Goal: Check status: Check status

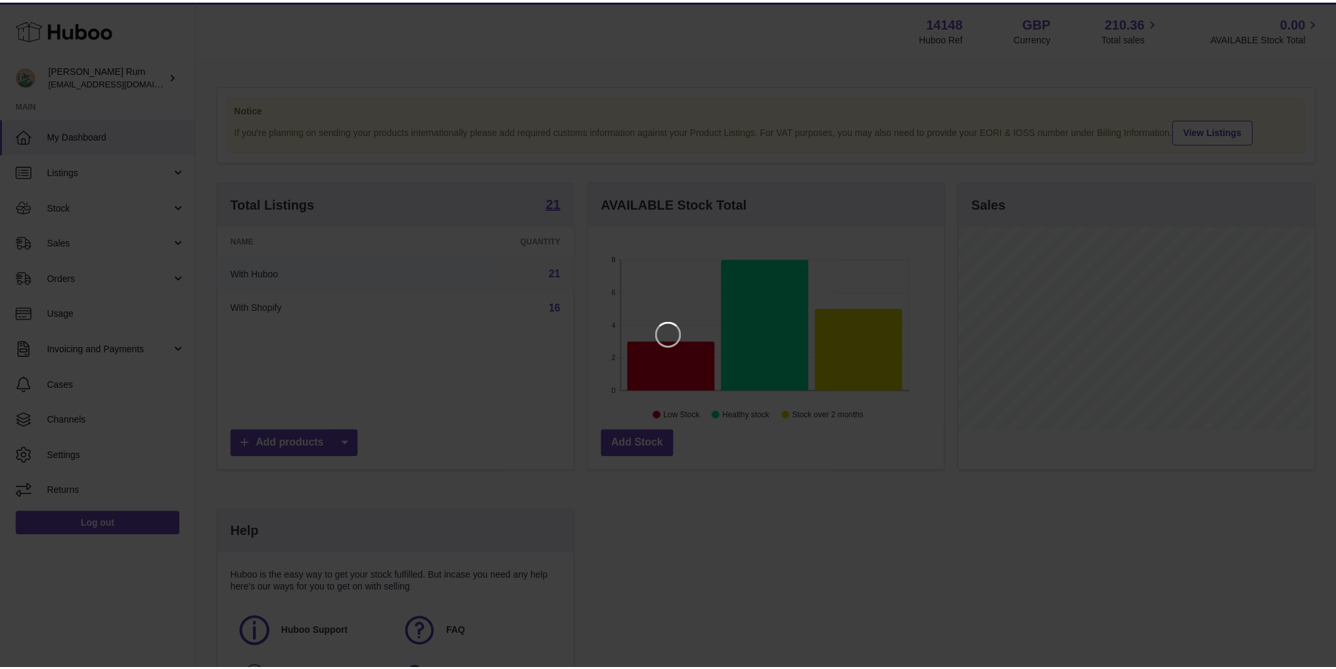
scroll to position [205, 359]
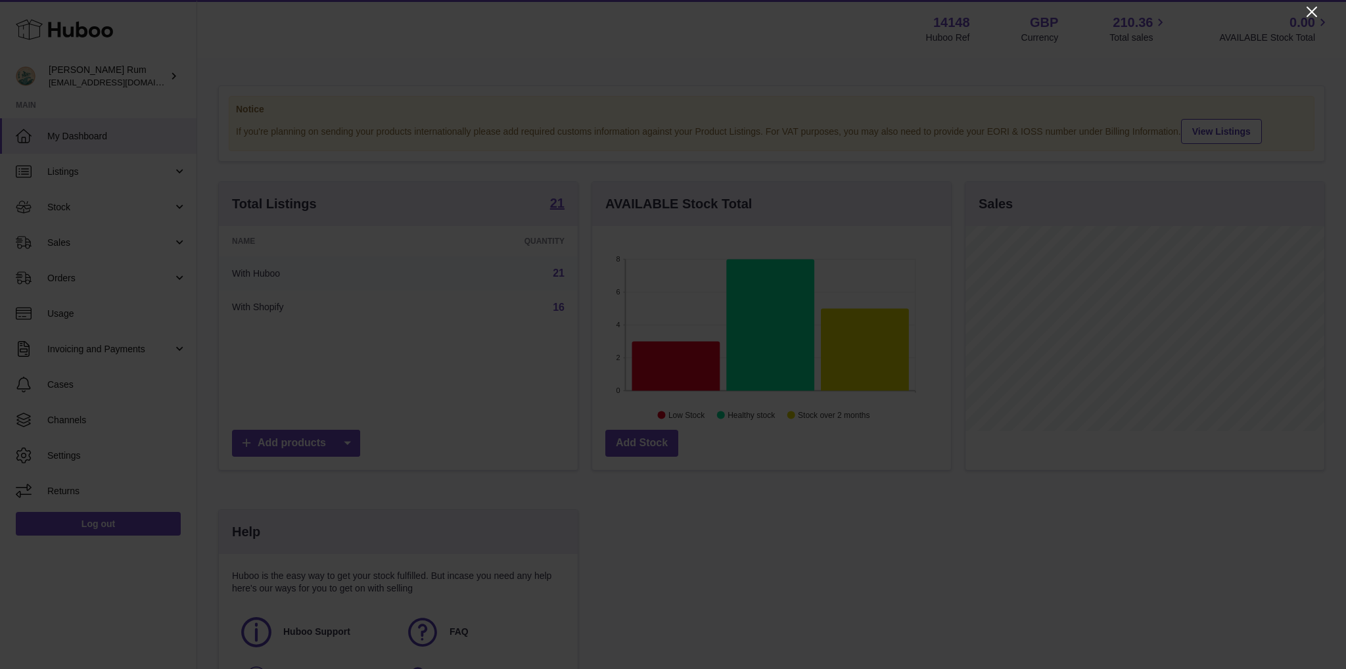
click at [1307, 14] on icon "Close" at bounding box center [1312, 12] width 16 height 16
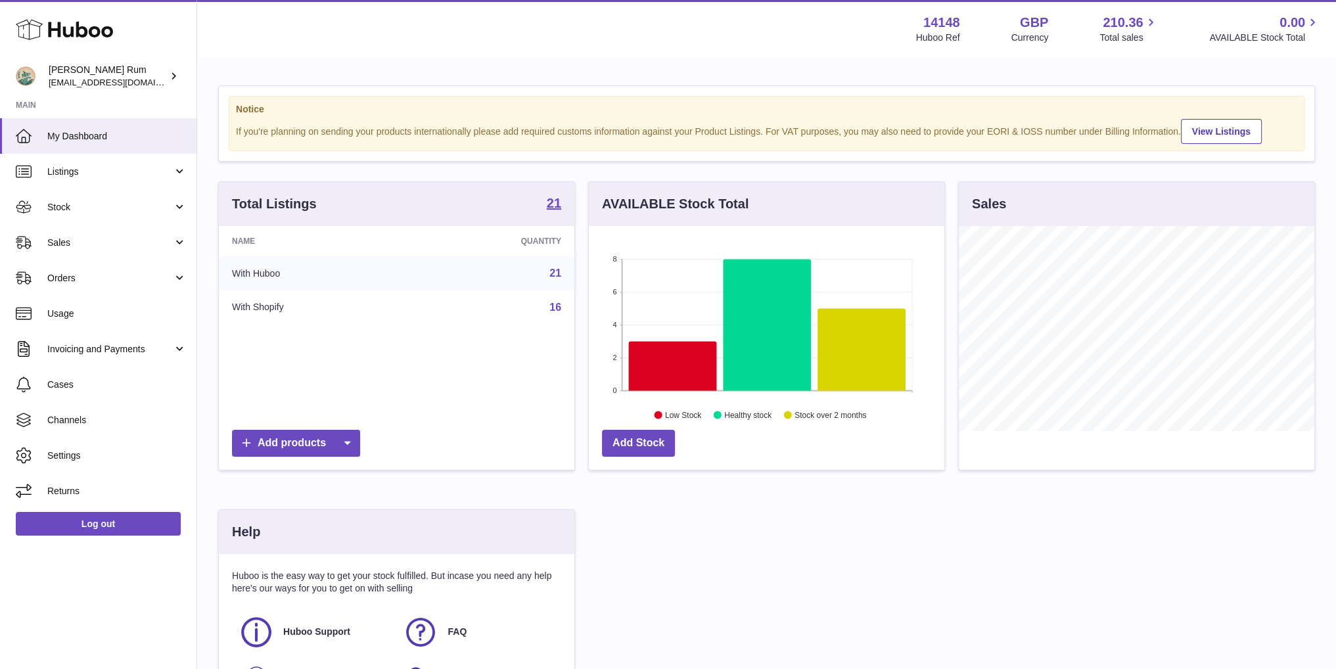
scroll to position [657099, 656948]
click at [76, 246] on span "Sales" at bounding box center [110, 243] width 126 height 12
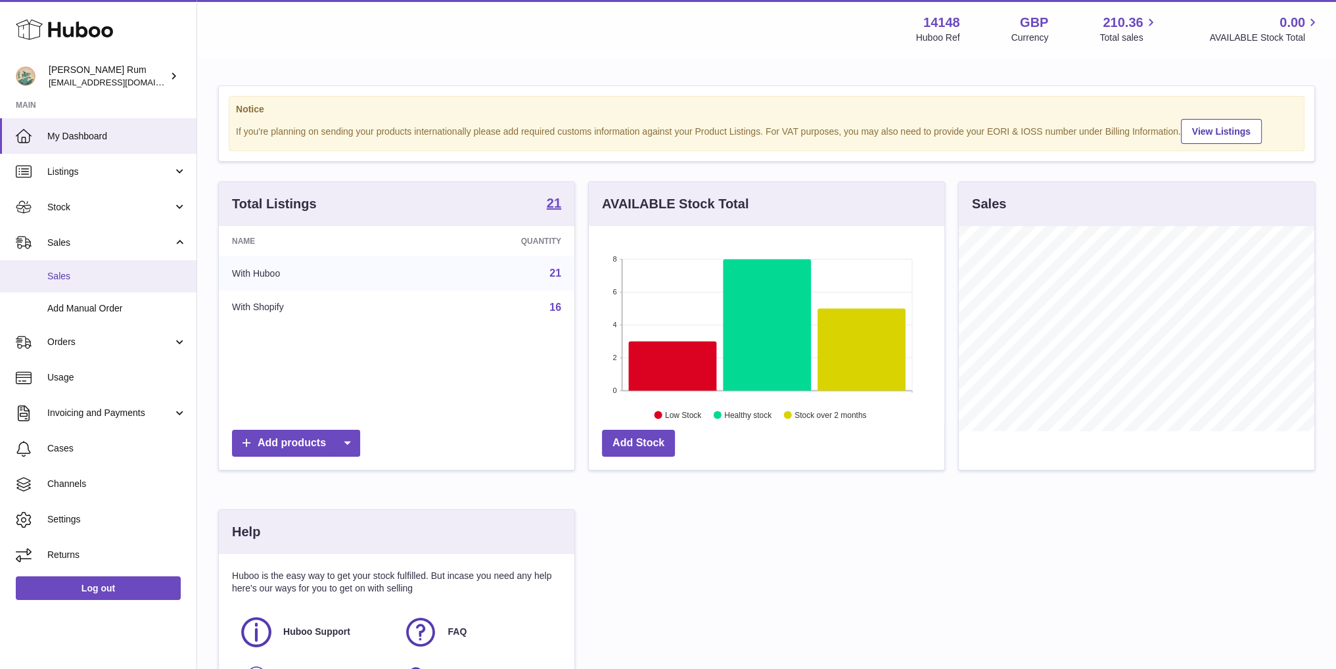
click at [78, 281] on span "Sales" at bounding box center [116, 276] width 139 height 12
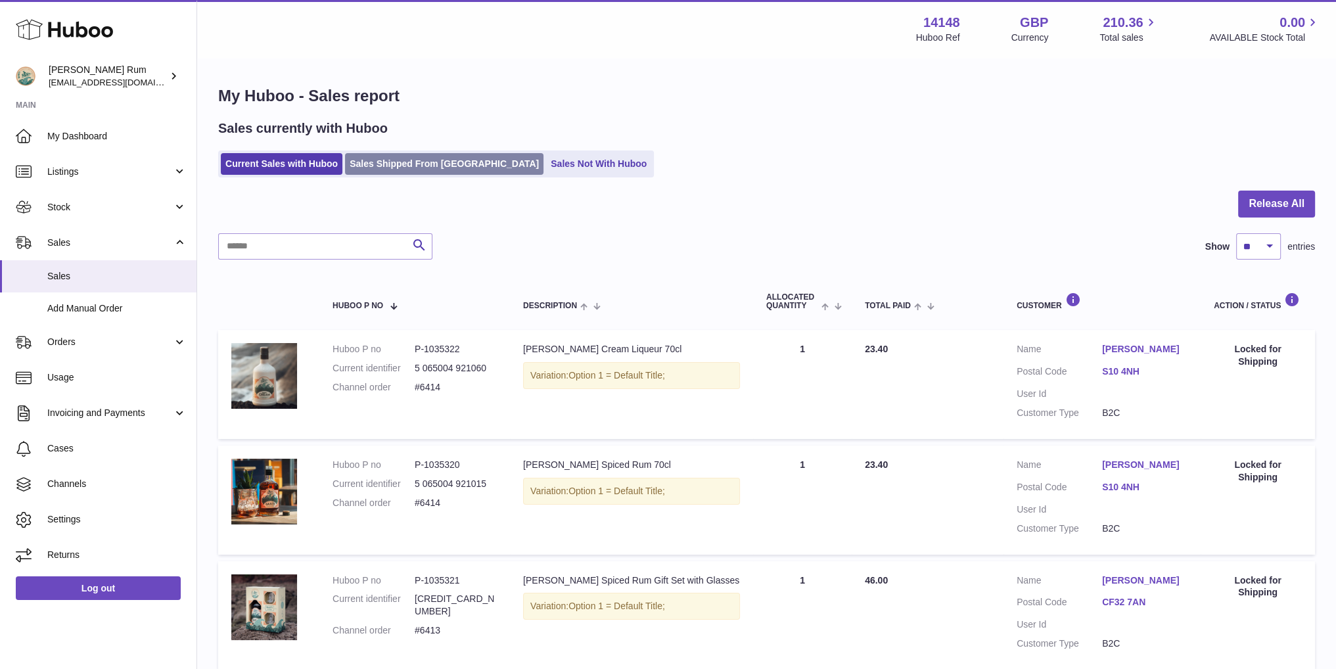
click at [426, 169] on link "Sales Shipped From [GEOGRAPHIC_DATA]" at bounding box center [444, 164] width 199 height 22
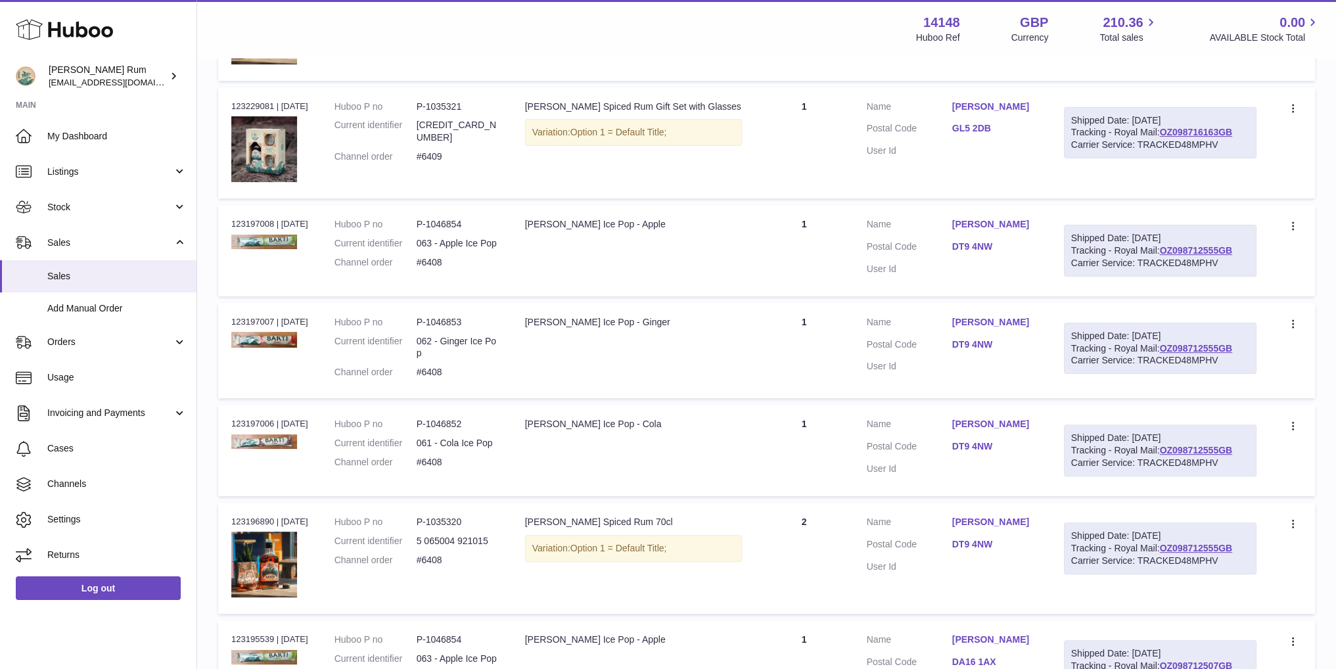
scroll to position [844, 0]
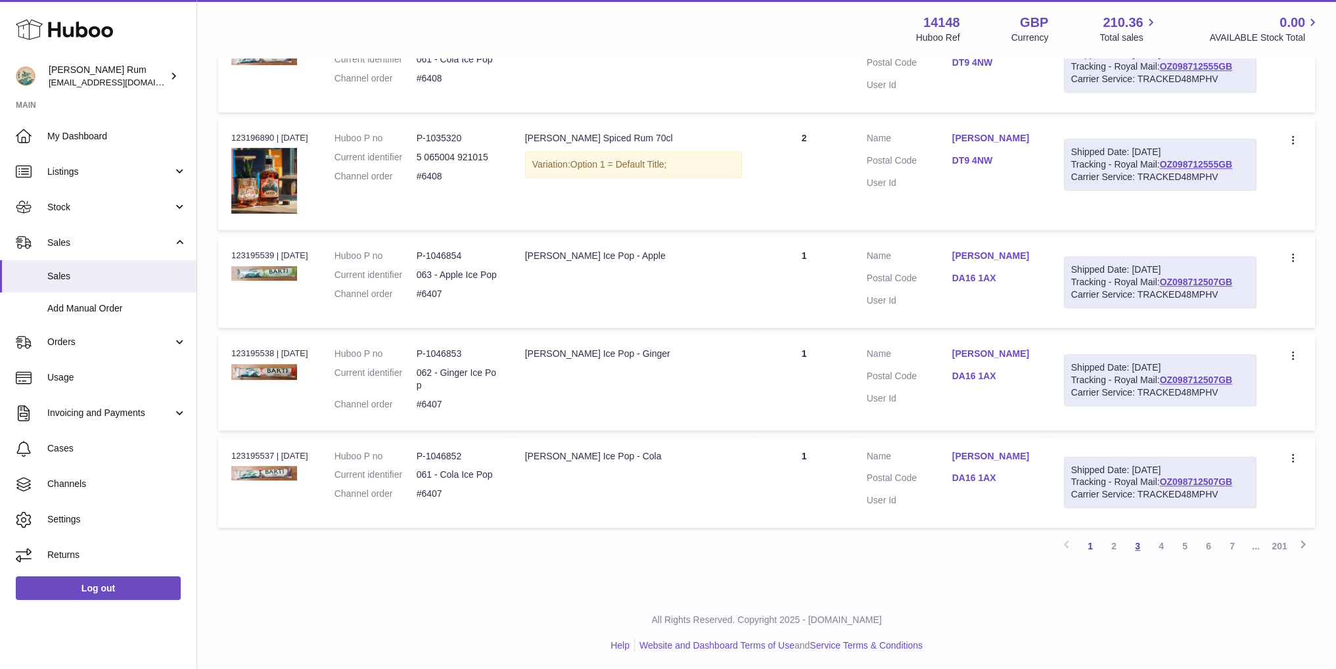
click at [1133, 542] on link "3" at bounding box center [1138, 546] width 24 height 24
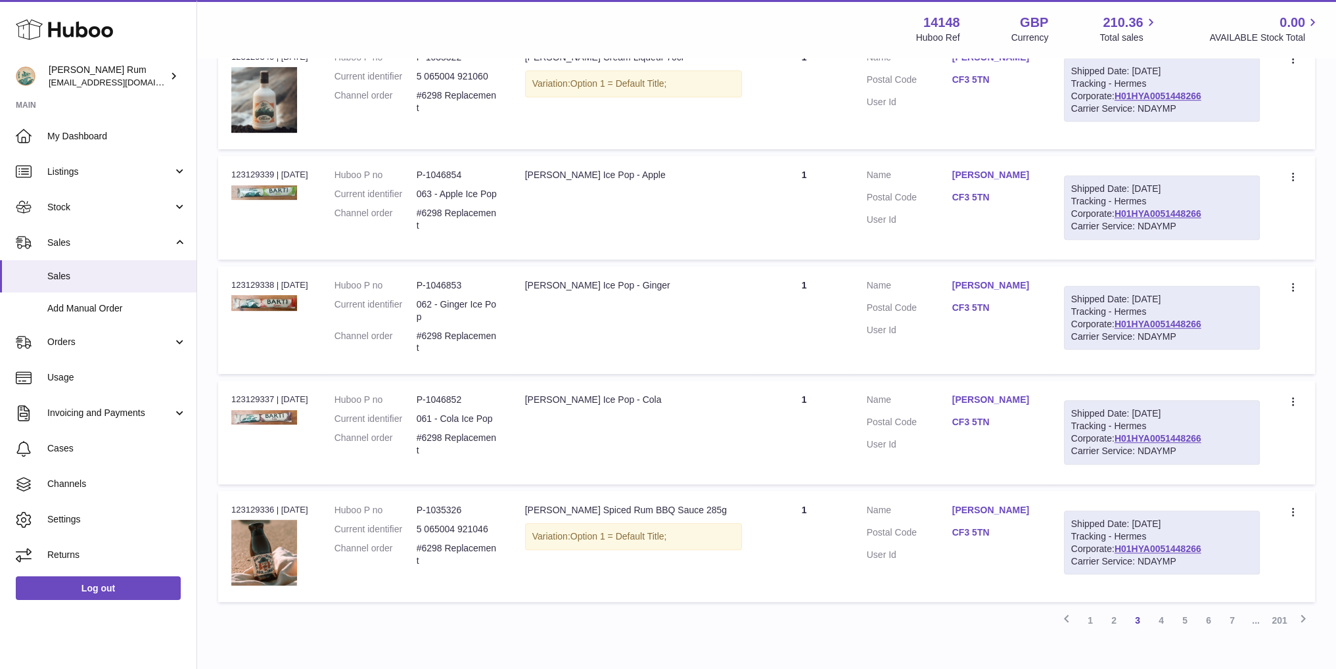
scroll to position [939, 0]
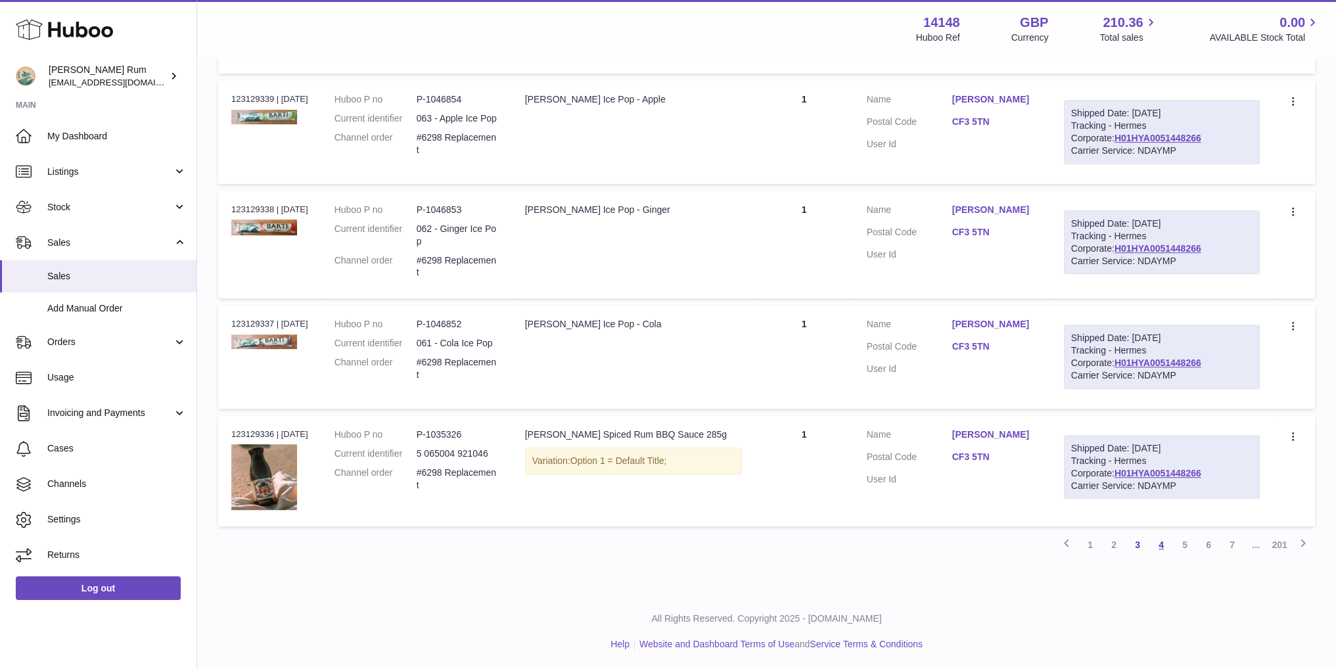
click at [1157, 547] on link "4" at bounding box center [1162, 545] width 24 height 24
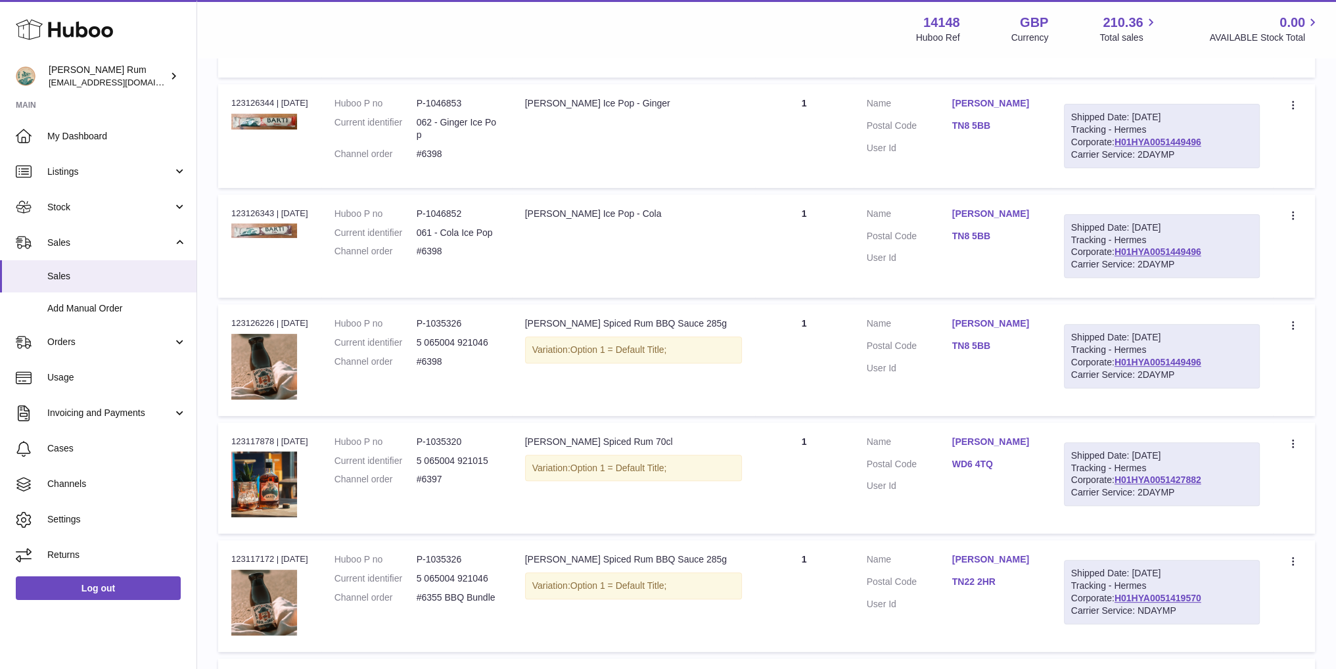
scroll to position [59, 0]
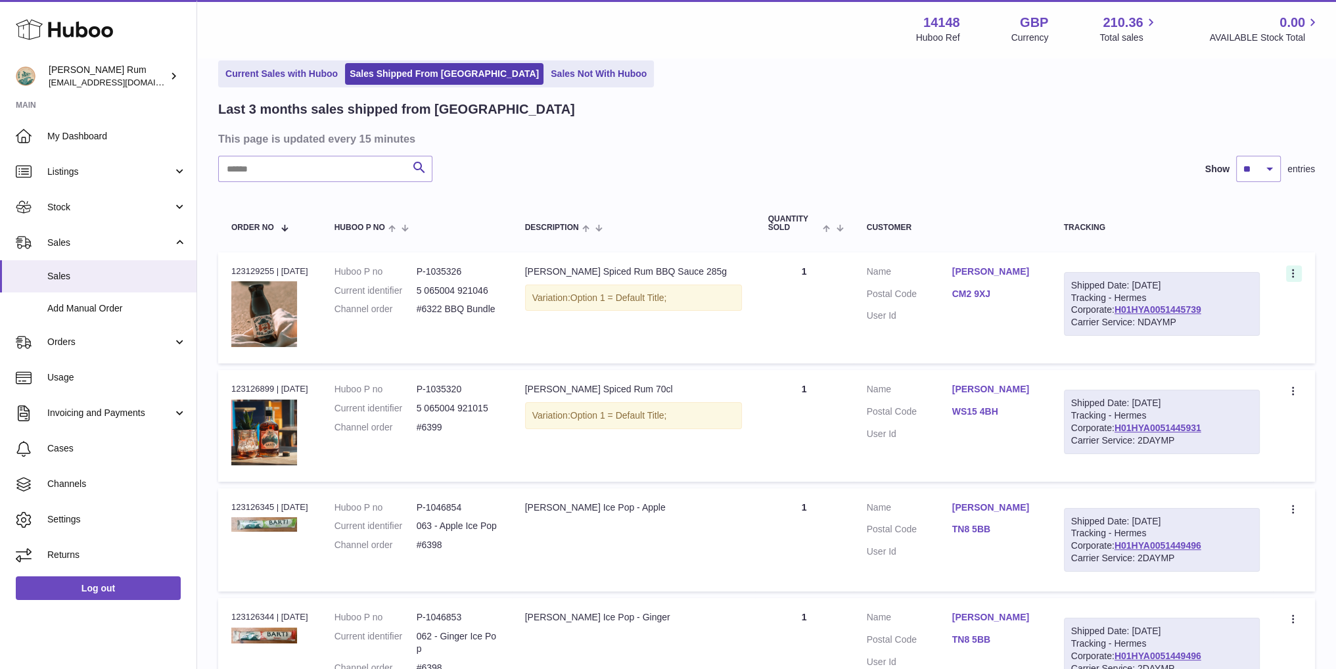
click at [1290, 268] on icon at bounding box center [1294, 274] width 15 height 13
click at [999, 269] on link "Paul Brewster" at bounding box center [994, 272] width 85 height 12
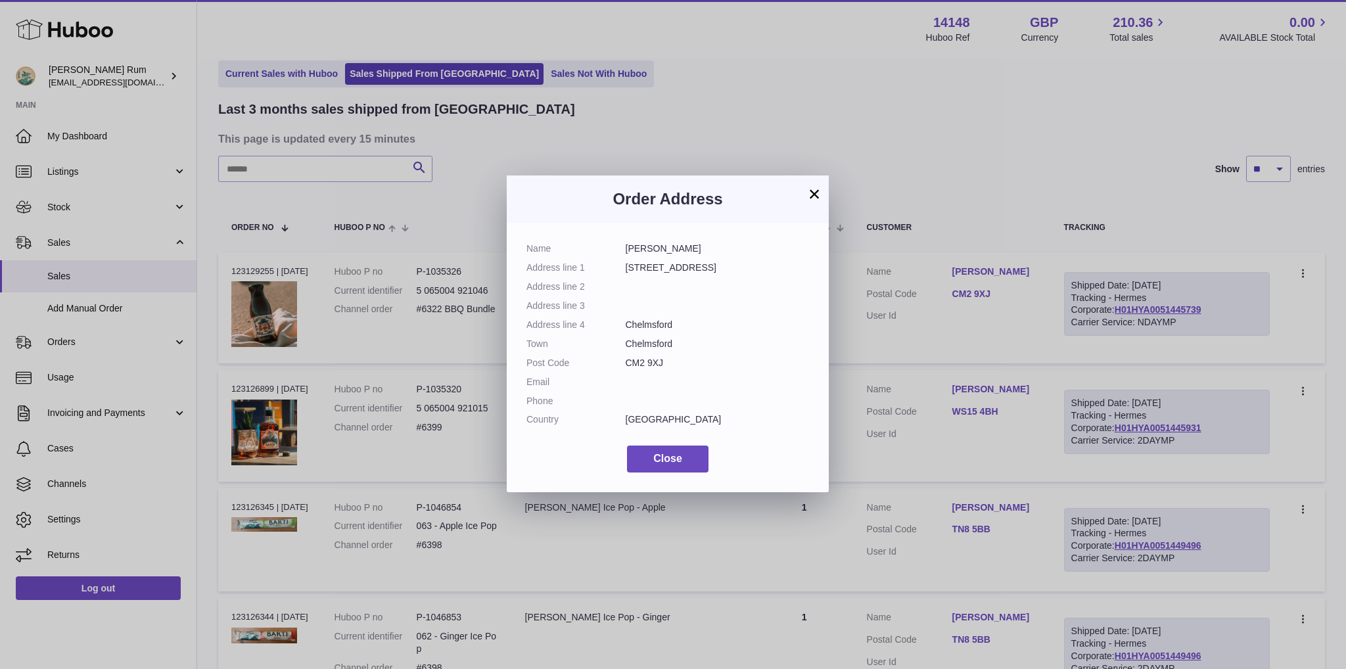
click at [817, 195] on button "×" at bounding box center [815, 194] width 16 height 16
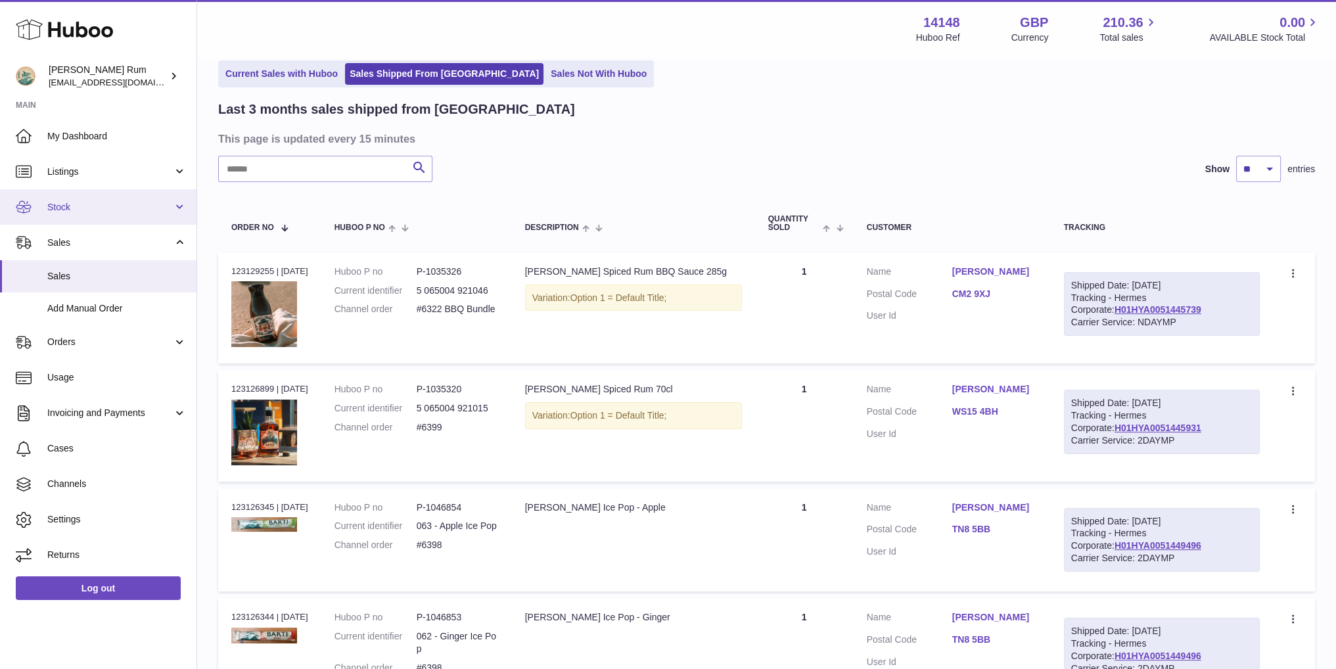
click at [93, 212] on span "Stock" at bounding box center [110, 207] width 126 height 12
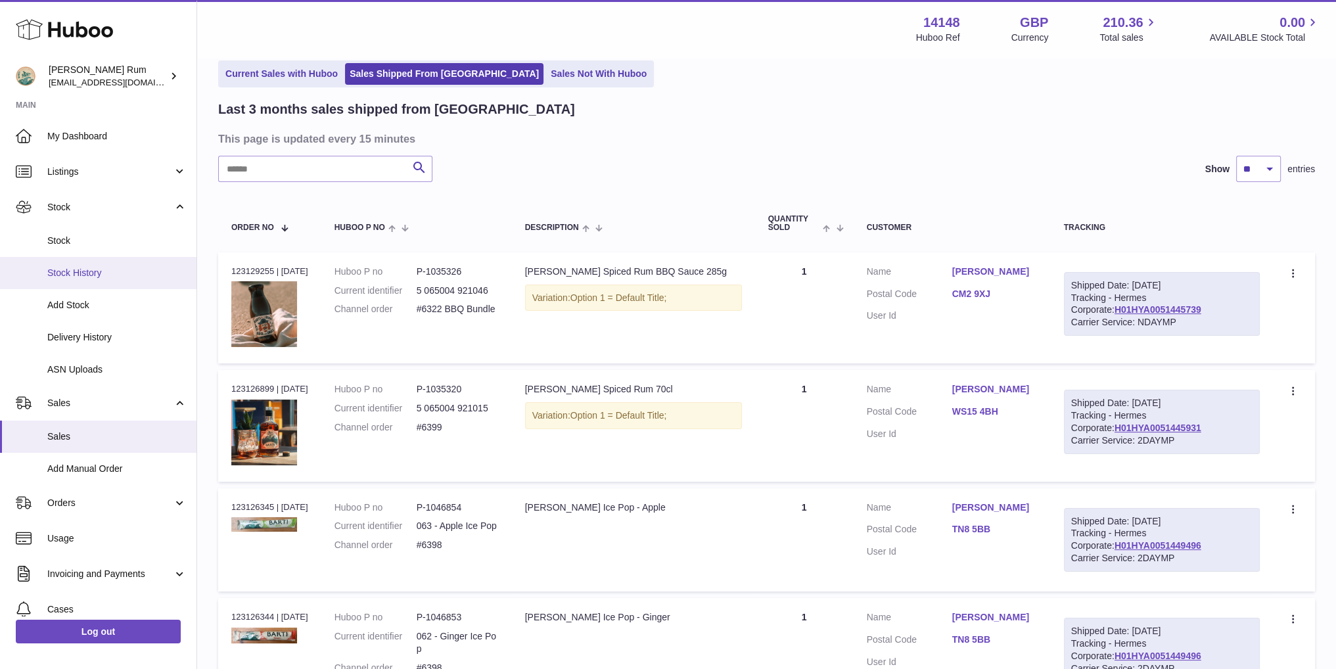
click at [77, 274] on span "Stock History" at bounding box center [116, 273] width 139 height 12
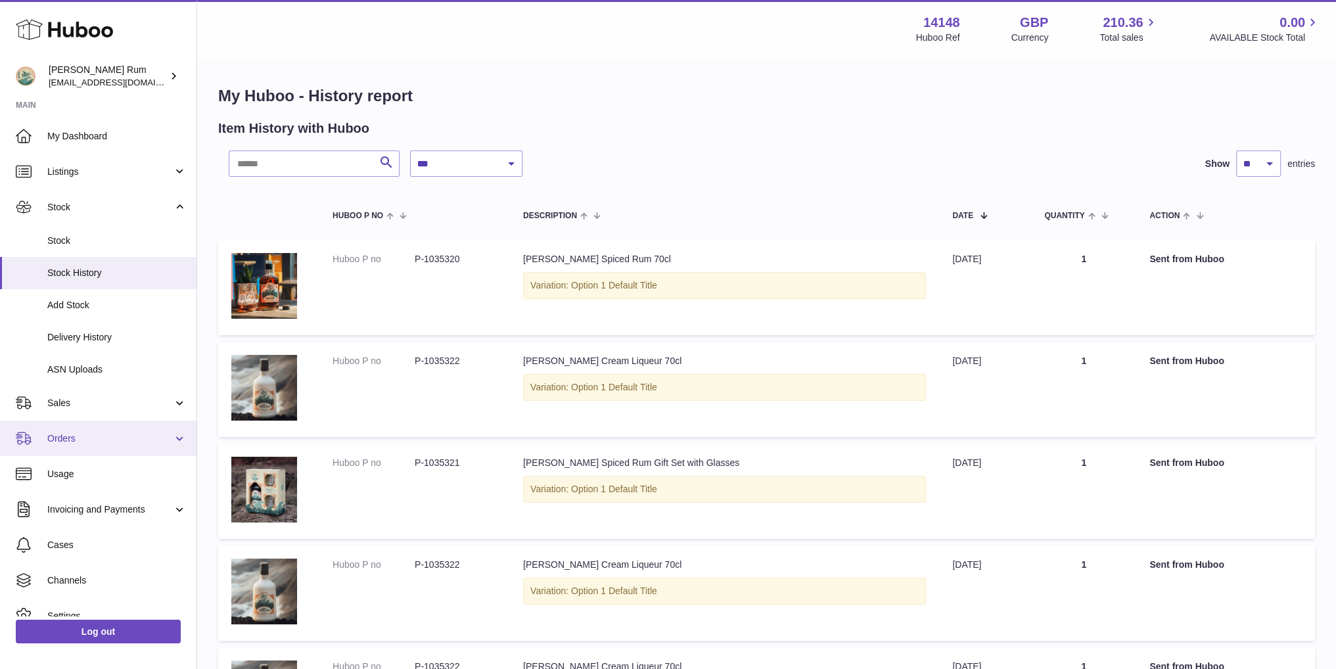
click at [71, 436] on span "Orders" at bounding box center [110, 439] width 126 height 12
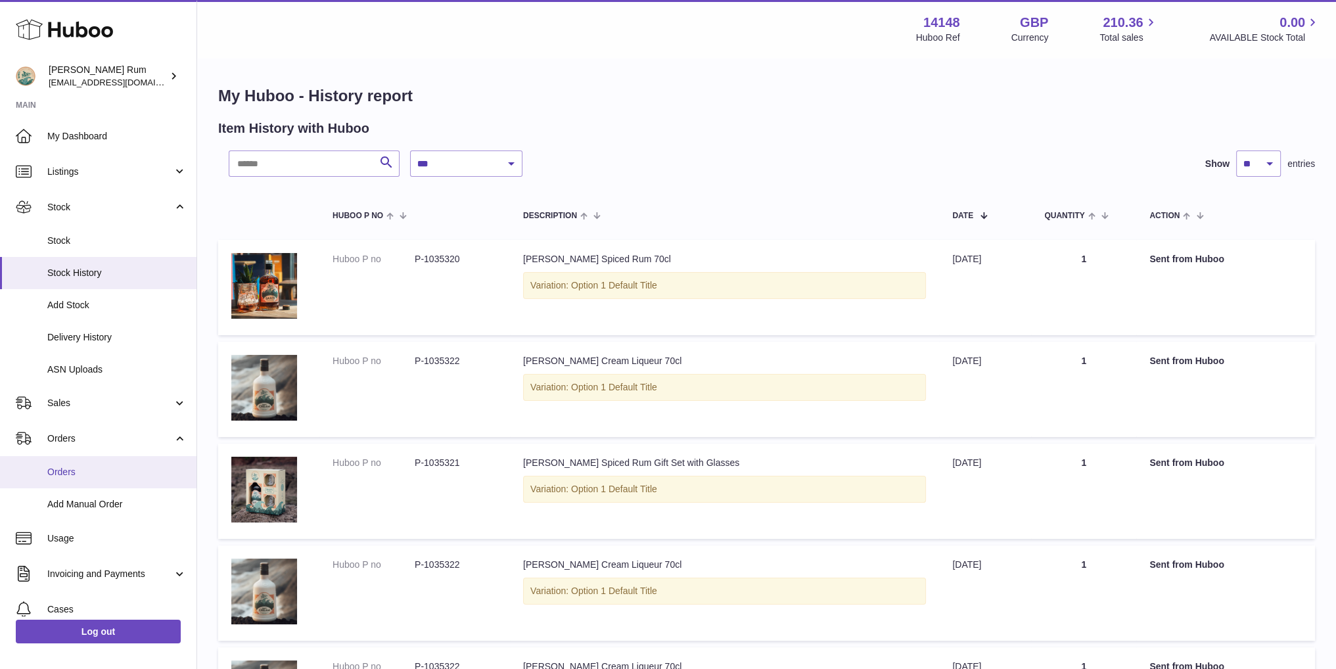
click at [85, 464] on link "Orders" at bounding box center [98, 472] width 197 height 32
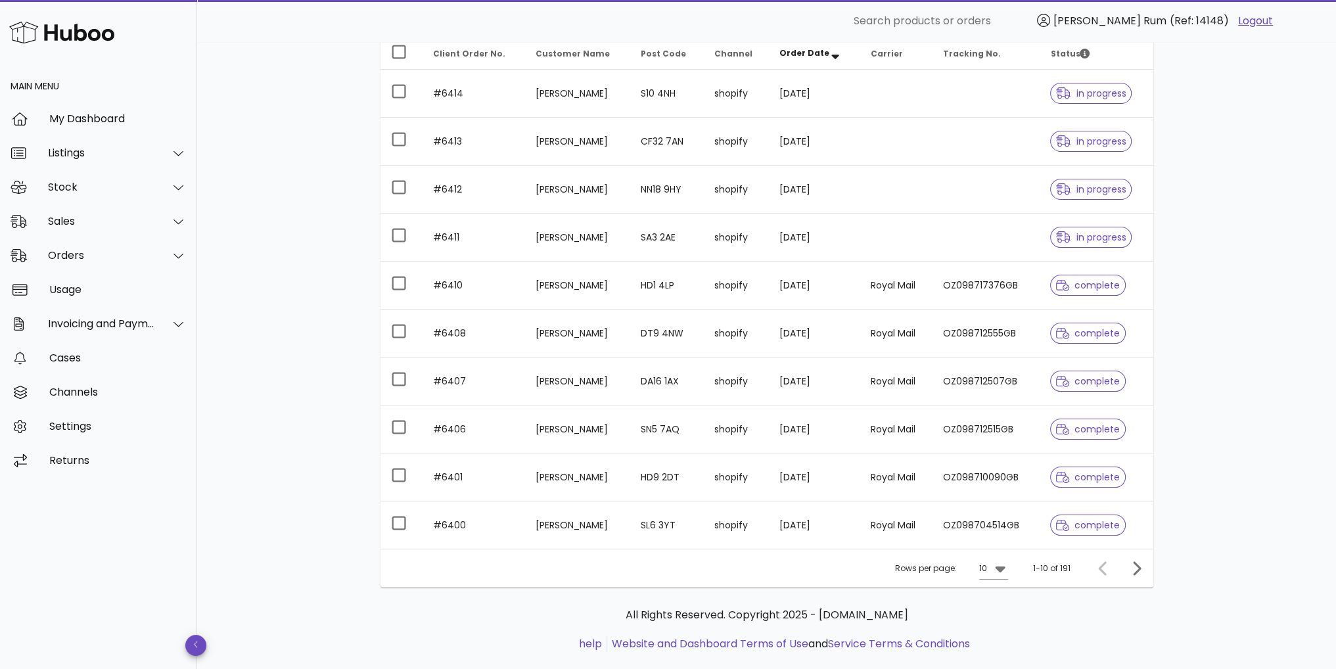
scroll to position [195, 0]
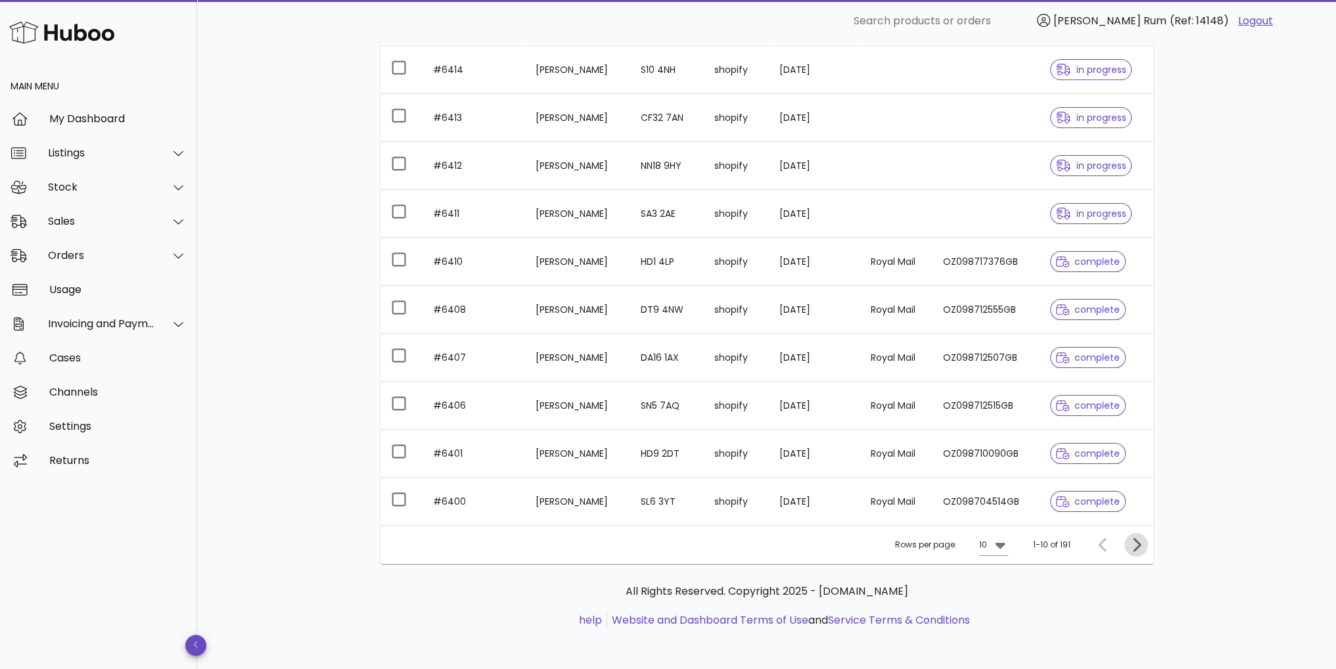
click at [1137, 542] on icon "Next page" at bounding box center [1137, 545] width 16 height 16
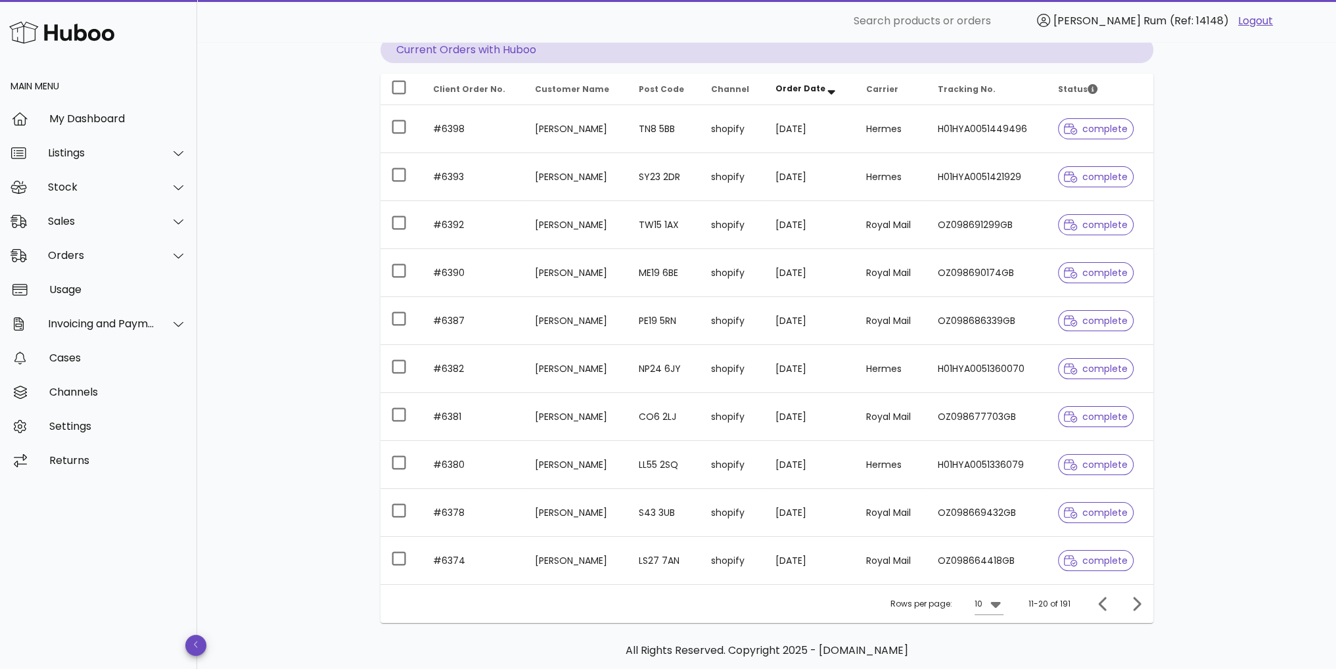
scroll to position [195, 0]
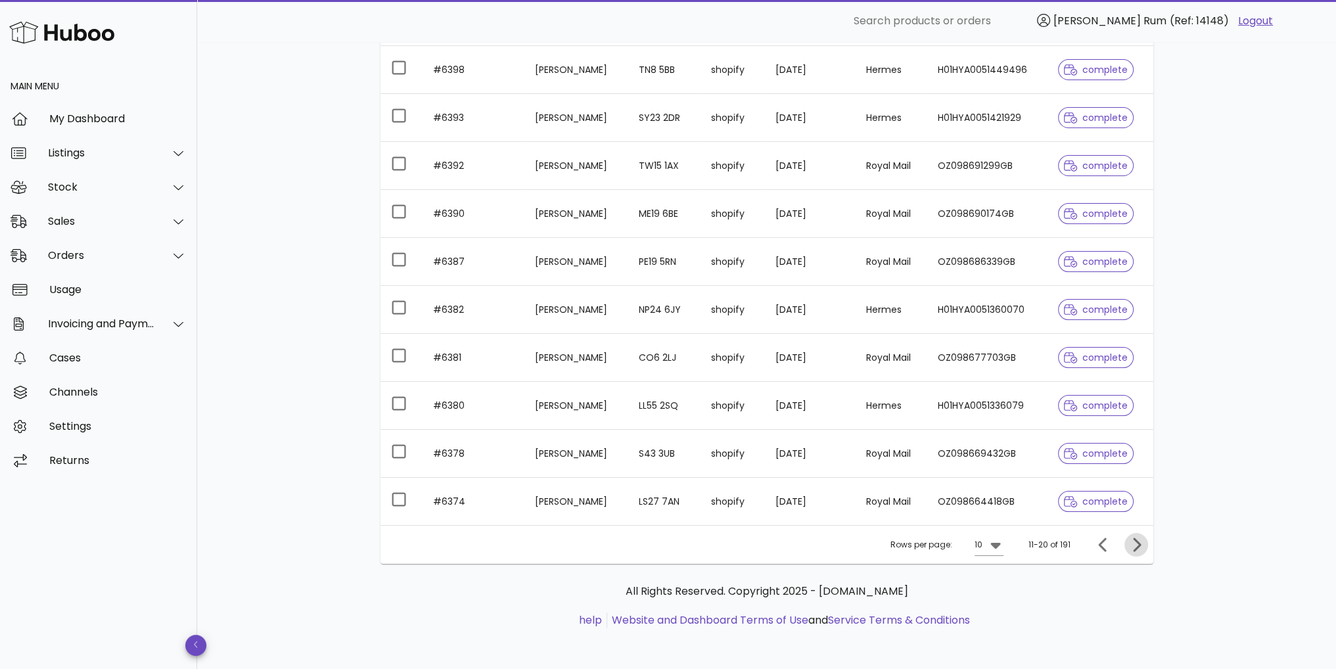
click at [1136, 541] on icon "Next page" at bounding box center [1137, 545] width 8 height 14
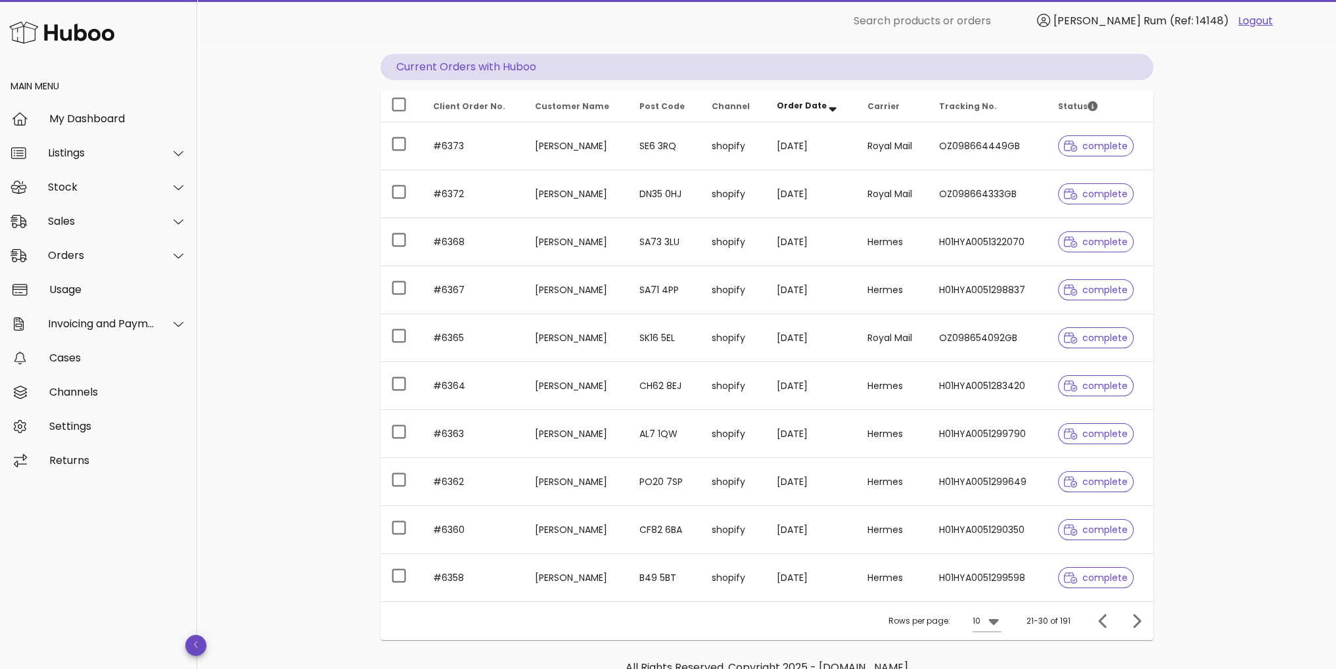
scroll to position [195, 0]
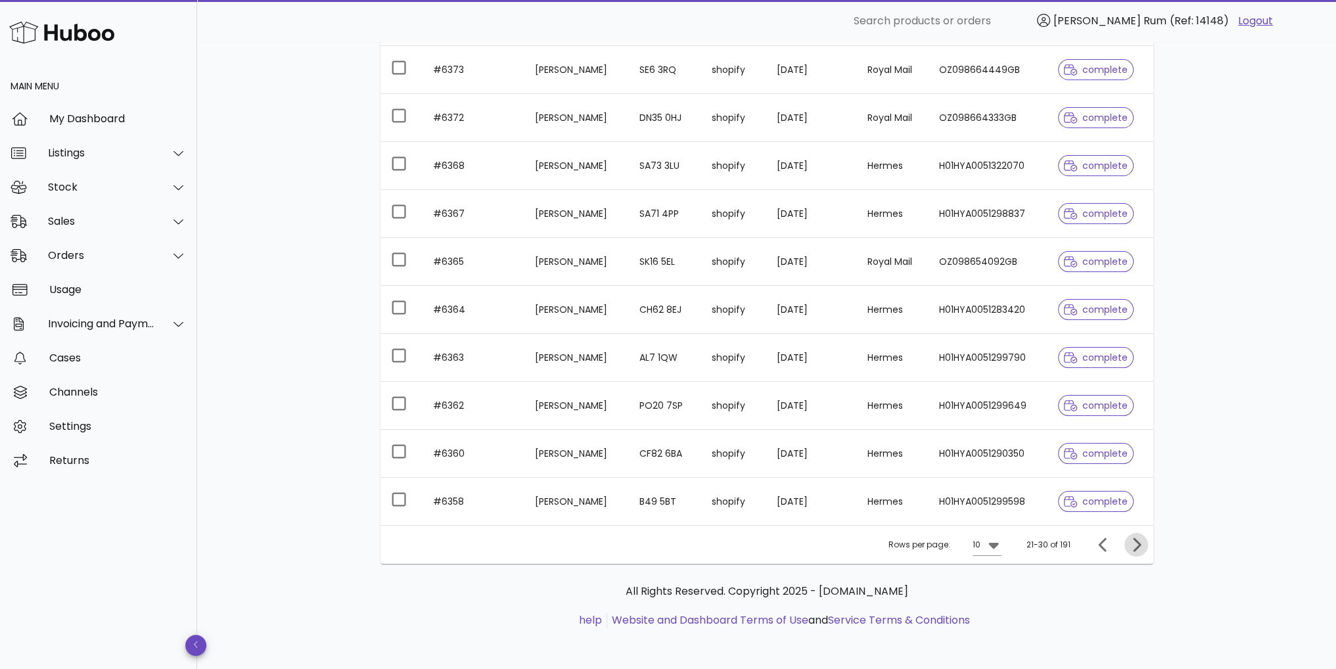
click at [1140, 547] on icon "Next page" at bounding box center [1137, 545] width 16 height 16
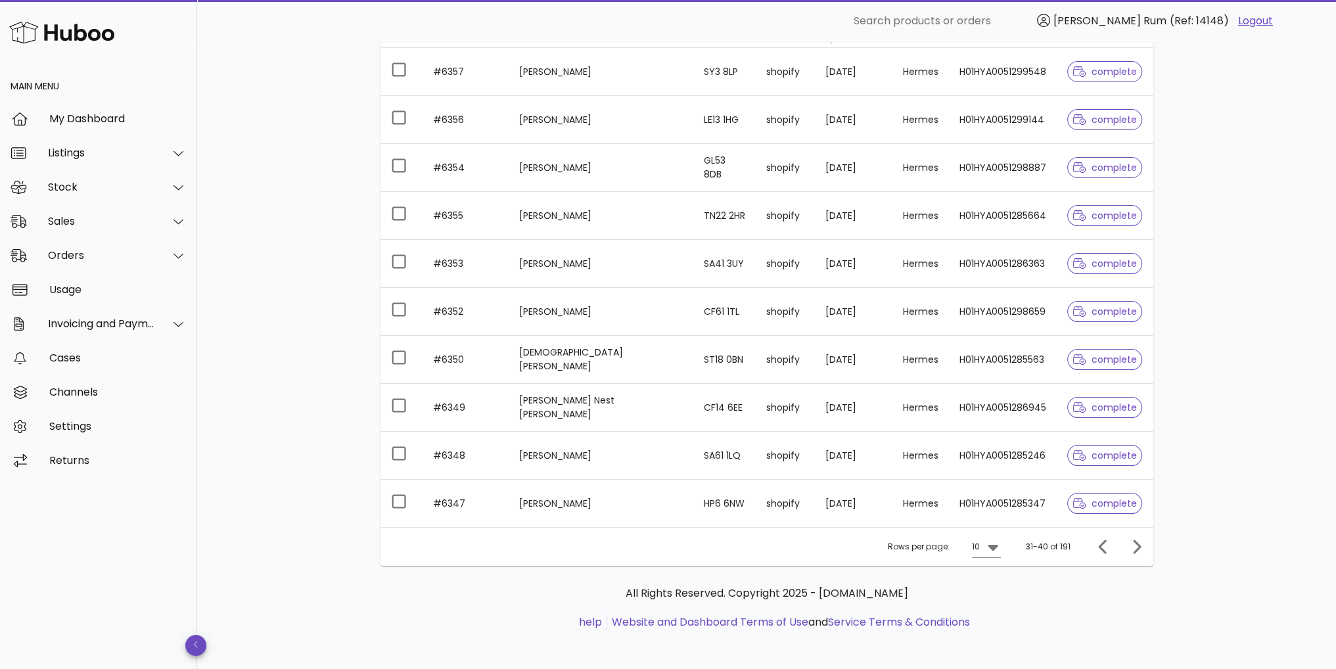
scroll to position [195, 0]
click at [1109, 540] on icon "Previous page" at bounding box center [1104, 545] width 16 height 16
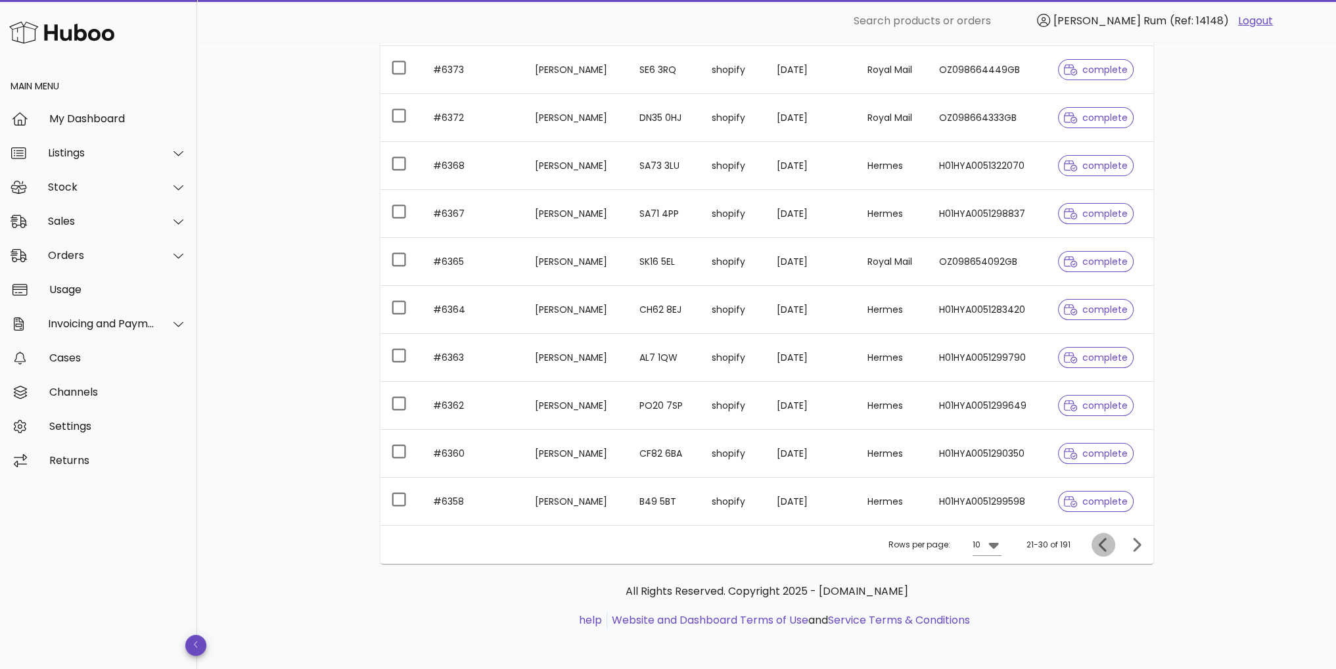
click at [1108, 540] on icon "Previous page" at bounding box center [1104, 545] width 16 height 16
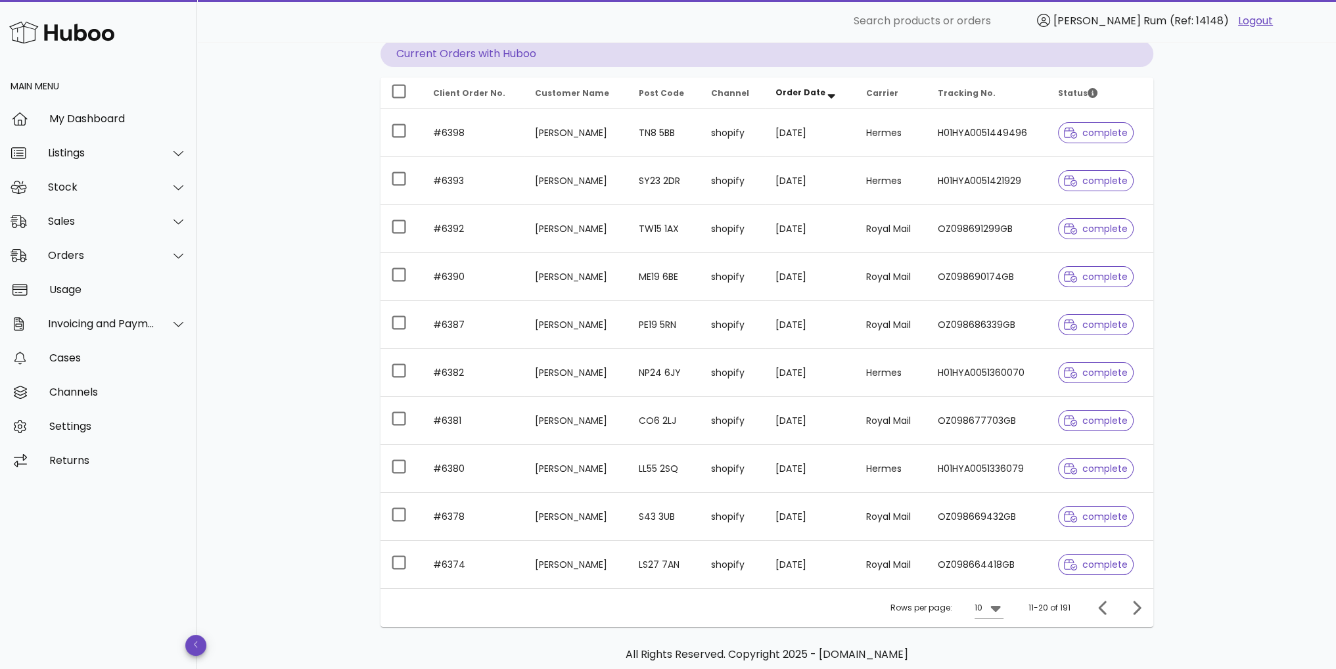
scroll to position [195, 0]
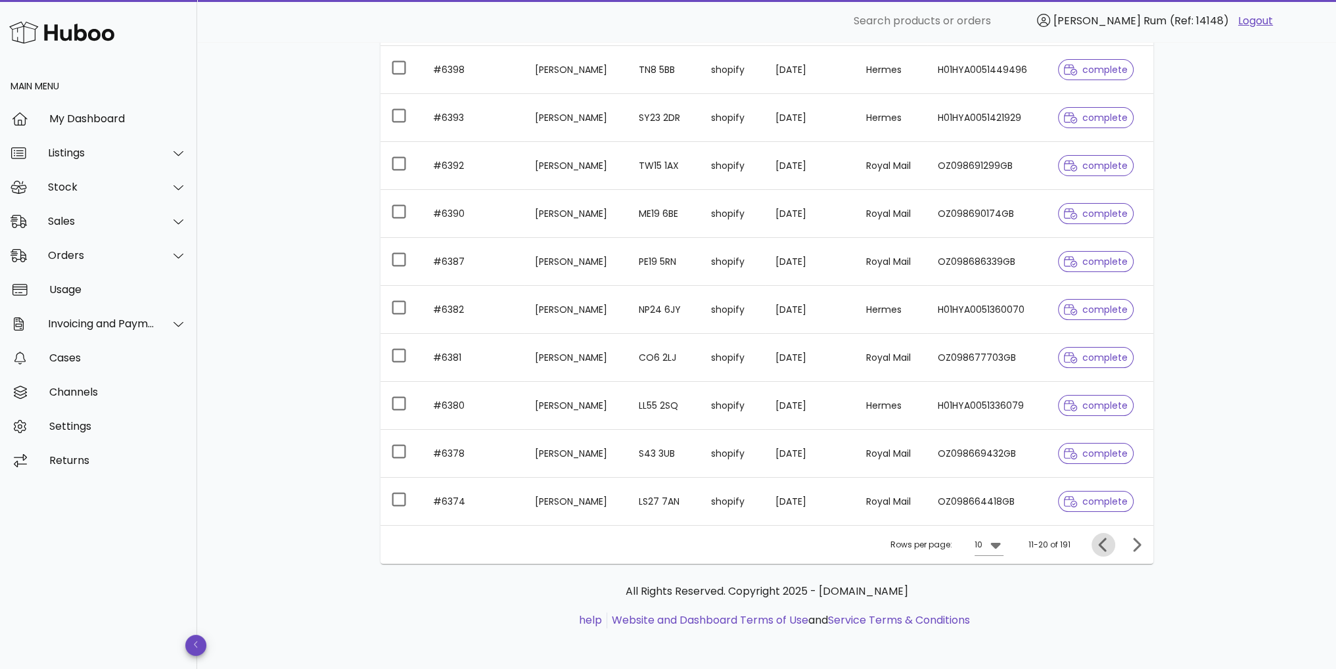
click at [1096, 544] on icon "Previous page" at bounding box center [1104, 545] width 16 height 16
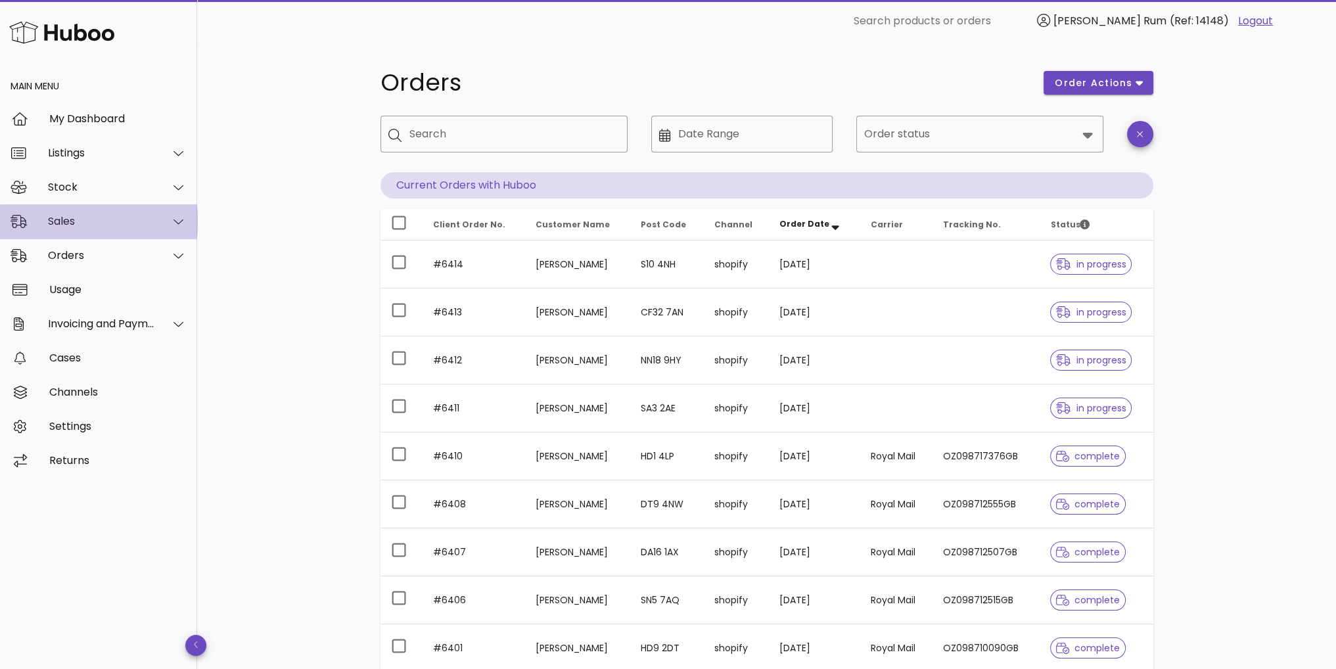
click at [104, 231] on div "Sales" at bounding box center [98, 221] width 197 height 34
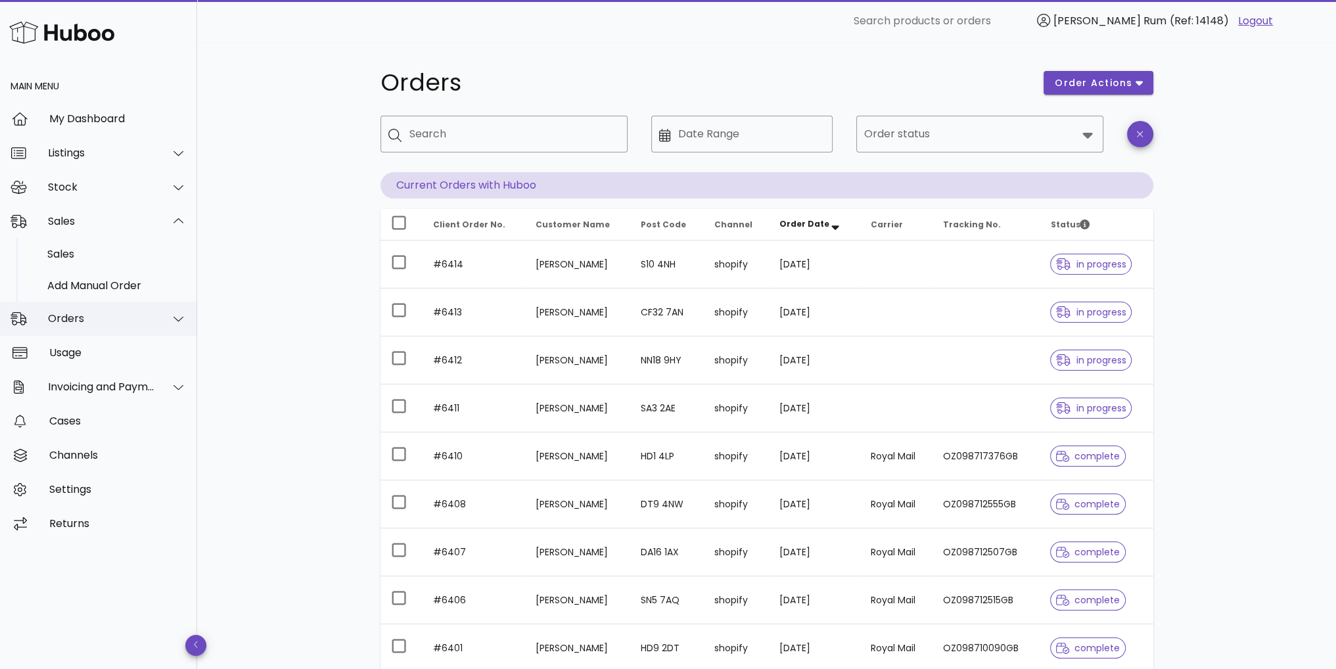
click at [165, 321] on div at bounding box center [171, 318] width 32 height 33
click at [260, 230] on div "Orders order actions ​ Search ​ Date Range ​ Order status Current Orders with H…" at bounding box center [766, 453] width 1139 height 823
click at [95, 226] on div "Sales" at bounding box center [101, 221] width 107 height 12
click at [99, 257] on div "Sales" at bounding box center [116, 254] width 139 height 12
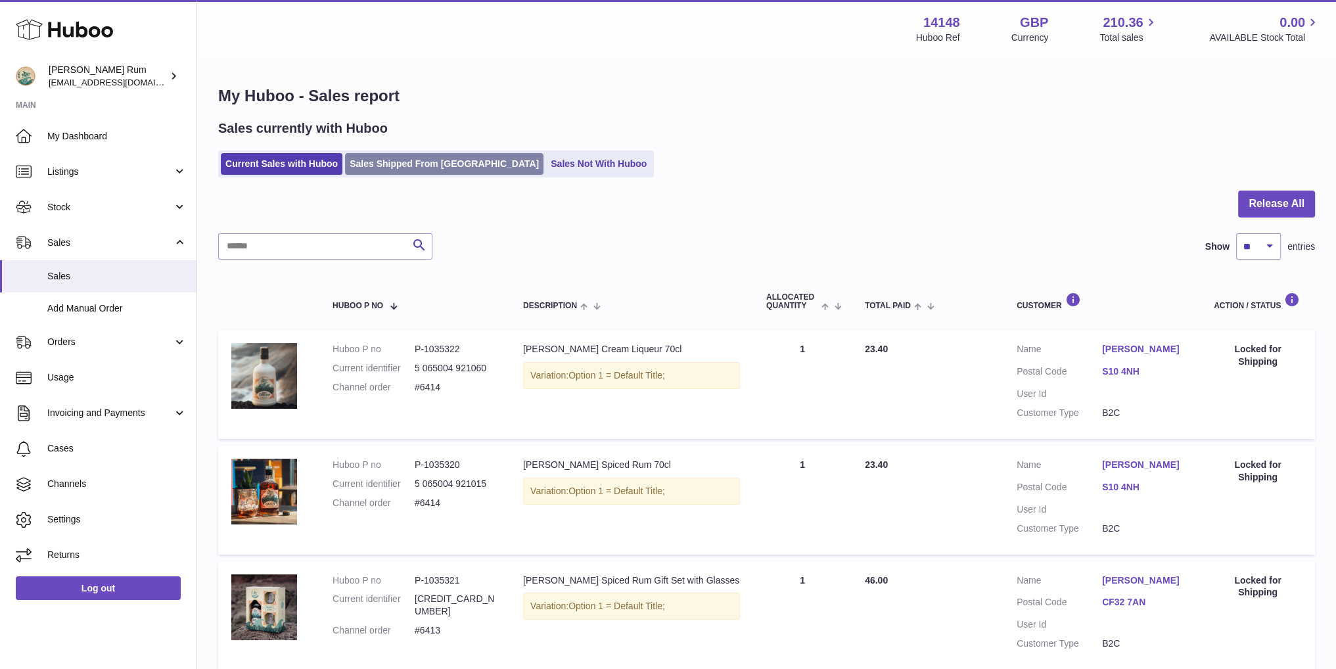
click at [403, 166] on link "Sales Shipped From [GEOGRAPHIC_DATA]" at bounding box center [444, 164] width 199 height 22
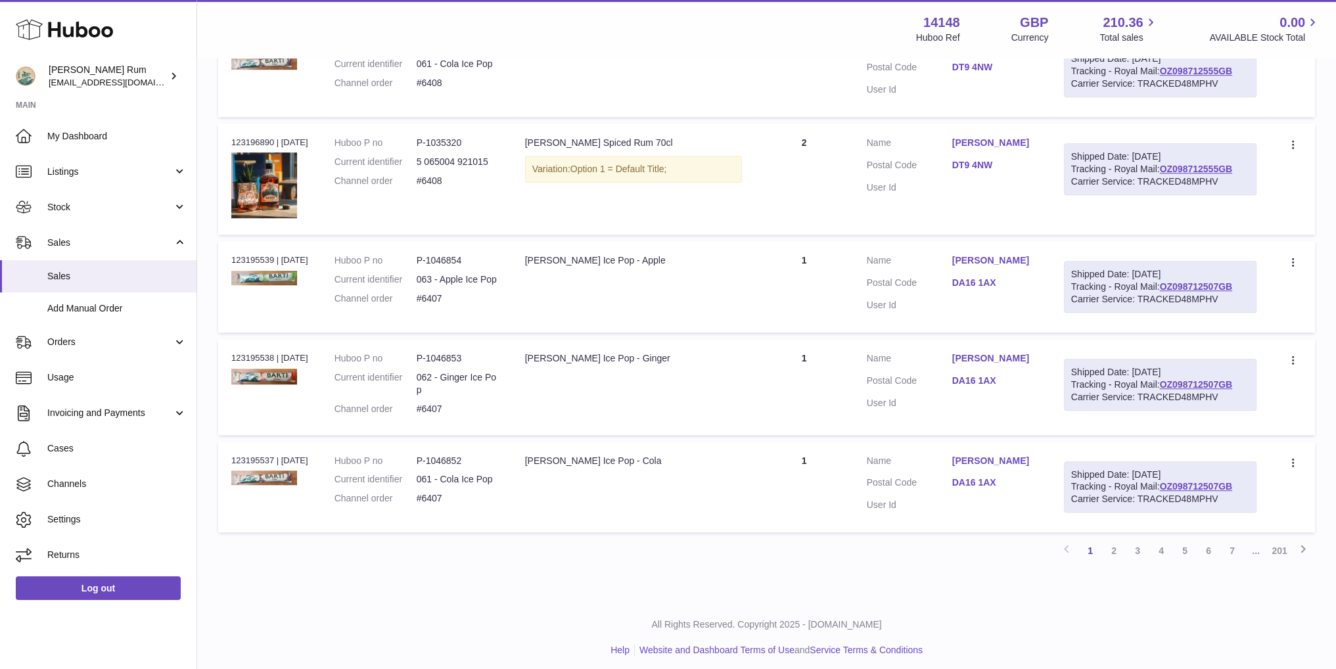
scroll to position [844, 0]
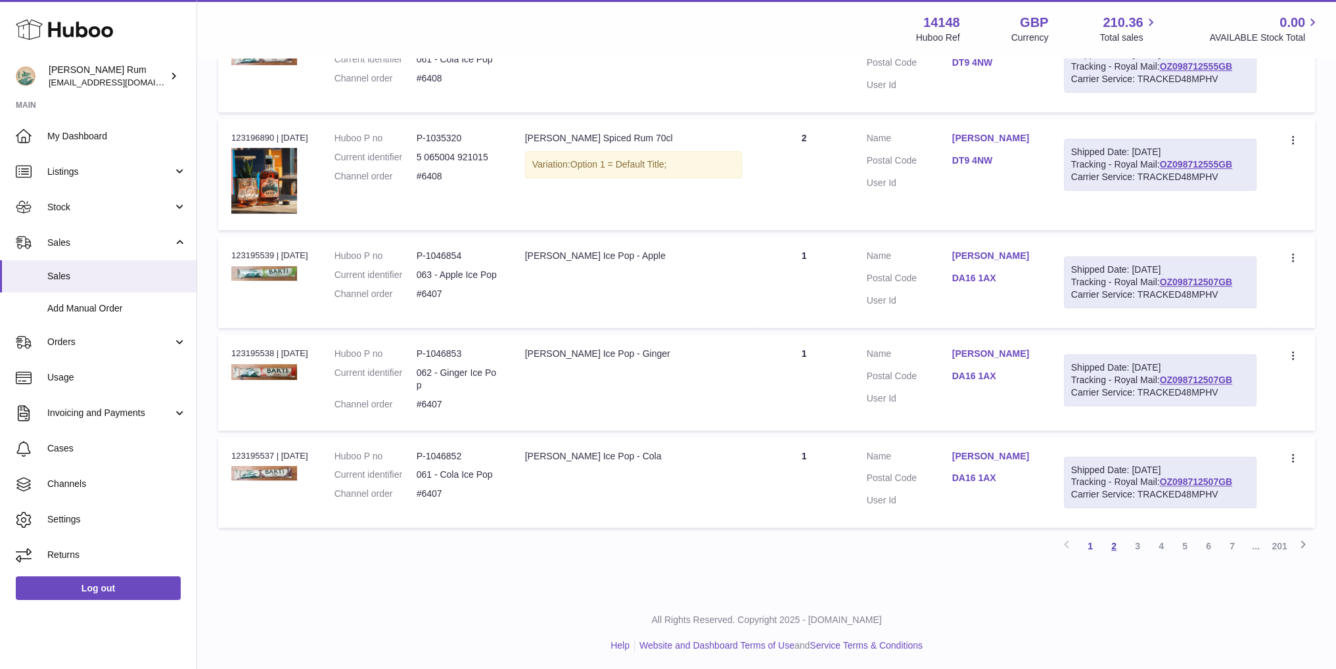
click at [1115, 545] on link "2" at bounding box center [1114, 546] width 24 height 24
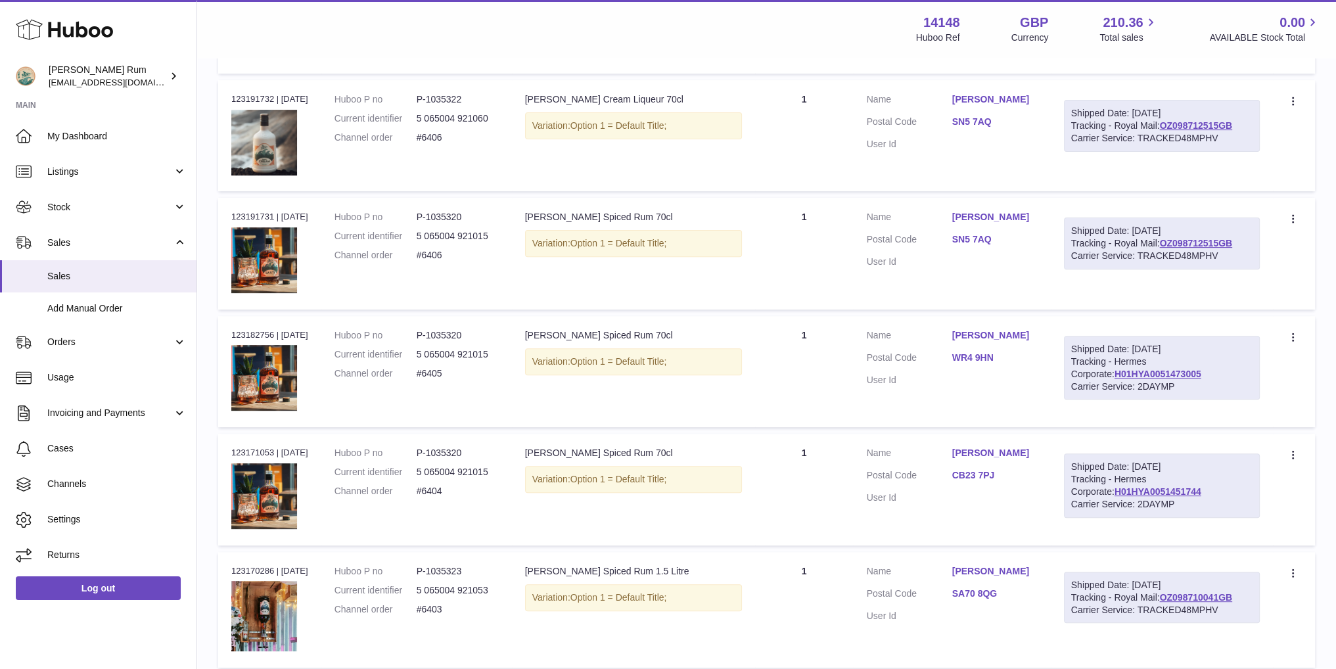
scroll to position [963, 0]
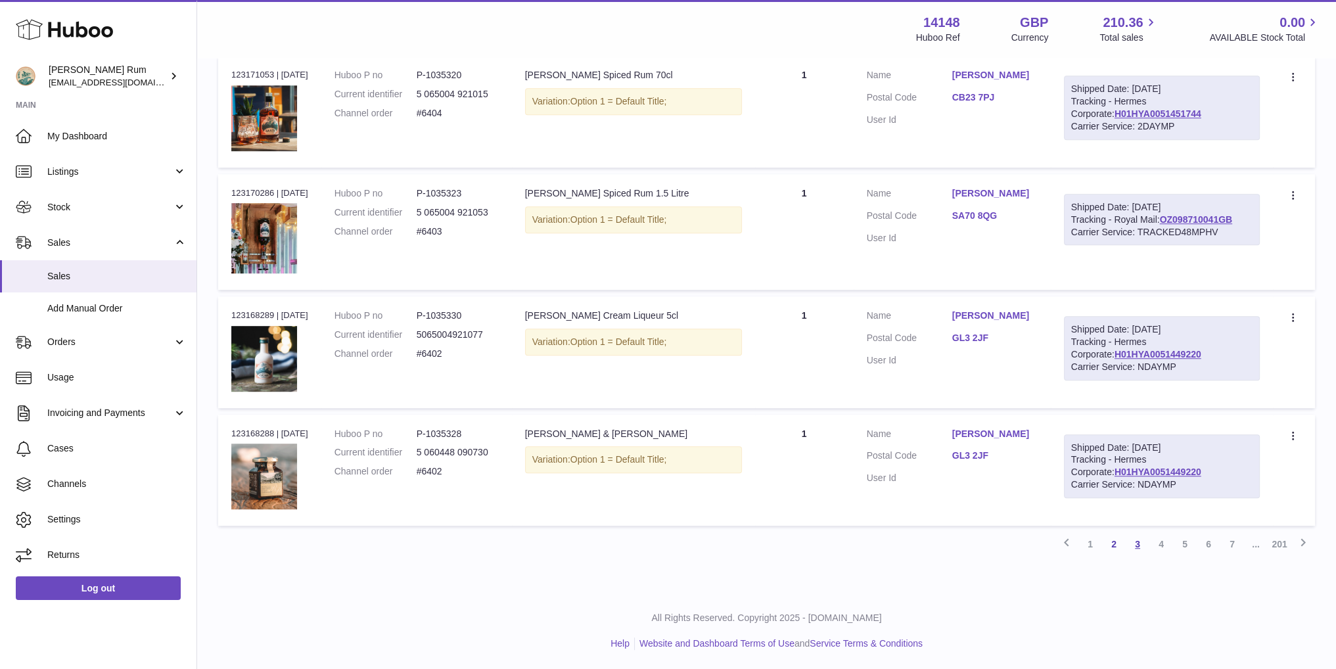
click at [1138, 542] on link "3" at bounding box center [1138, 544] width 24 height 24
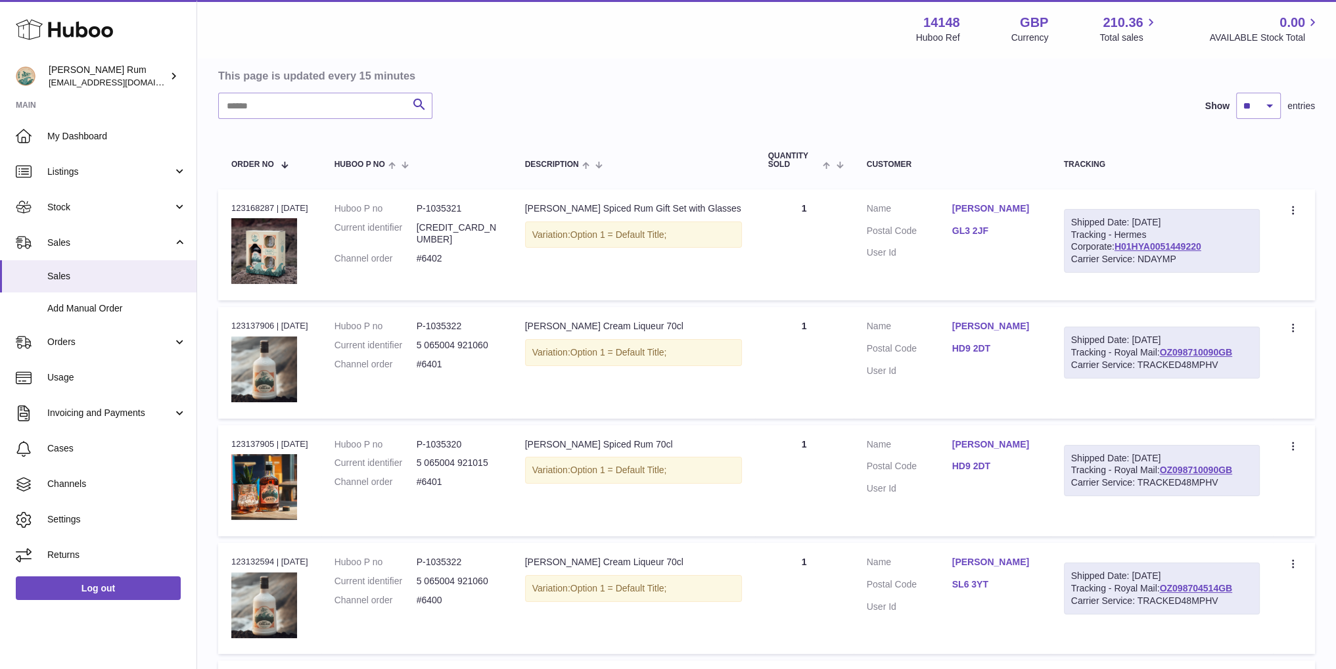
scroll to position [84, 0]
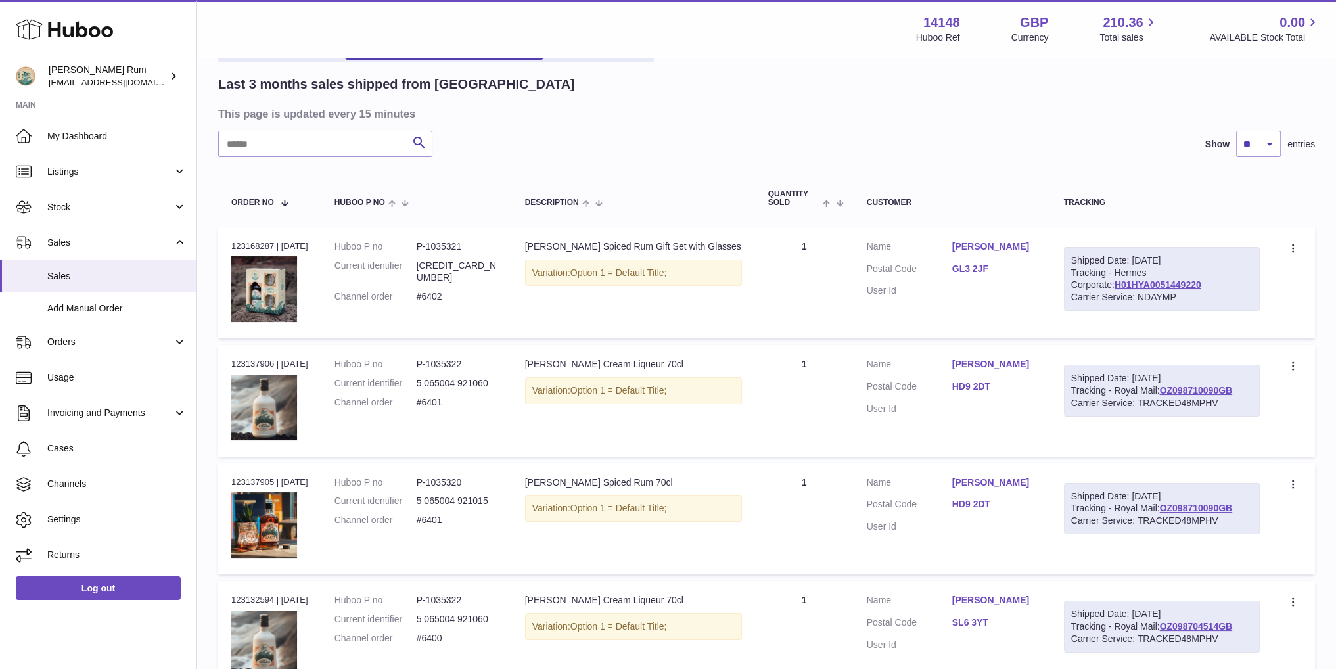
click at [728, 114] on h3 "This page is updated every 15 minutes" at bounding box center [765, 113] width 1094 height 14
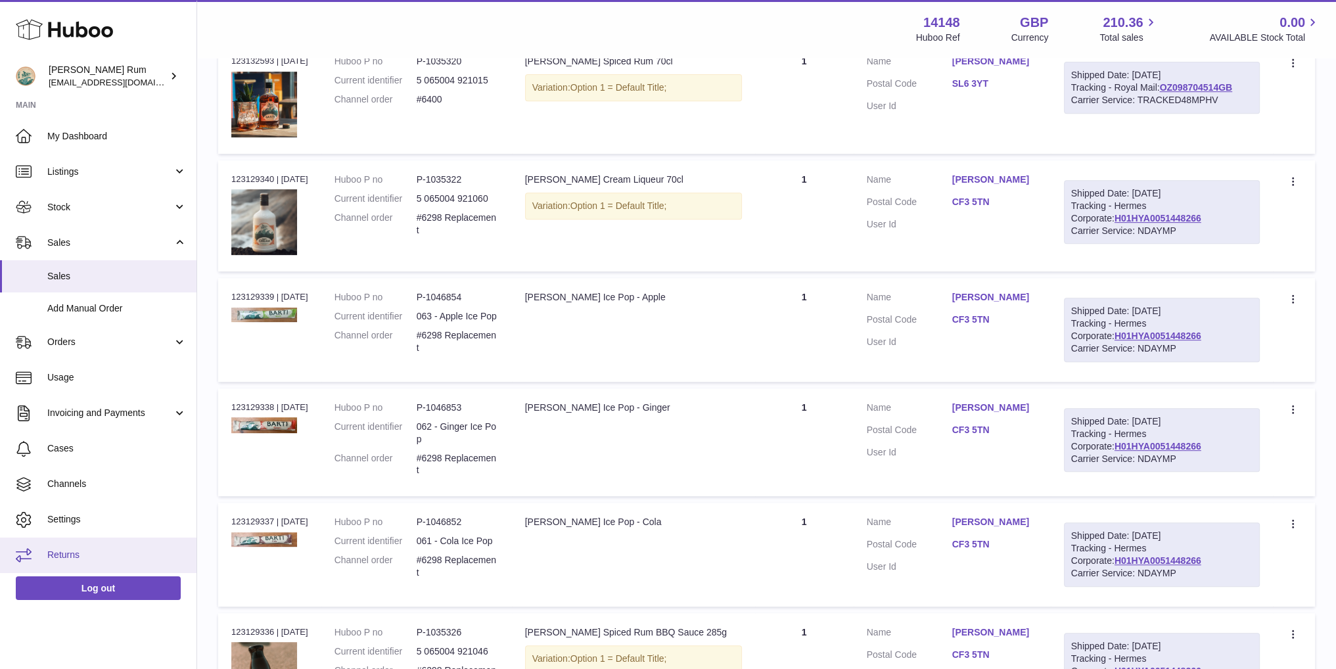
scroll to position [741, 0]
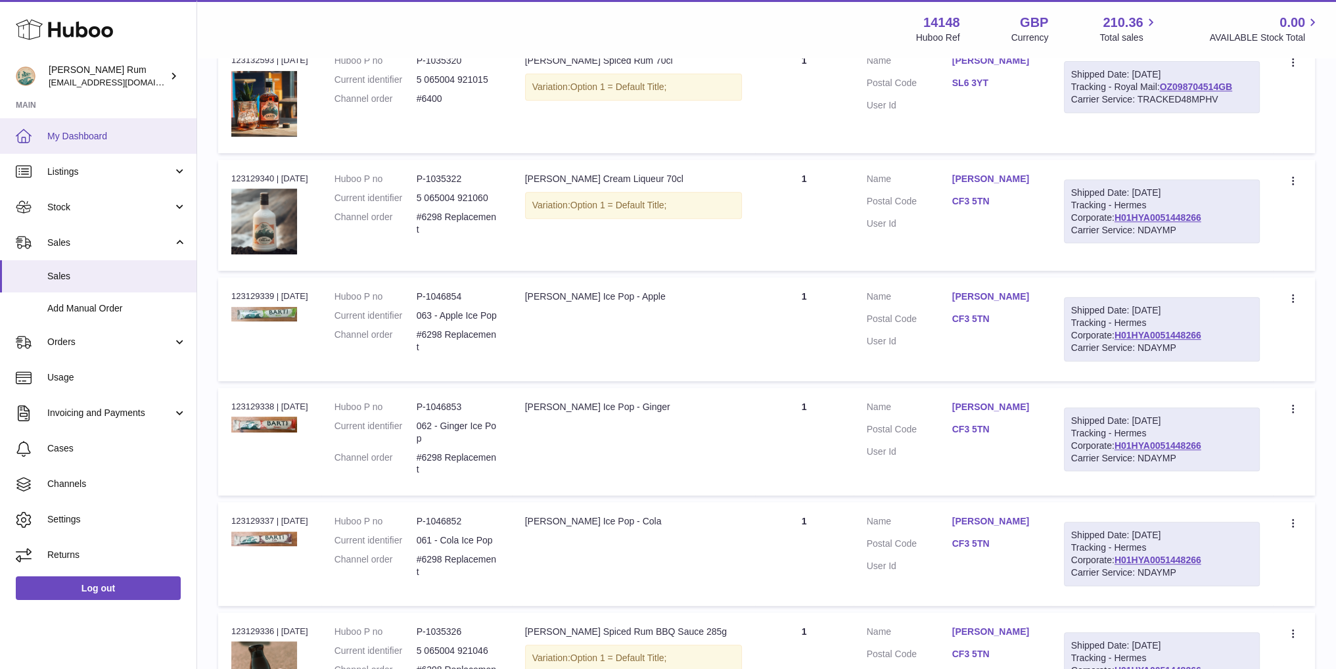
click at [57, 130] on span "My Dashboard" at bounding box center [116, 136] width 139 height 12
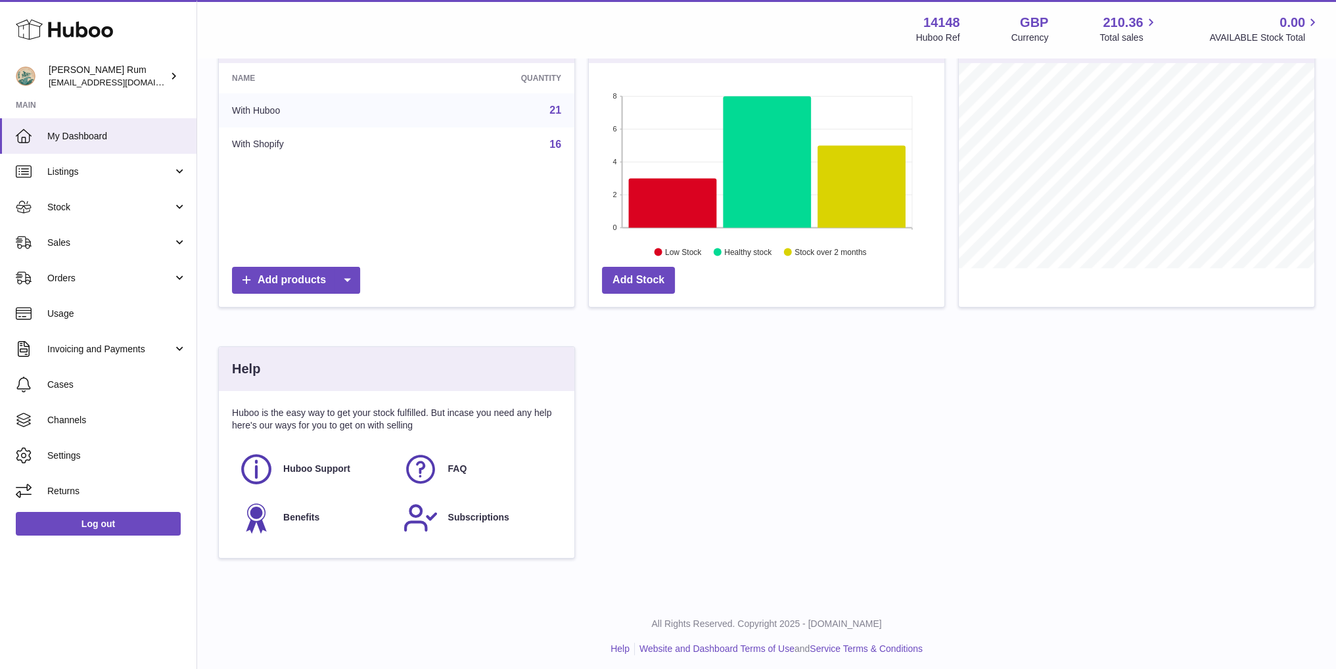
scroll to position [168, 0]
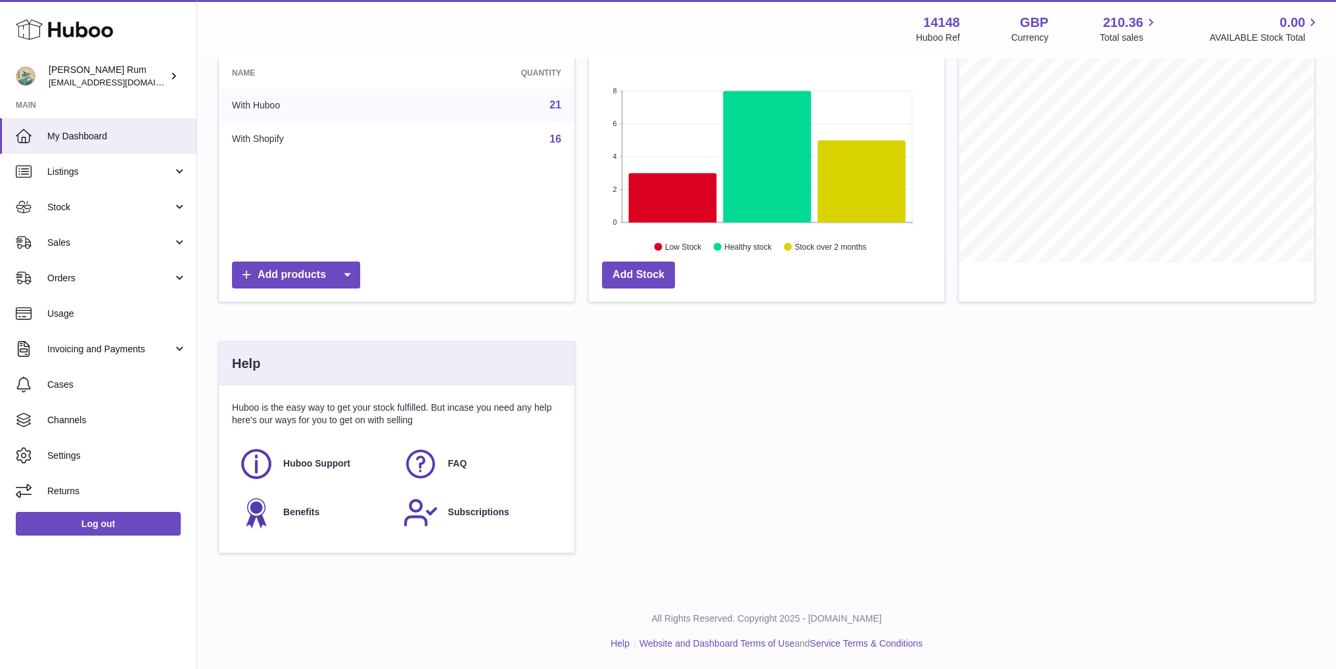
click at [811, 417] on div "Total Listings 21 Name Quantity With Huboo 21 With Shopify 16 Add products AVAI…" at bounding box center [767, 289] width 1110 height 553
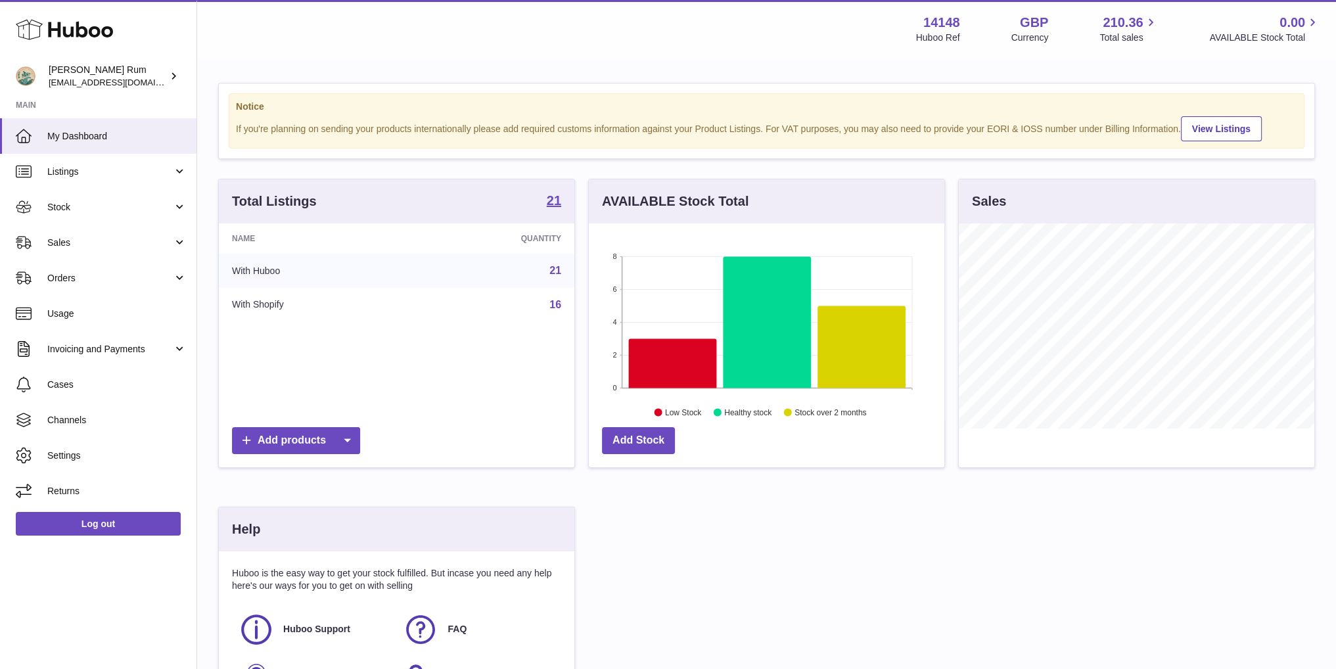
scroll to position [0, 0]
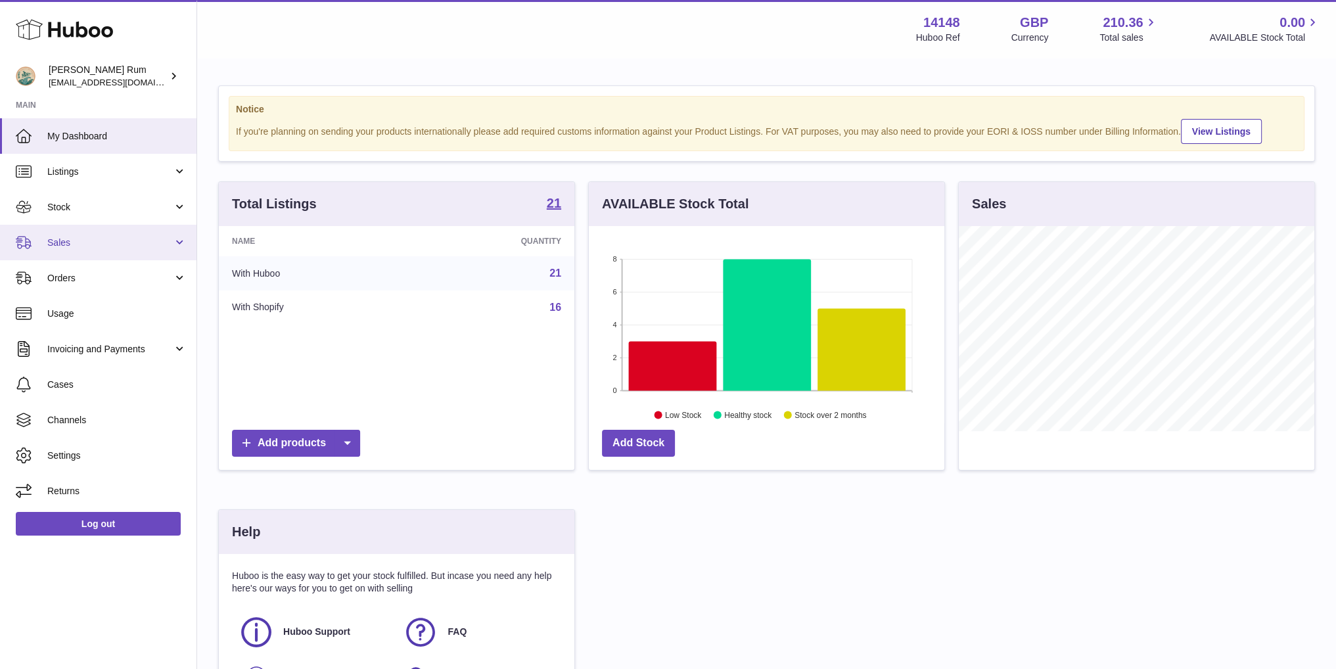
click at [93, 246] on span "Sales" at bounding box center [110, 243] width 126 height 12
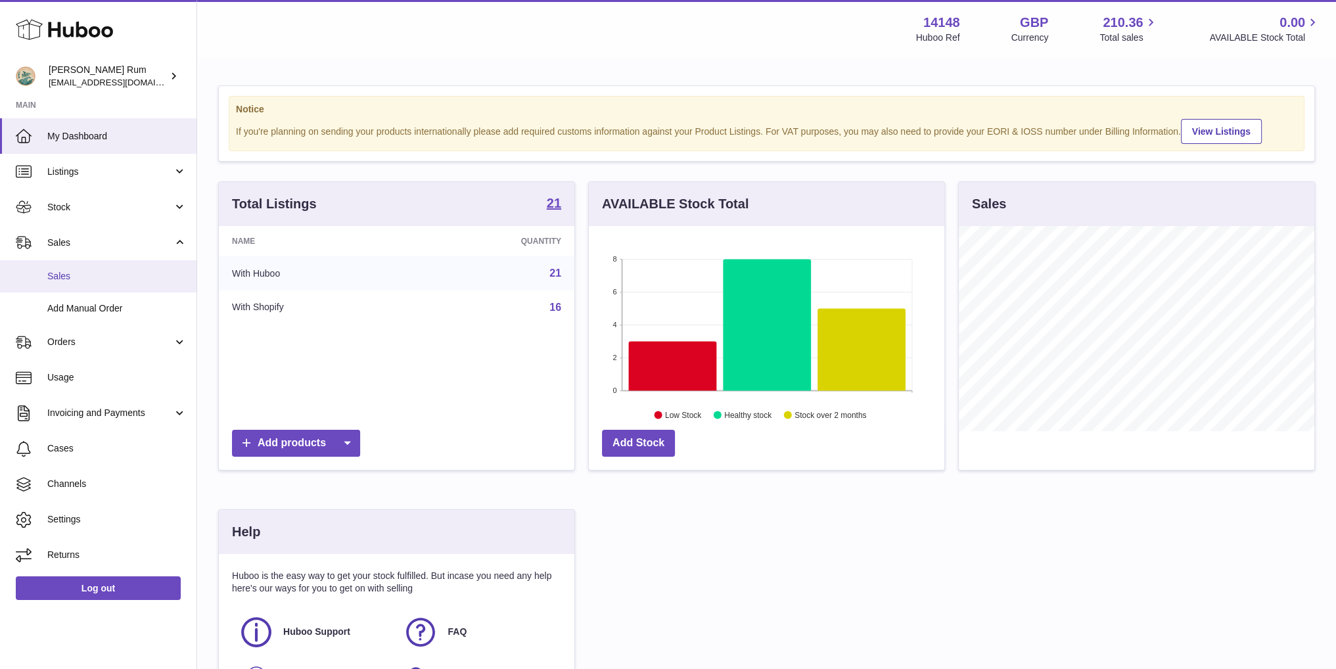
click at [78, 272] on span "Sales" at bounding box center [116, 276] width 139 height 12
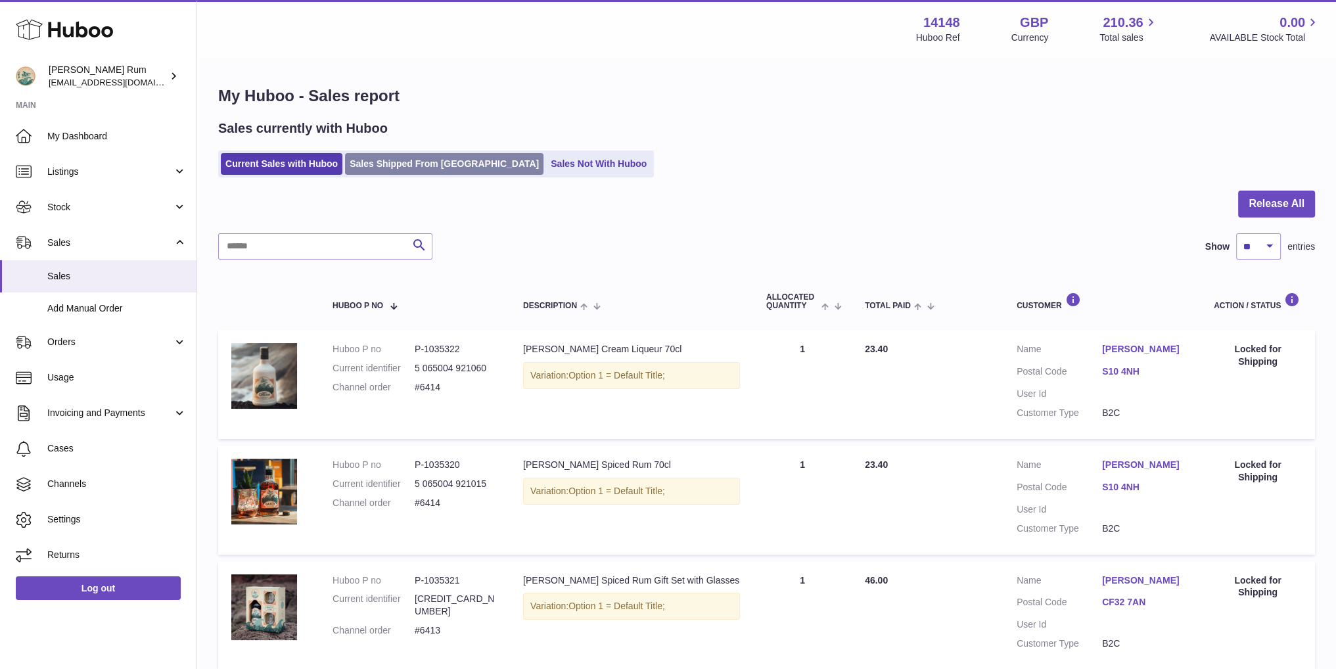
click at [426, 170] on link "Sales Shipped From [GEOGRAPHIC_DATA]" at bounding box center [444, 164] width 199 height 22
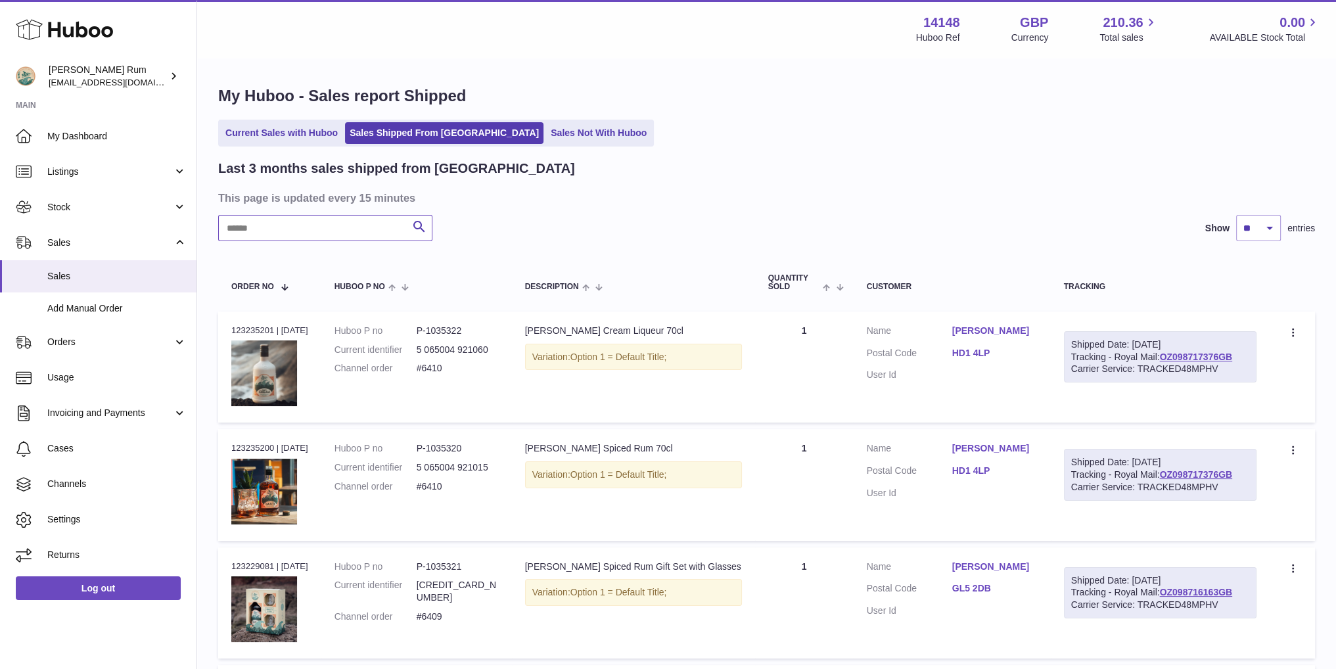
click at [331, 223] on input "text" at bounding box center [325, 228] width 214 height 26
type input "**********"
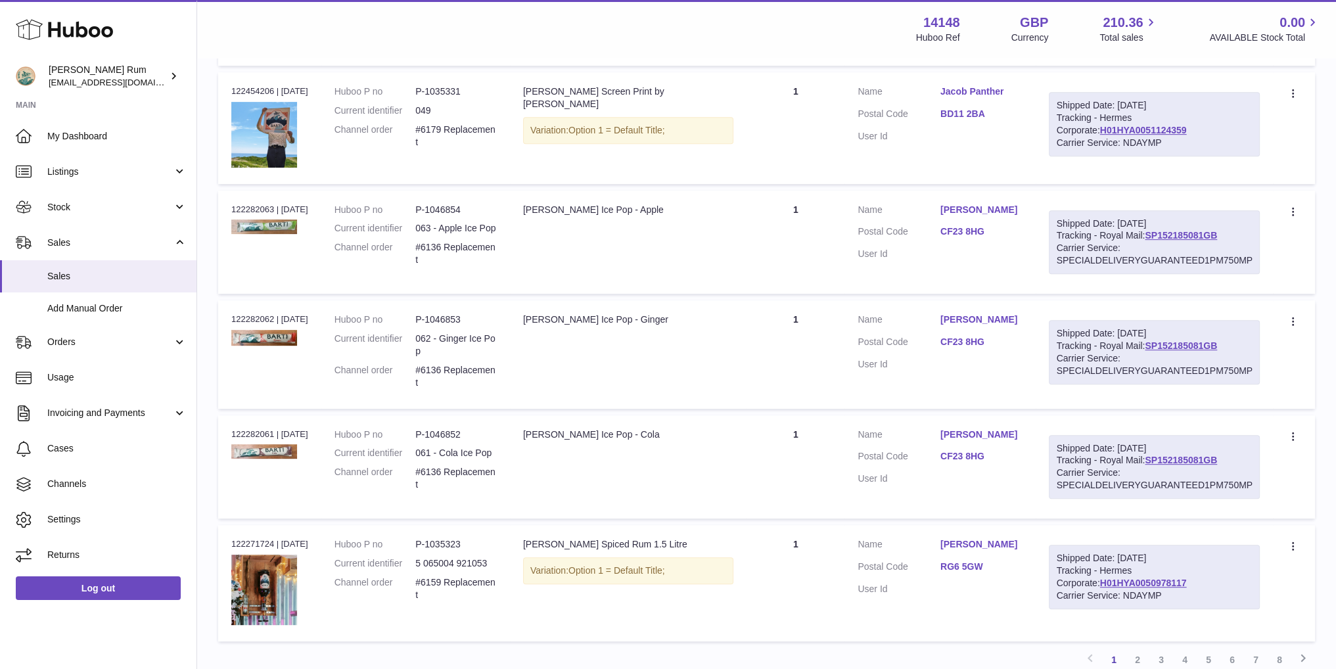
scroll to position [923, 0]
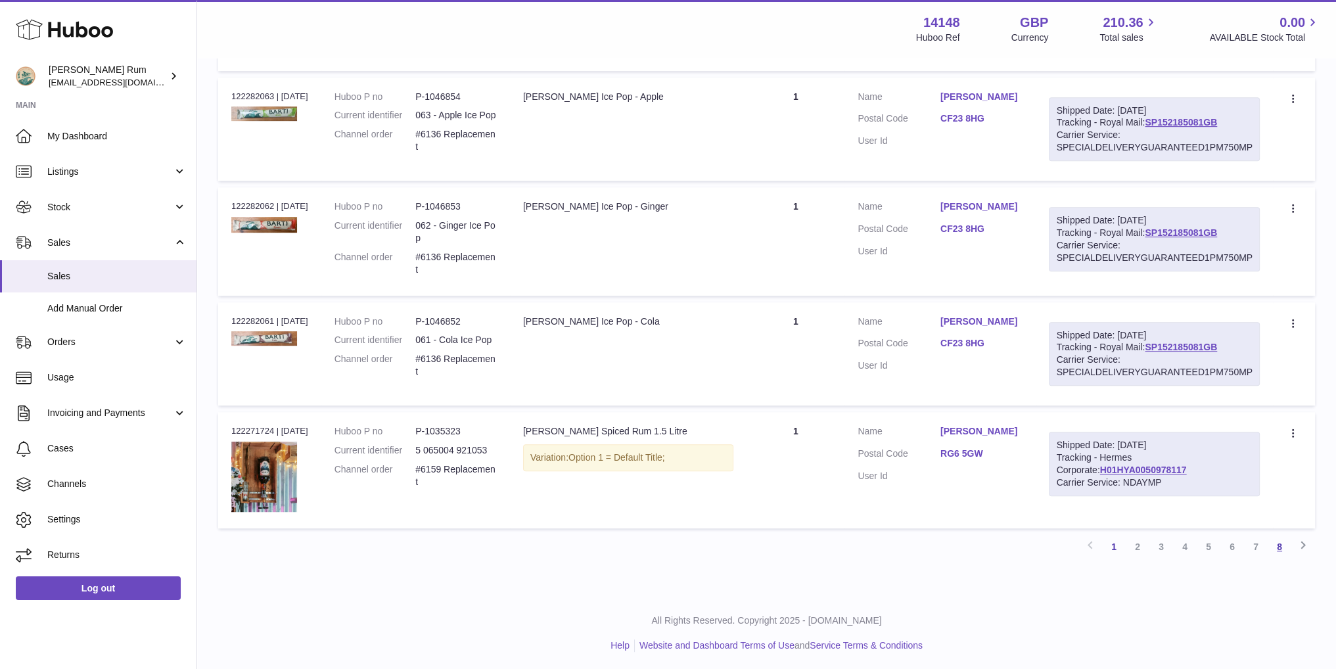
click at [1280, 541] on link "8" at bounding box center [1280, 547] width 24 height 24
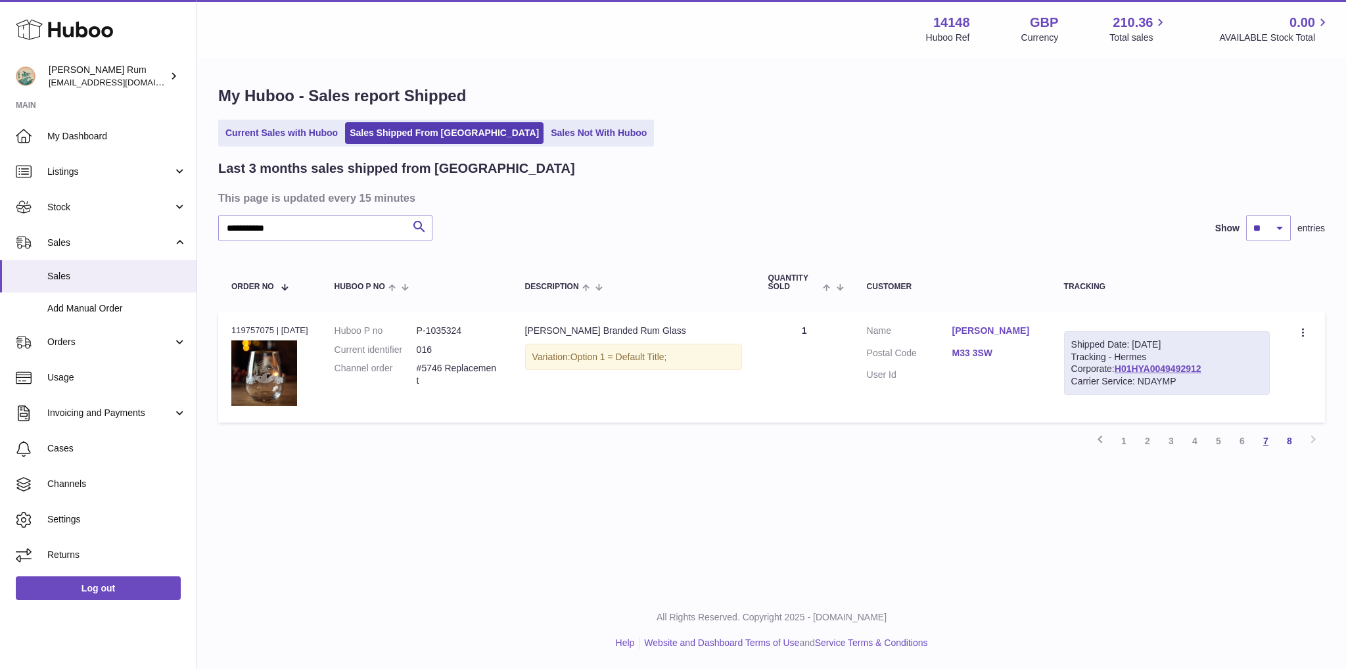
click at [1271, 438] on link "7" at bounding box center [1266, 441] width 24 height 24
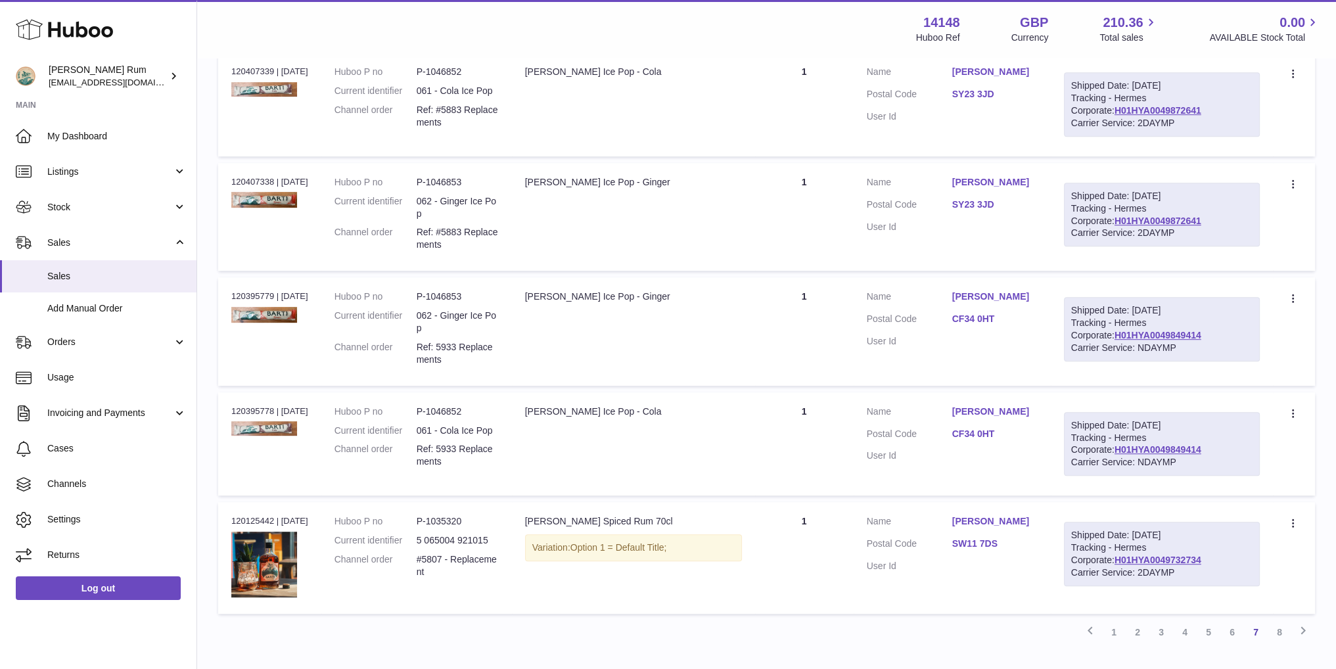
scroll to position [906, 0]
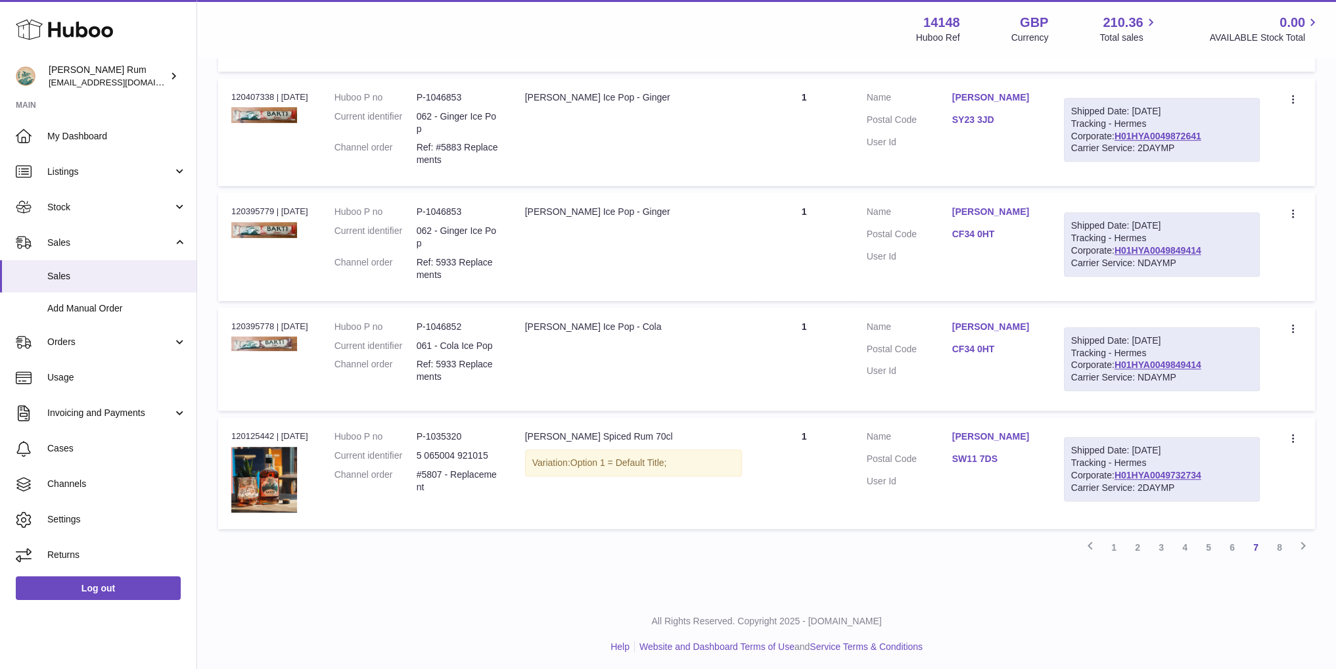
click at [844, 546] on div "Previous 1 2 3 4 5 6 7 8 Next" at bounding box center [766, 548] width 1097 height 24
click at [124, 348] on link "Orders" at bounding box center [98, 342] width 197 height 35
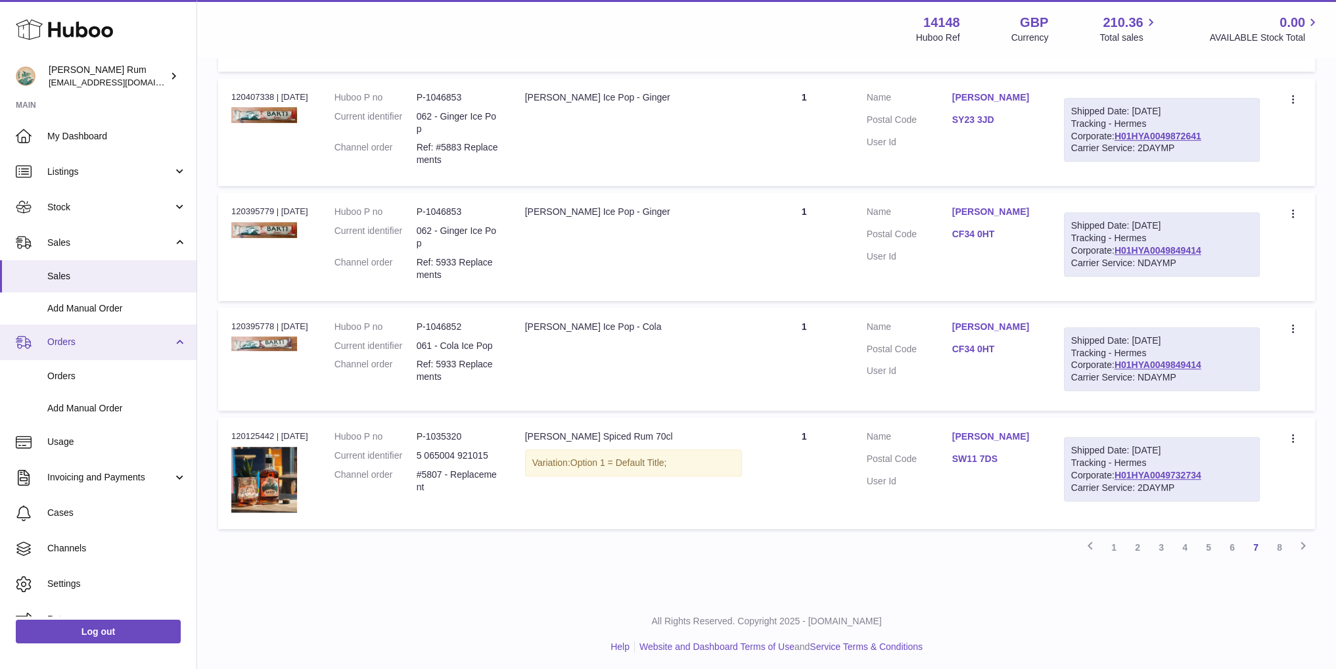
click at [124, 348] on link "Orders" at bounding box center [98, 342] width 197 height 35
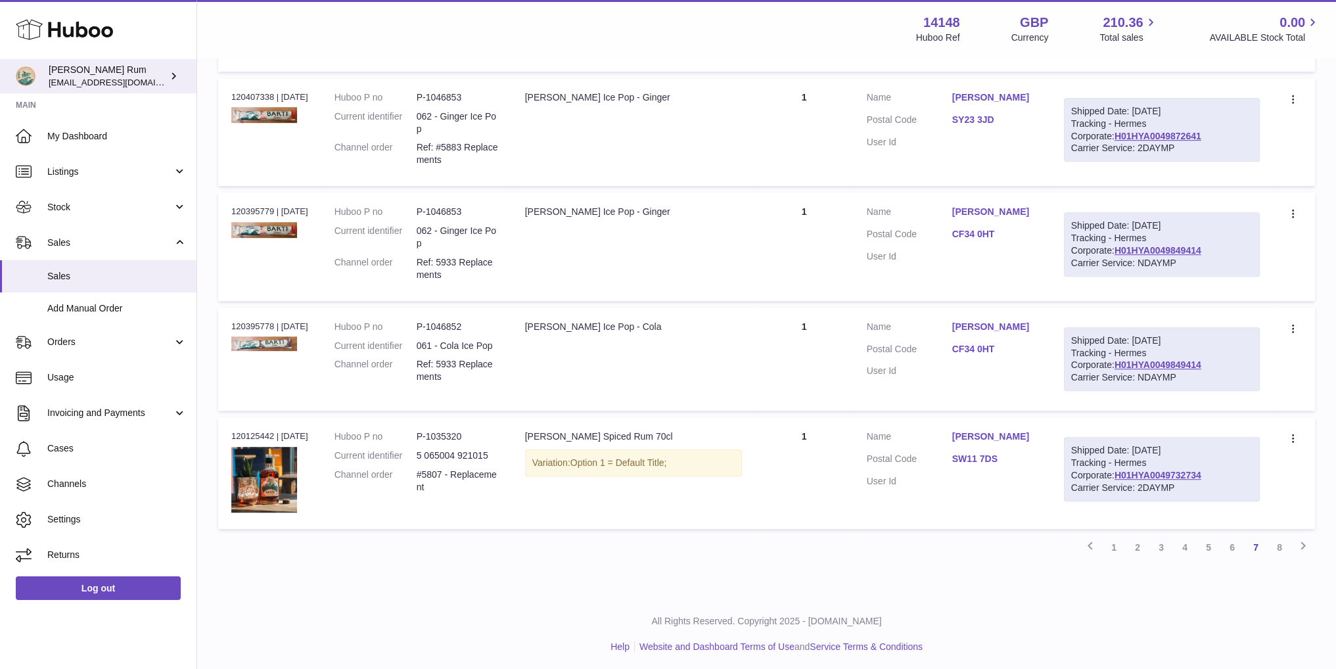
click at [165, 75] on div "Barti Rum mail@bartirum.wales" at bounding box center [108, 76] width 118 height 25
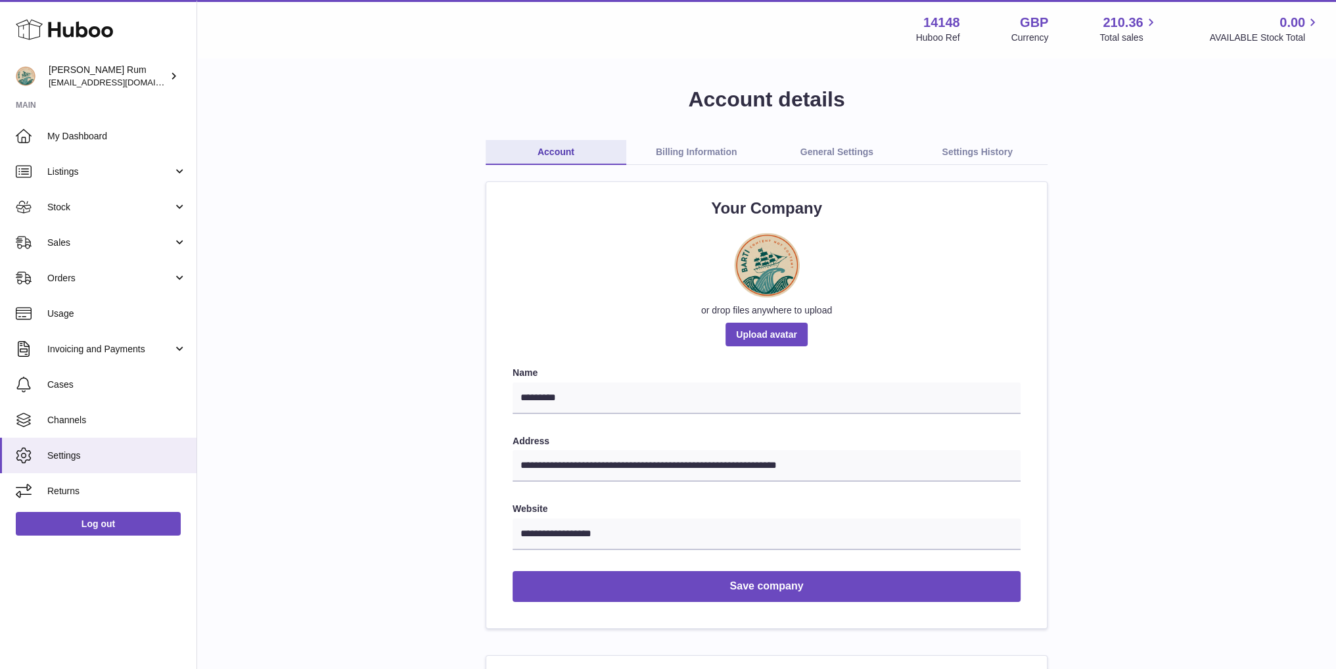
click at [1004, 156] on link "Settings History" at bounding box center [977, 152] width 141 height 25
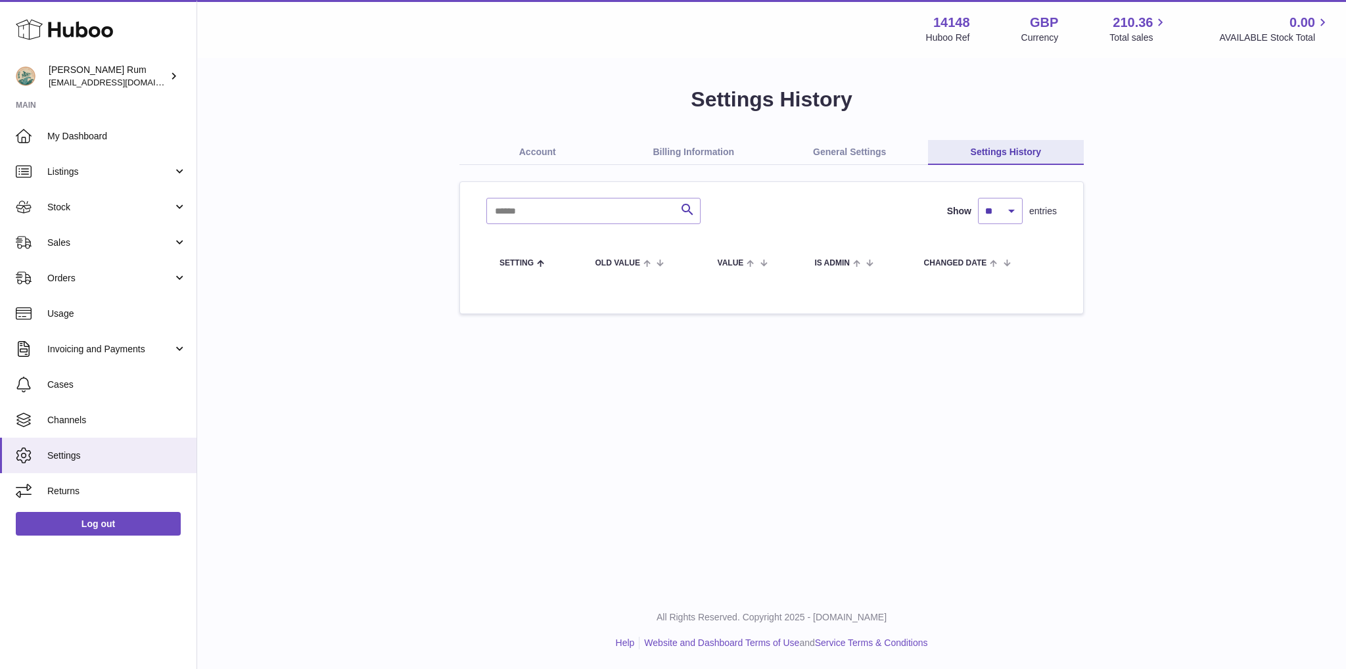
click at [560, 152] on link "Account" at bounding box center [537, 152] width 156 height 25
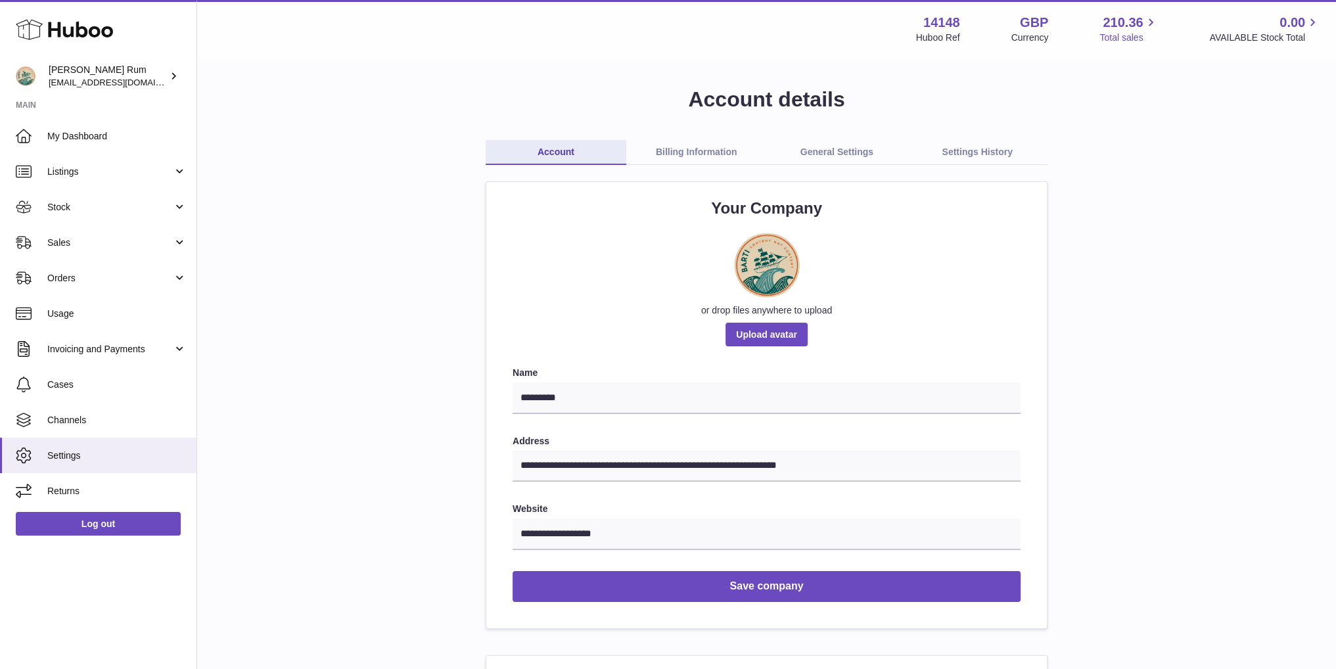
click at [1135, 24] on span "210.36" at bounding box center [1123, 23] width 40 height 18
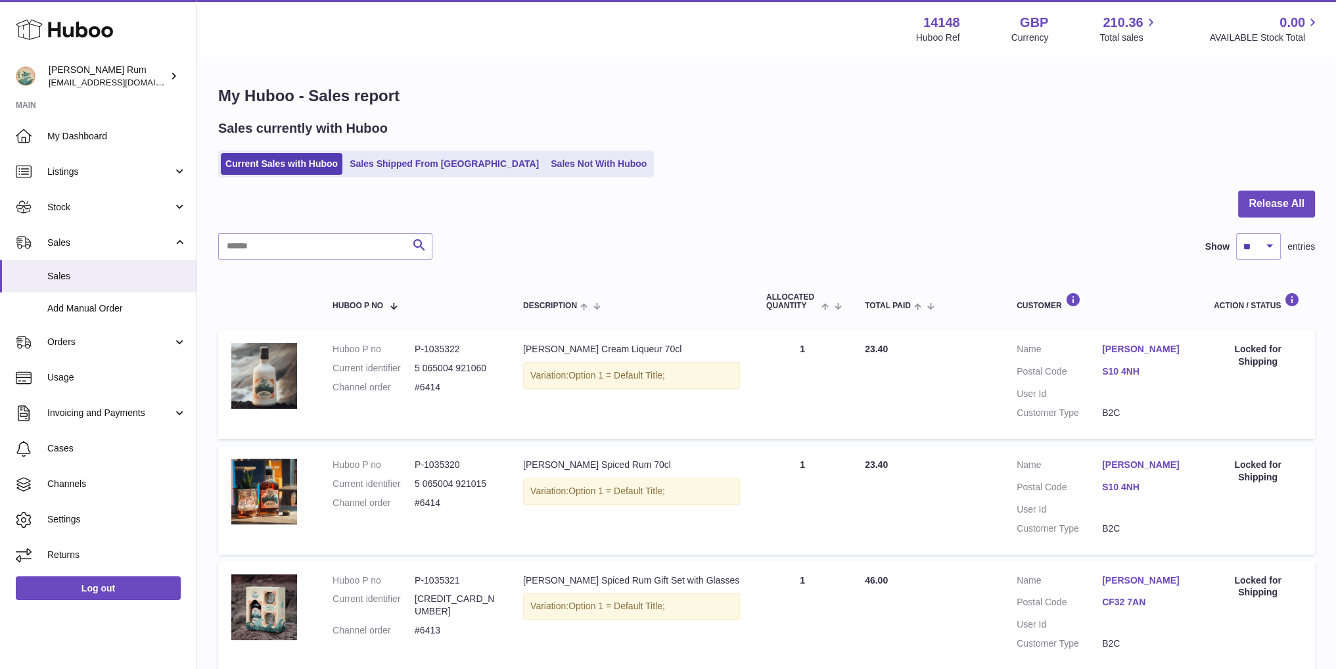
click at [903, 219] on div at bounding box center [766, 212] width 1097 height 43
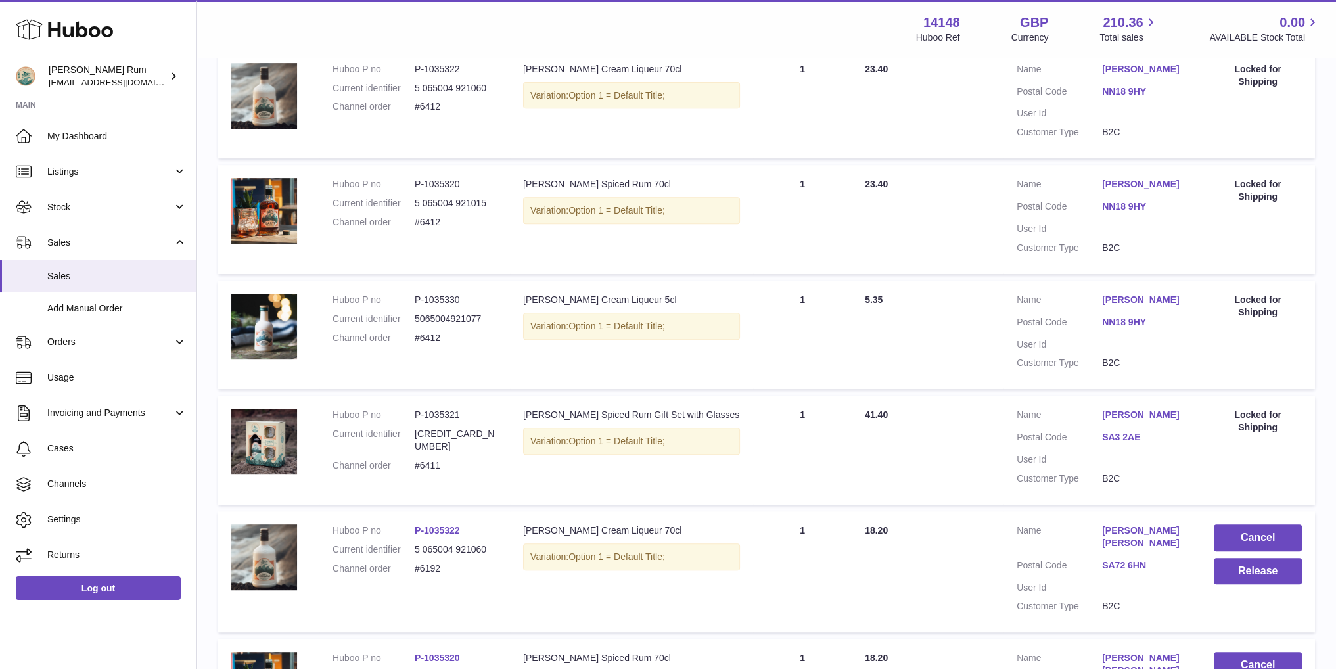
scroll to position [916, 0]
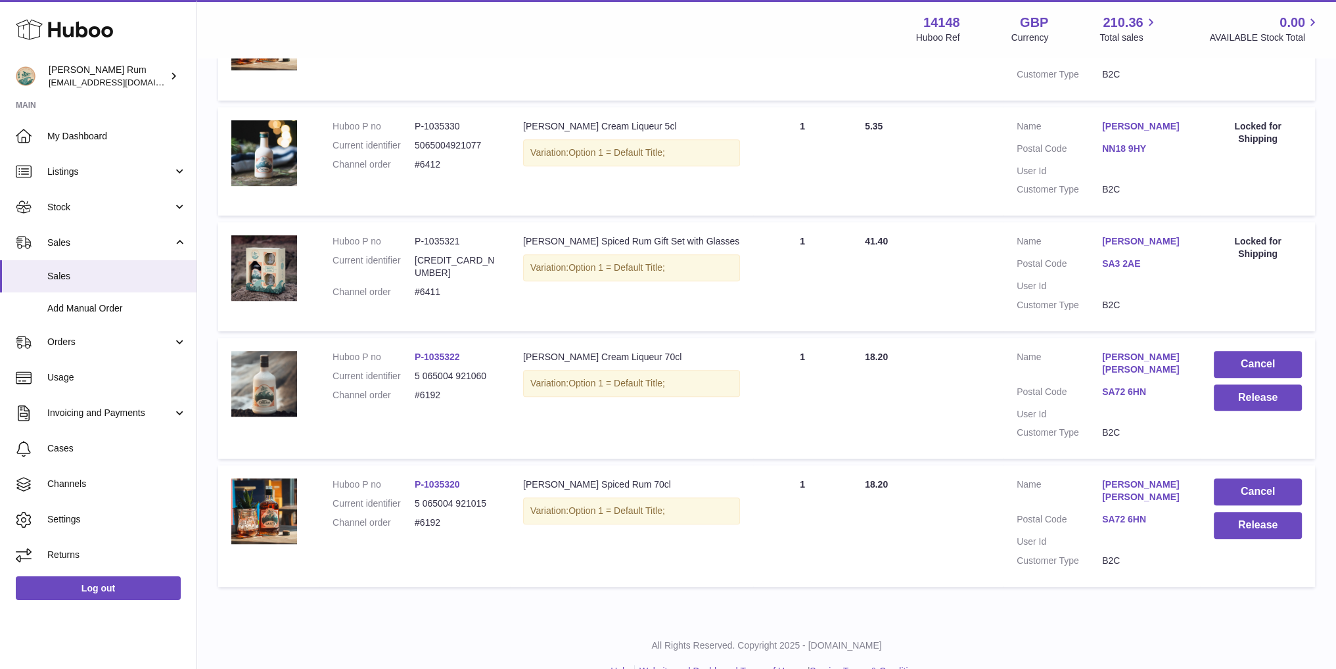
click at [1159, 624] on div "All Rights Reserved. Copyright 2025 - [DOMAIN_NAME] Help Website and Dashboard …" at bounding box center [766, 659] width 1139 height 78
click at [85, 374] on span "Usage" at bounding box center [116, 377] width 139 height 12
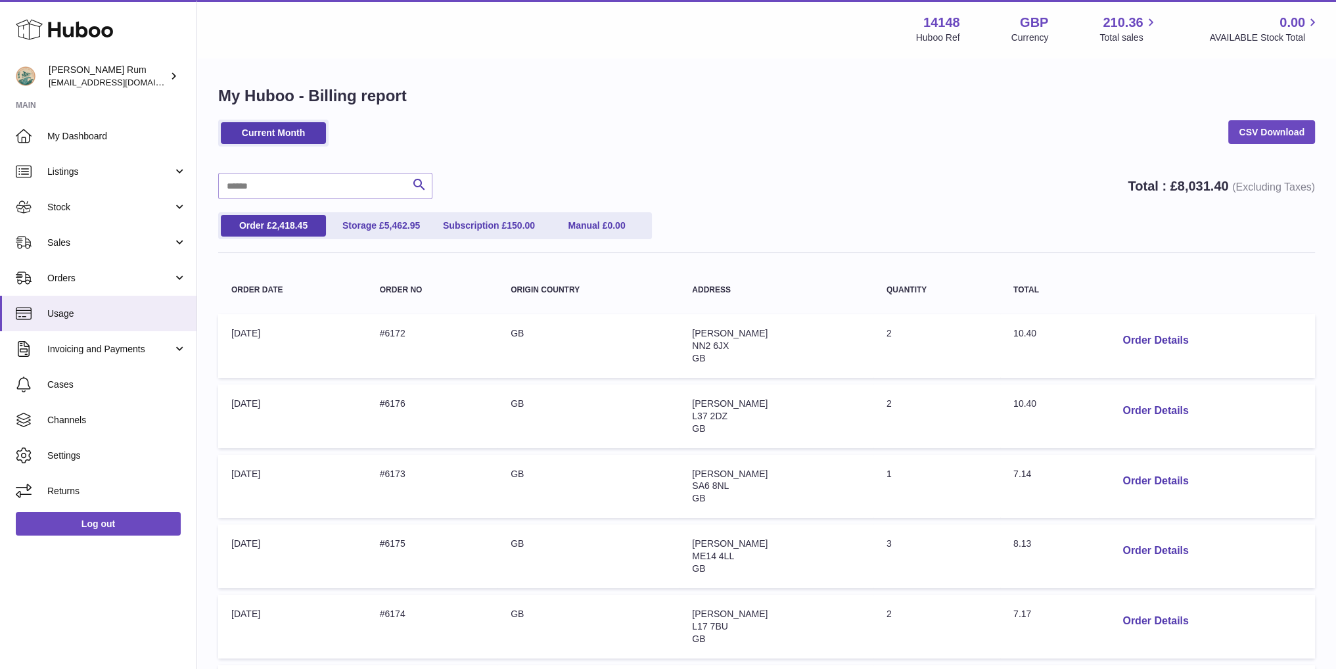
click at [782, 191] on div "Search Total : £ 8,031.40 (Excluding Taxes)" at bounding box center [766, 186] width 1097 height 26
click at [74, 211] on span "Stock" at bounding box center [110, 207] width 126 height 12
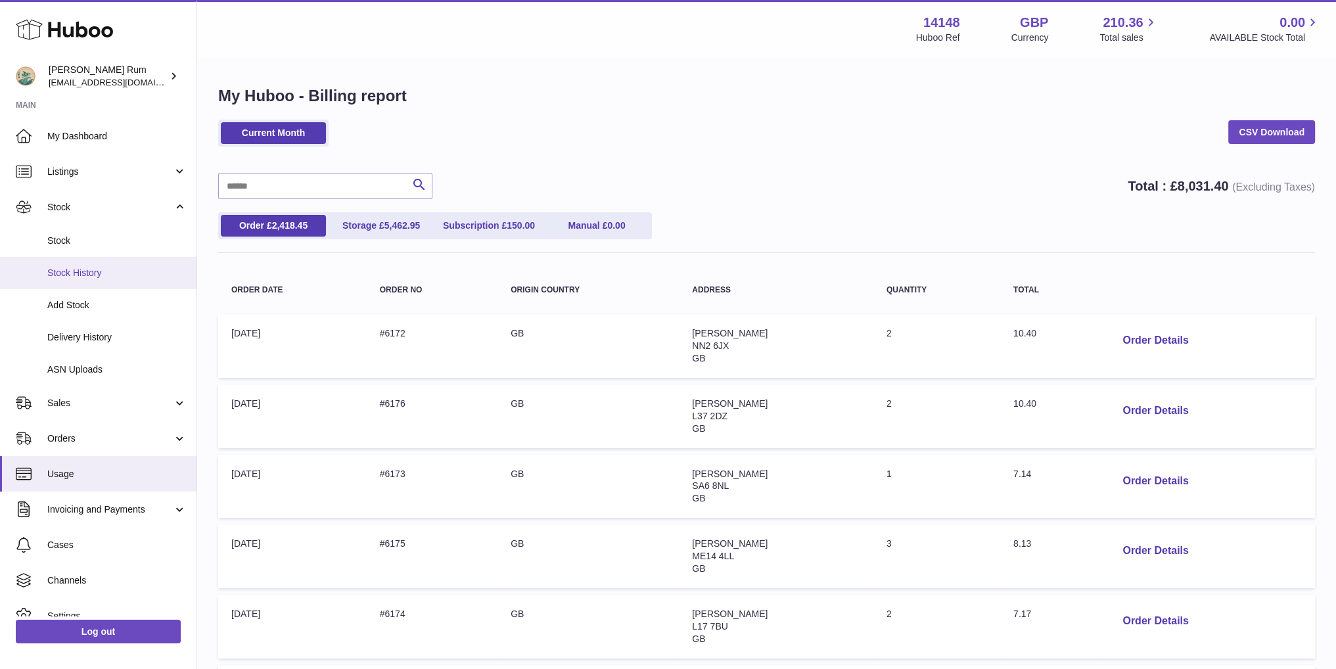
click at [79, 264] on link "Stock History" at bounding box center [98, 273] width 197 height 32
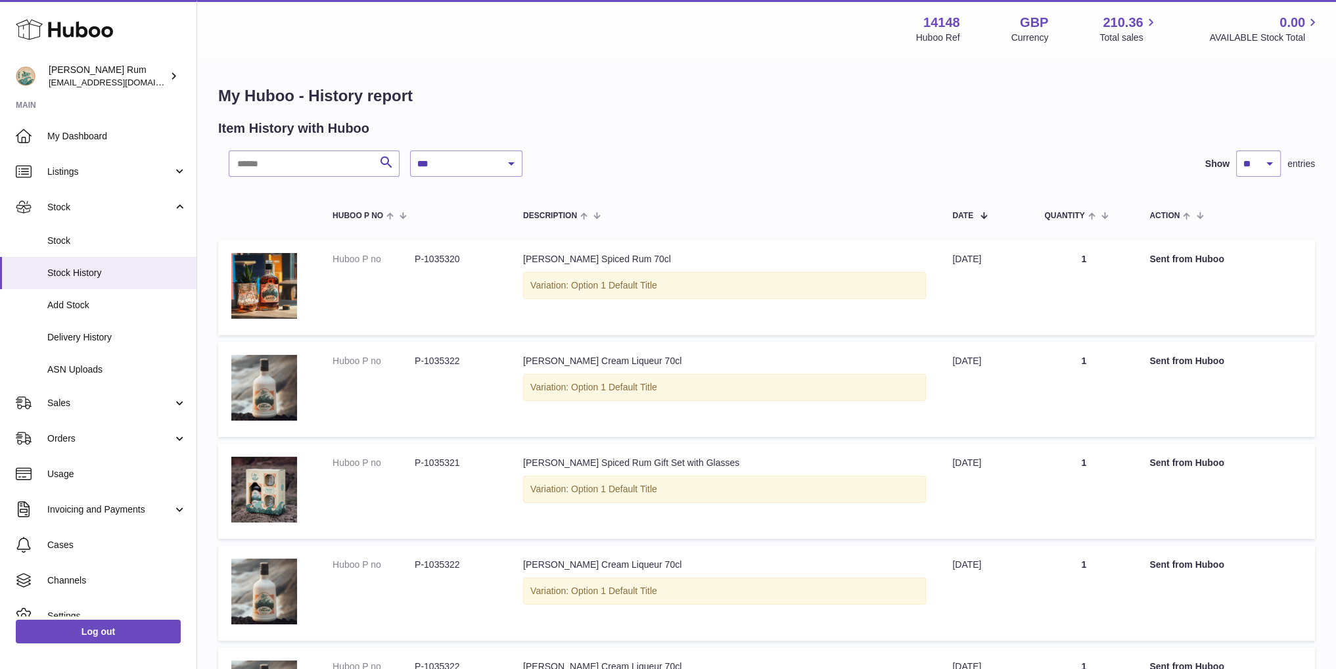
click at [650, 139] on div "**********" at bounding box center [766, 638] width 1139 height 1159
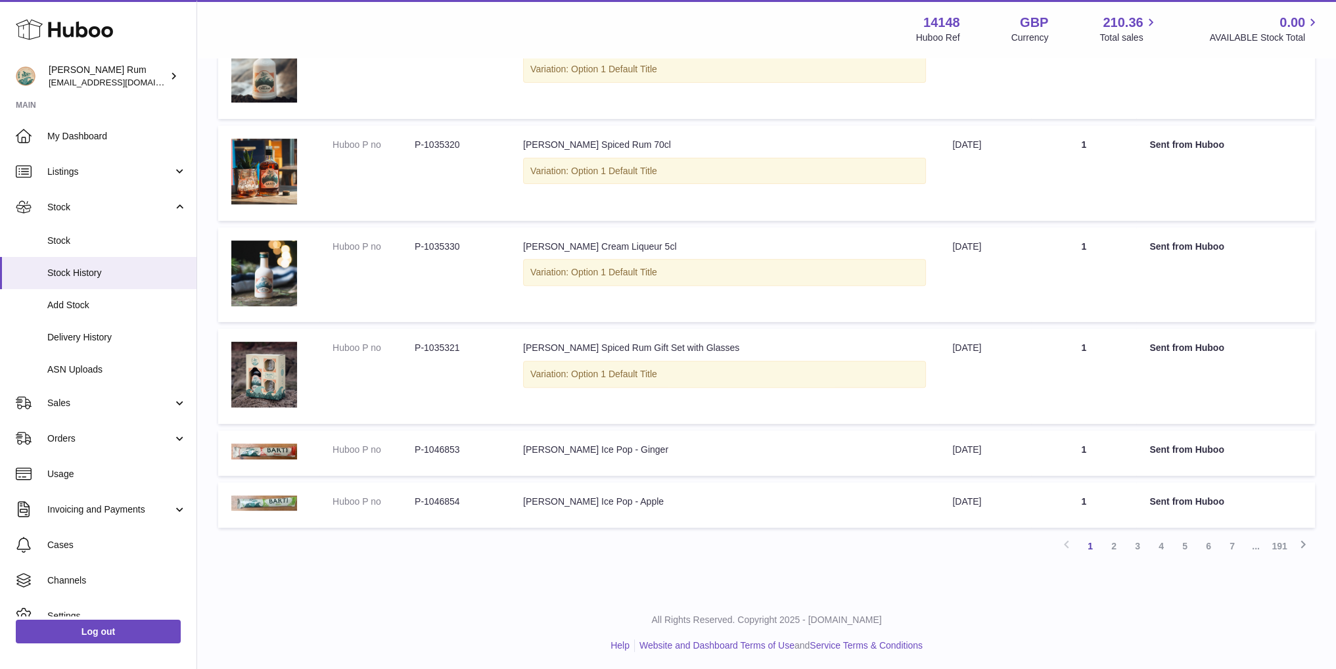
scroll to position [626, 0]
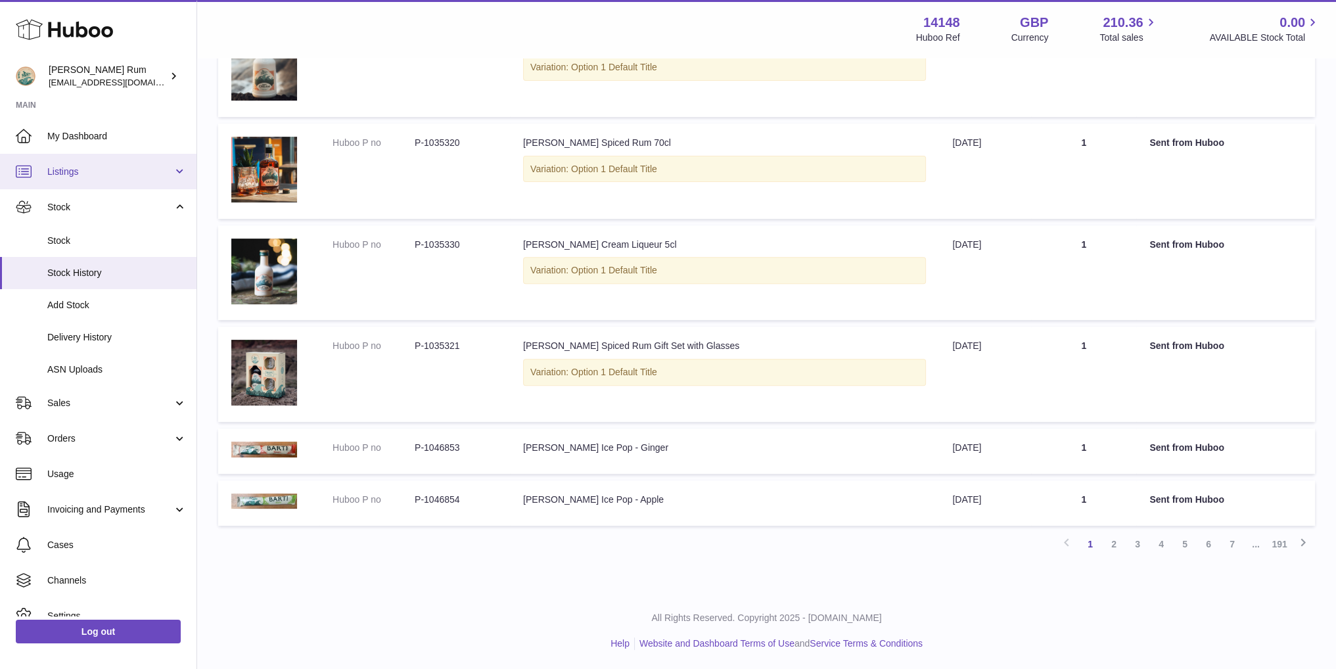
click at [82, 176] on span "Listings" at bounding box center [110, 172] width 126 height 12
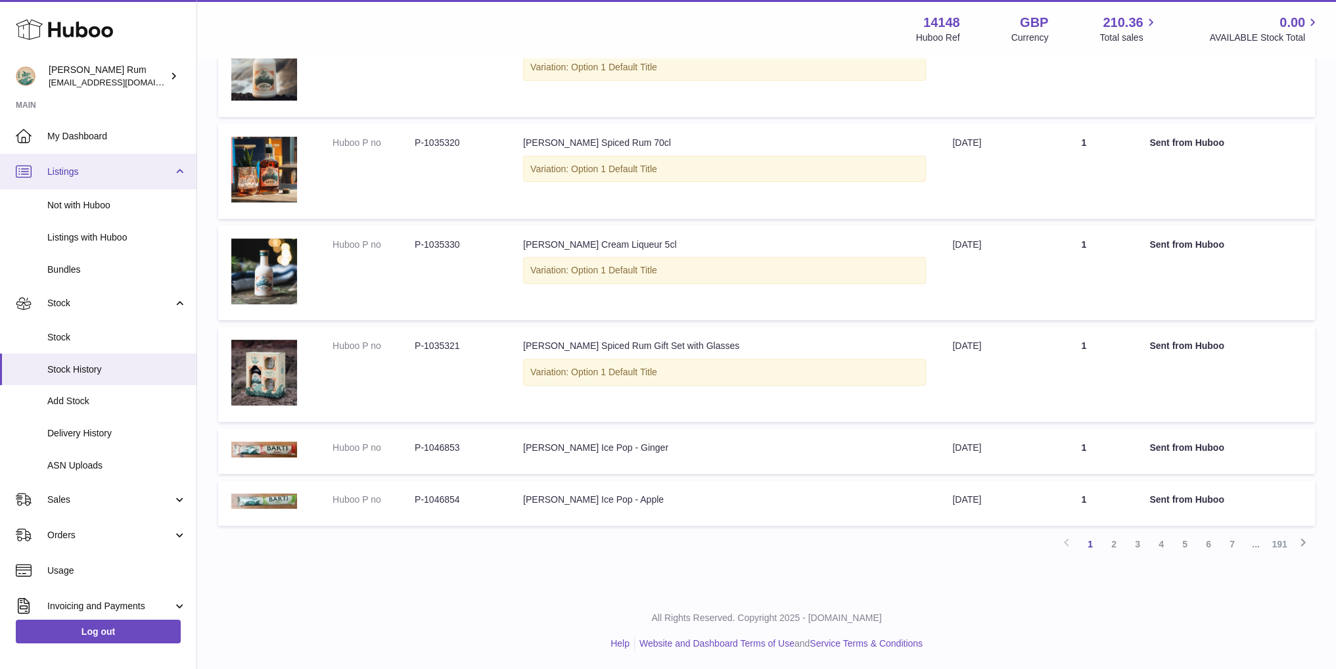
click at [82, 176] on span "Listings" at bounding box center [110, 172] width 126 height 12
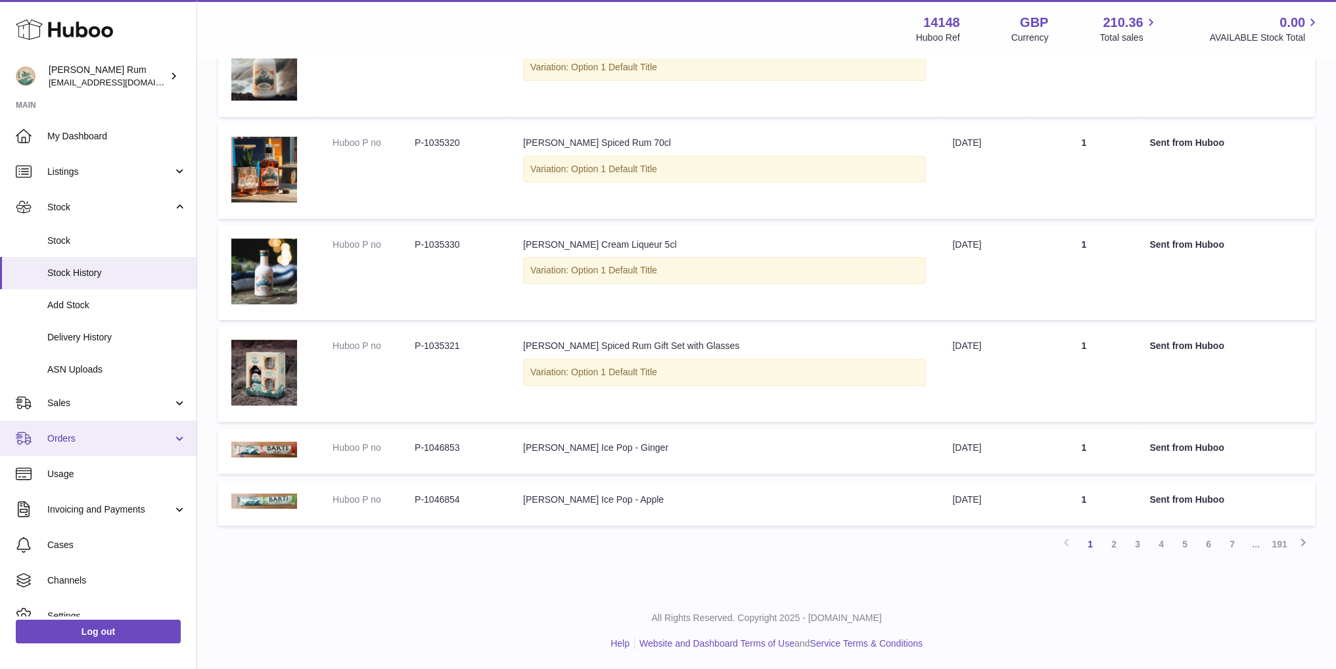
click at [82, 444] on span "Orders" at bounding box center [110, 439] width 126 height 12
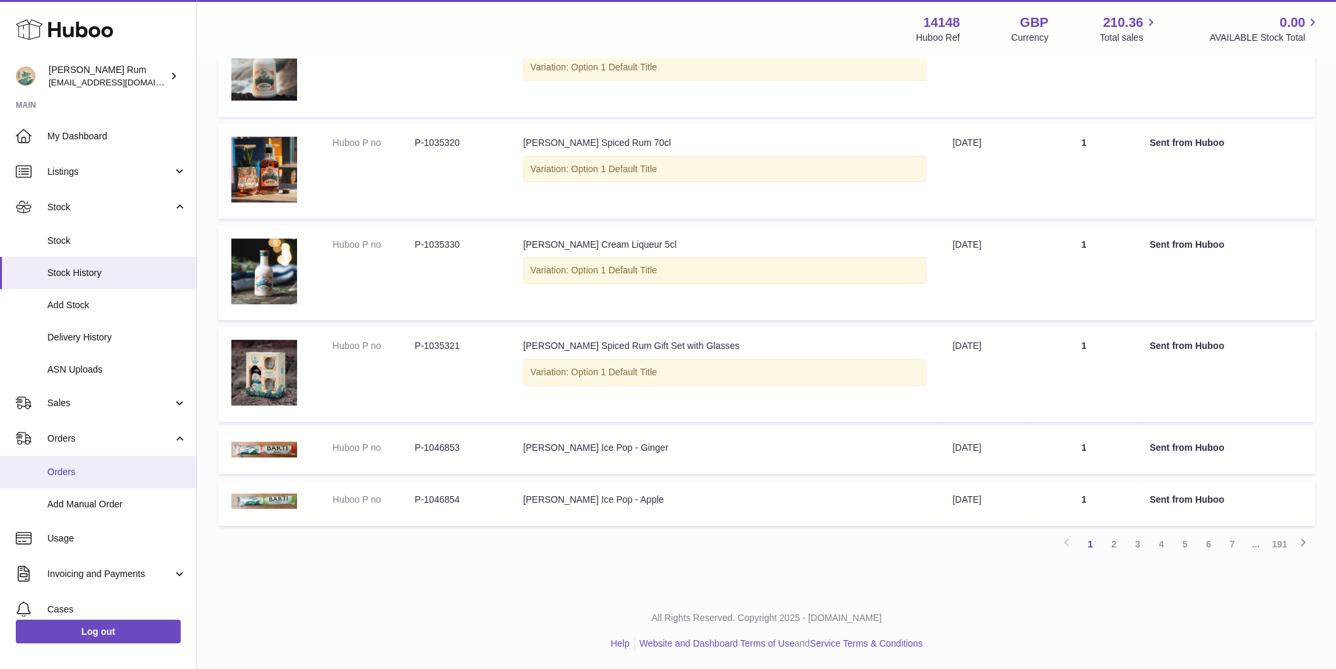
click at [82, 466] on span "Orders" at bounding box center [116, 472] width 139 height 12
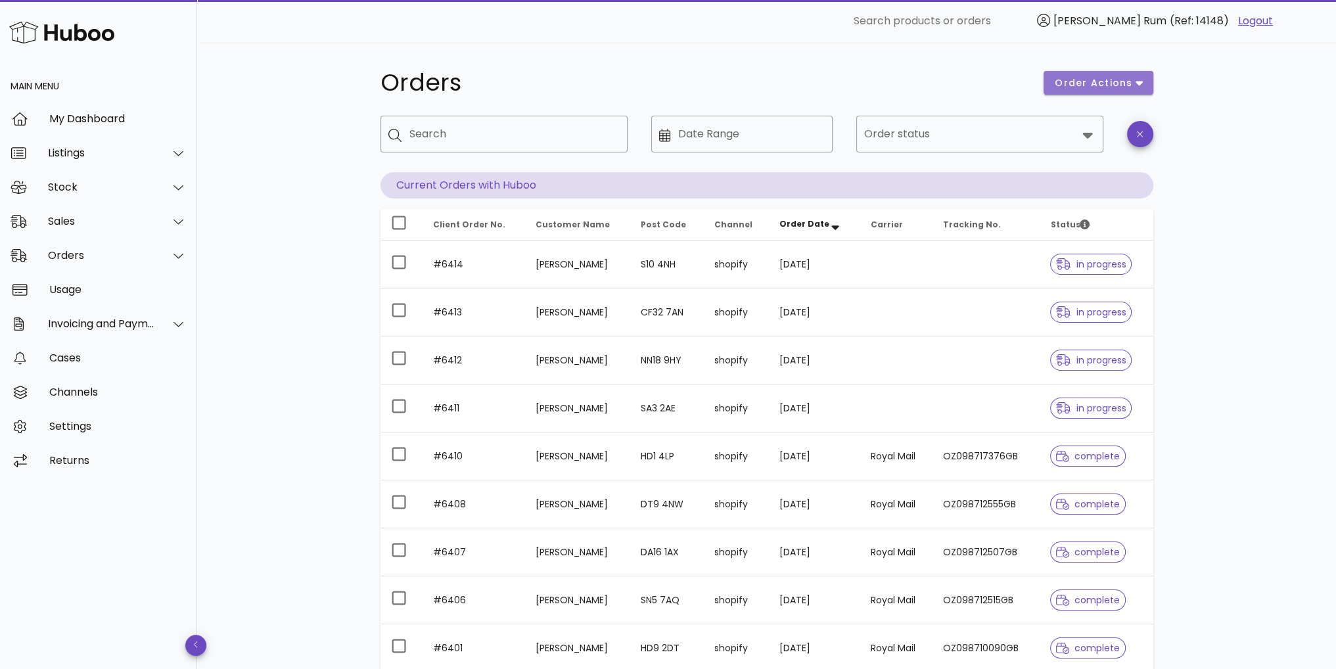
click at [1127, 74] on button "order actions" at bounding box center [1098, 83] width 109 height 24
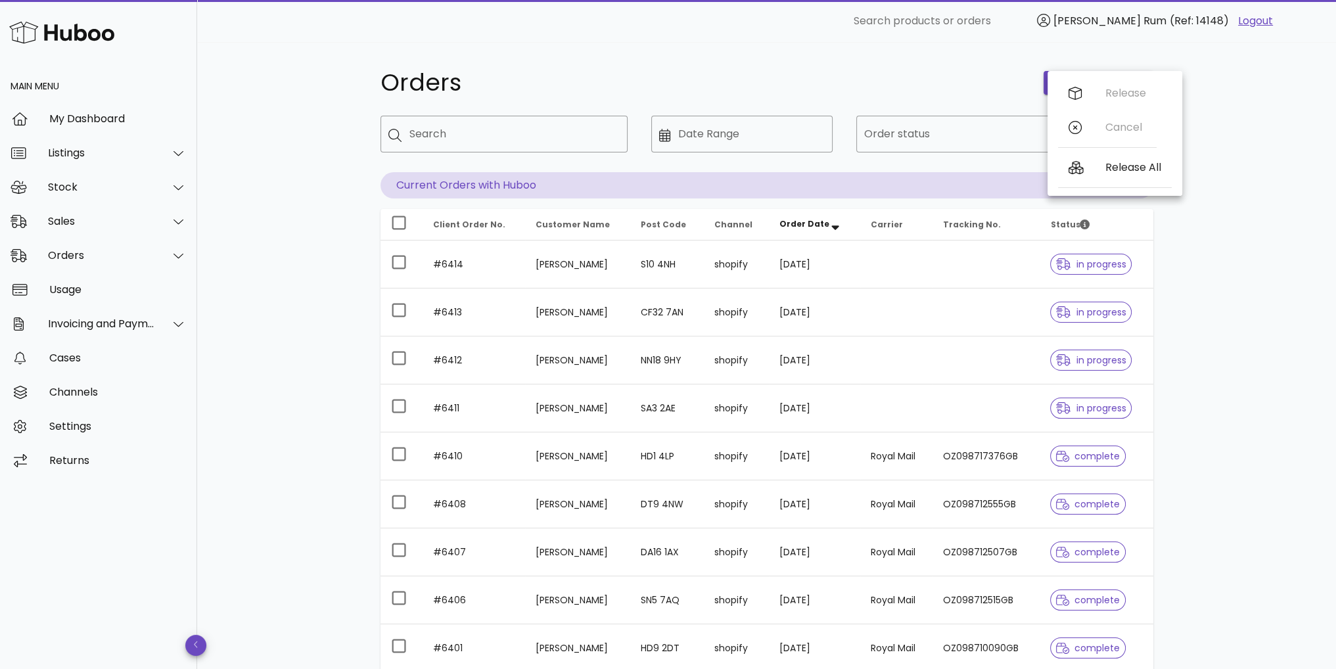
click at [1271, 124] on div "Orders order actions ​ Search ​ Date Range ​ Order status Current Orders with H…" at bounding box center [766, 453] width 1139 height 823
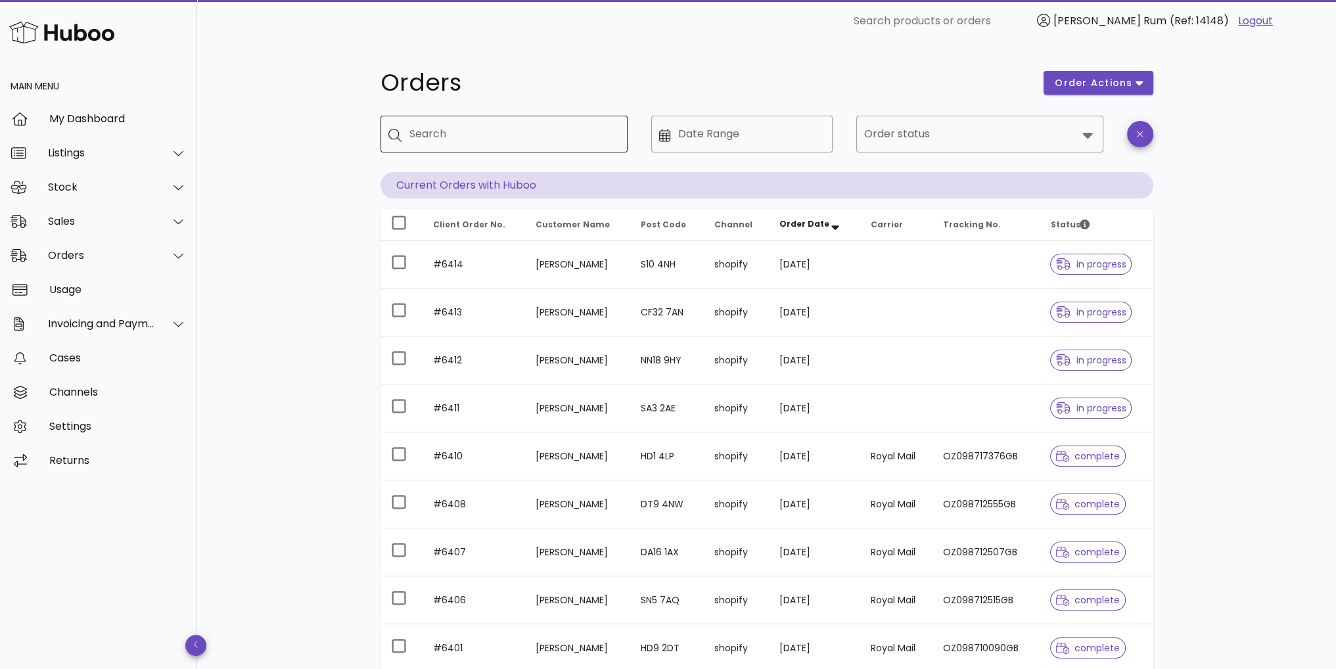
click at [546, 129] on input "Search" at bounding box center [514, 134] width 208 height 21
type input "**********"
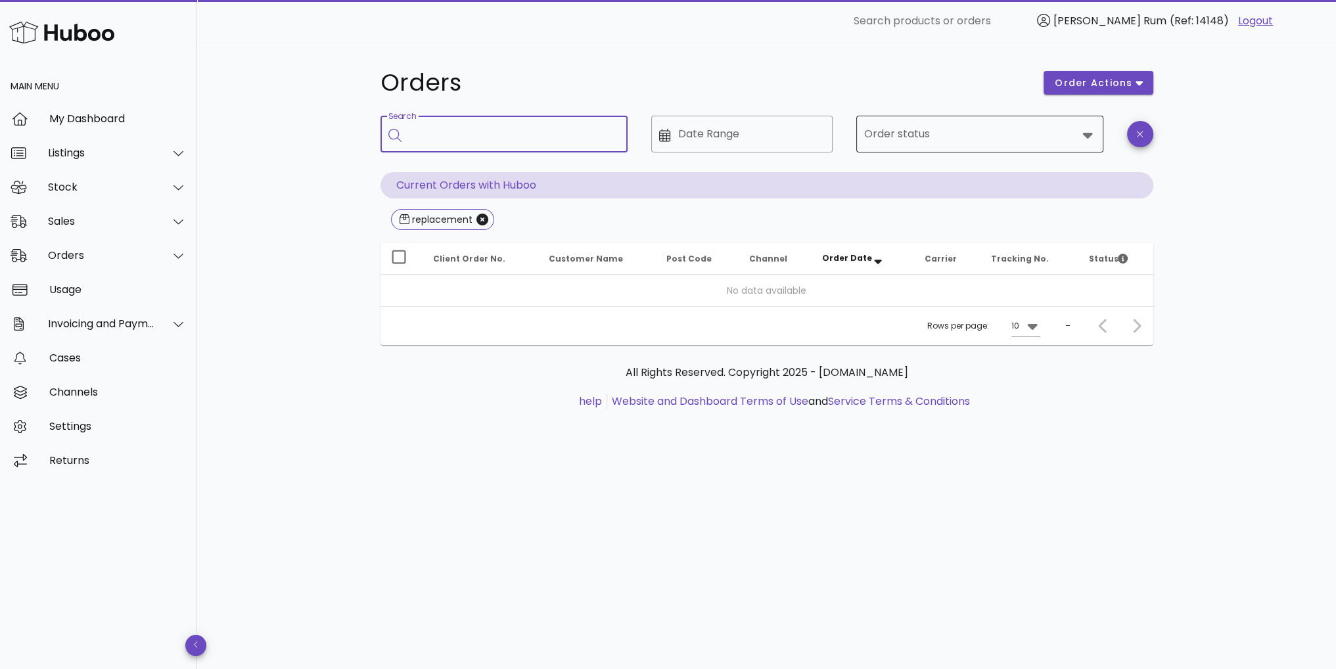
click at [890, 124] on input "Order status" at bounding box center [970, 134] width 213 height 21
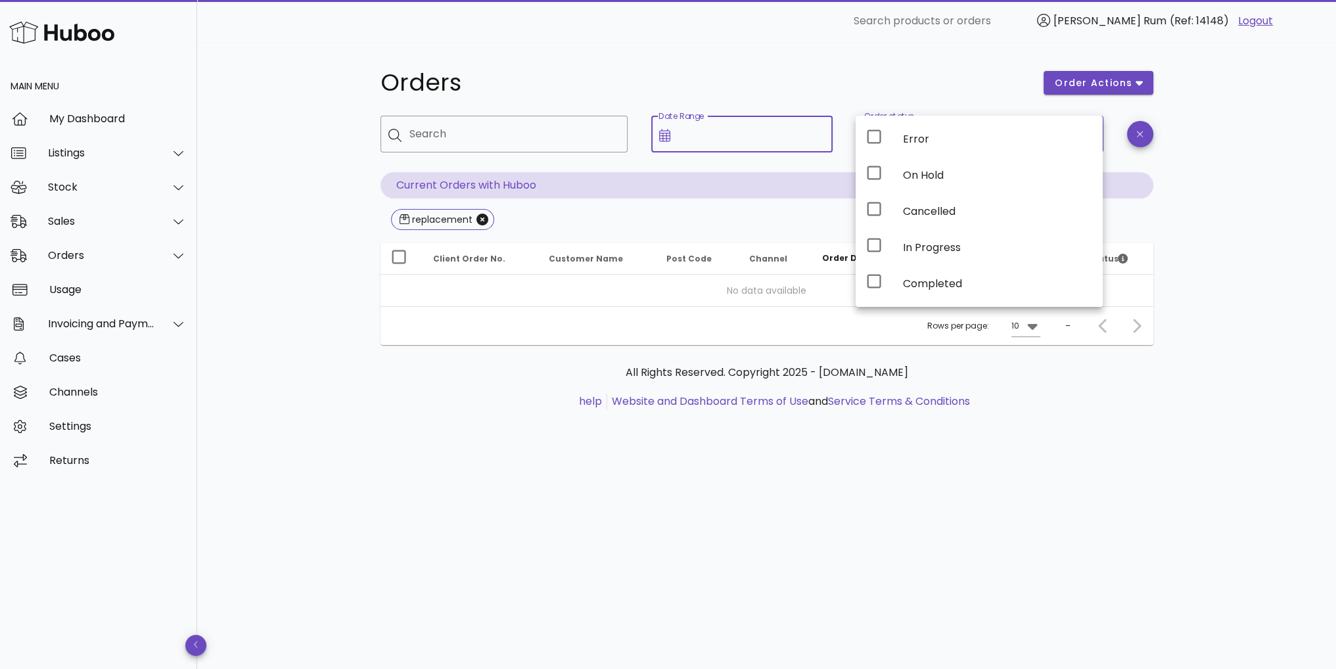
click at [774, 139] on input "Date Range" at bounding box center [751, 134] width 147 height 21
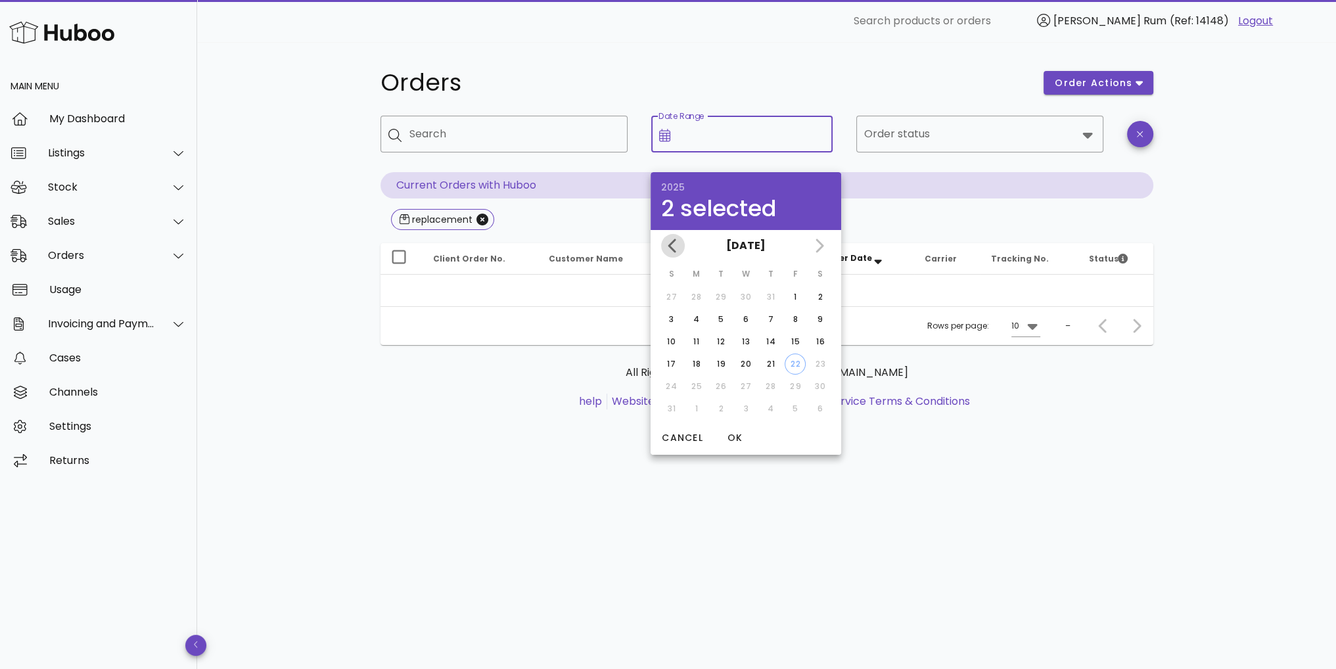
click at [674, 250] on icon "Previous month" at bounding box center [672, 246] width 8 height 14
click at [753, 242] on button "[DATE]" at bounding box center [746, 246] width 50 height 26
click at [756, 320] on div "May" at bounding box center [745, 320] width 35 height 12
click at [791, 365] on div "23" at bounding box center [795, 364] width 21 height 12
click at [823, 363] on div "24" at bounding box center [820, 364] width 21 height 12
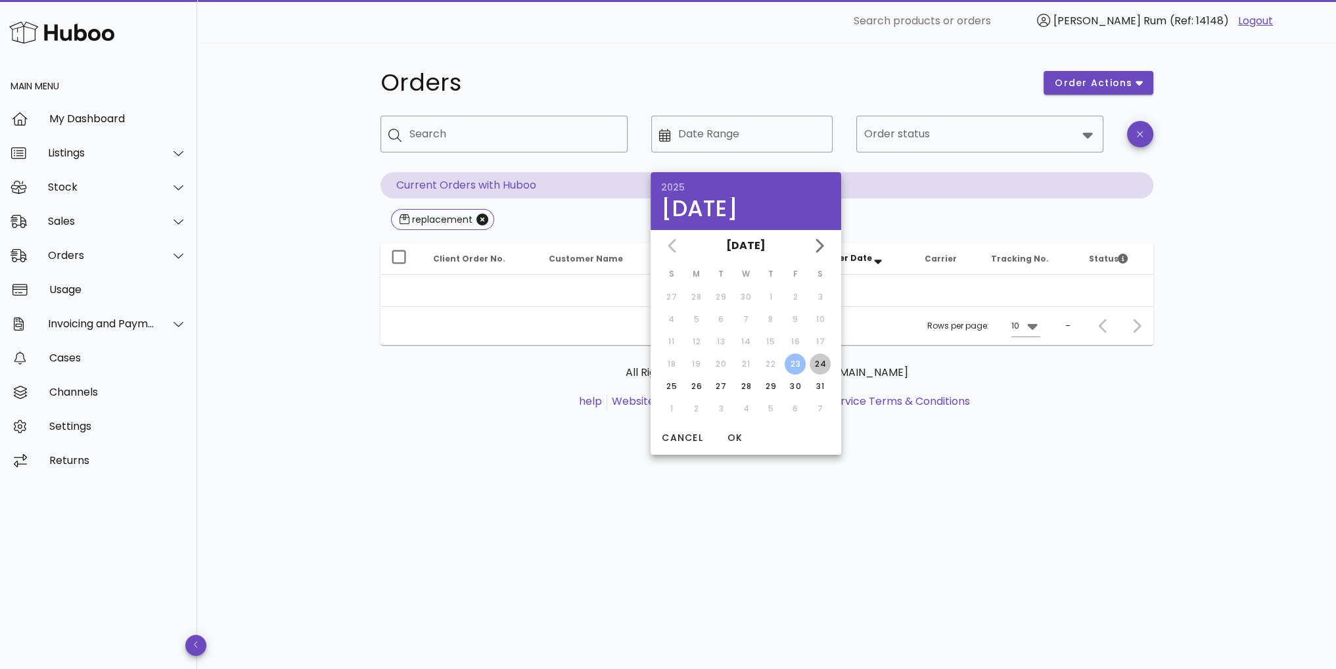
type input "**********"
click at [666, 387] on div "25" at bounding box center [671, 387] width 21 height 12
click at [691, 385] on div "26" at bounding box center [696, 387] width 21 height 12
type input "**********"
click at [730, 384] on div "27" at bounding box center [721, 387] width 21 height 12
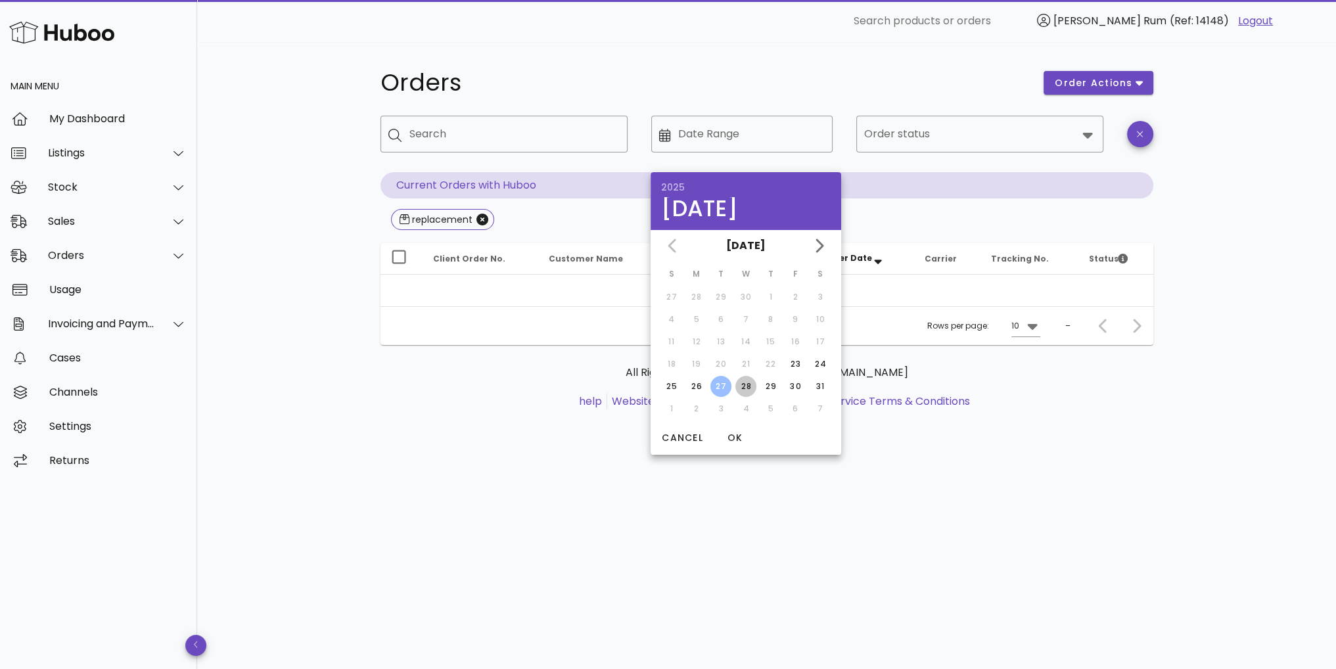
click at [747, 385] on div "28" at bounding box center [746, 387] width 21 height 12
type input "**********"
click at [791, 369] on button "23" at bounding box center [795, 364] width 21 height 21
click at [820, 367] on div "24" at bounding box center [820, 364] width 21 height 12
type input "**********"
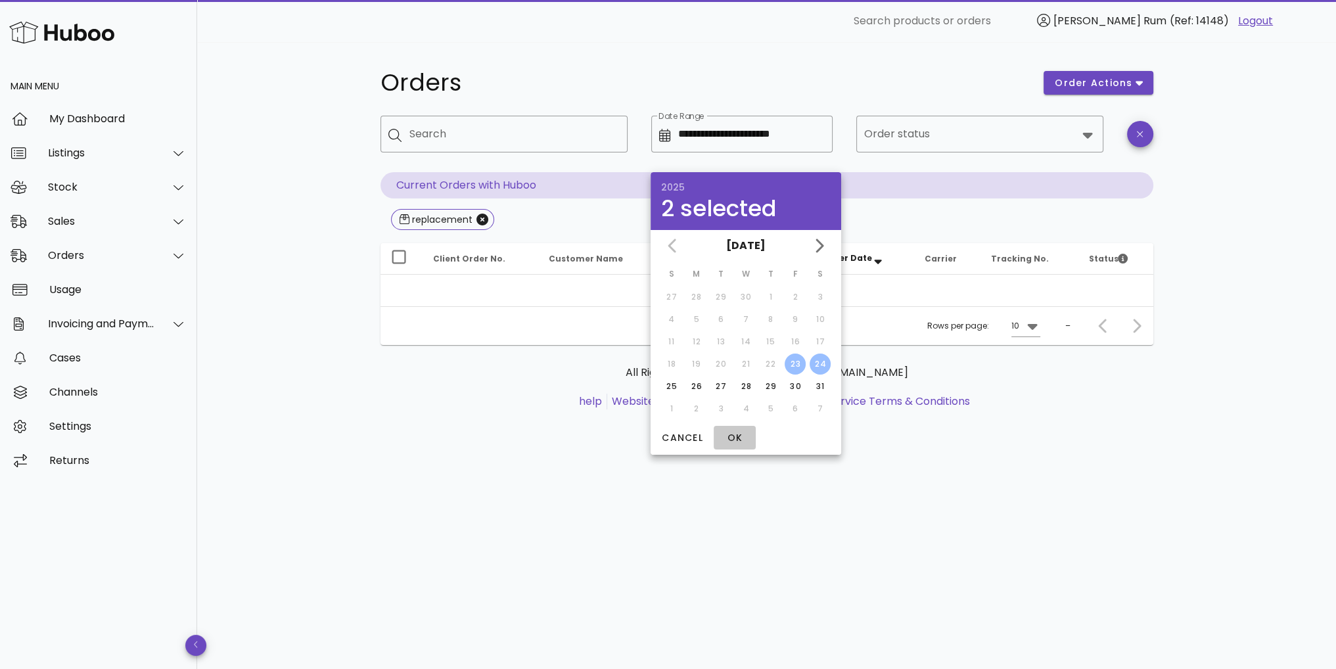
click at [728, 439] on span "OK" at bounding box center [735, 438] width 32 height 14
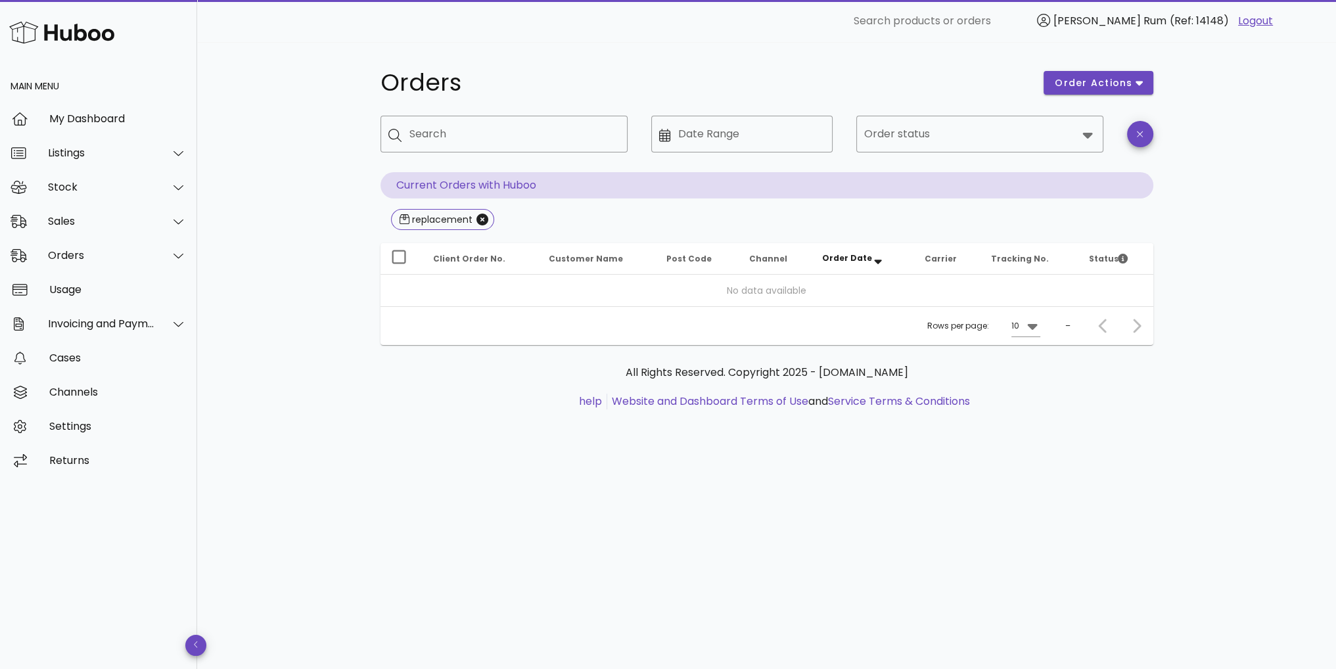
type input "**********"
click at [767, 141] on input "**********" at bounding box center [751, 134] width 147 height 21
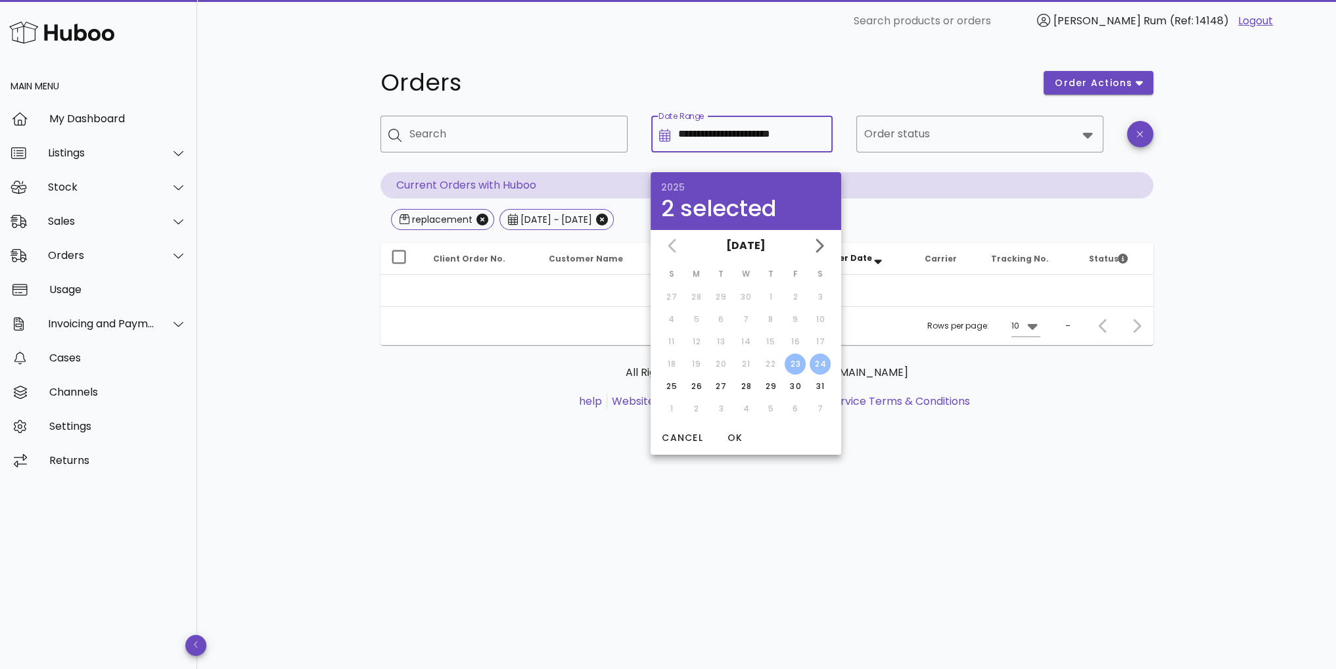
click at [794, 362] on div "23" at bounding box center [795, 364] width 21 height 12
click at [823, 243] on icon "Next month" at bounding box center [819, 246] width 16 height 16
click at [770, 361] on div "21" at bounding box center [771, 364] width 21 height 12
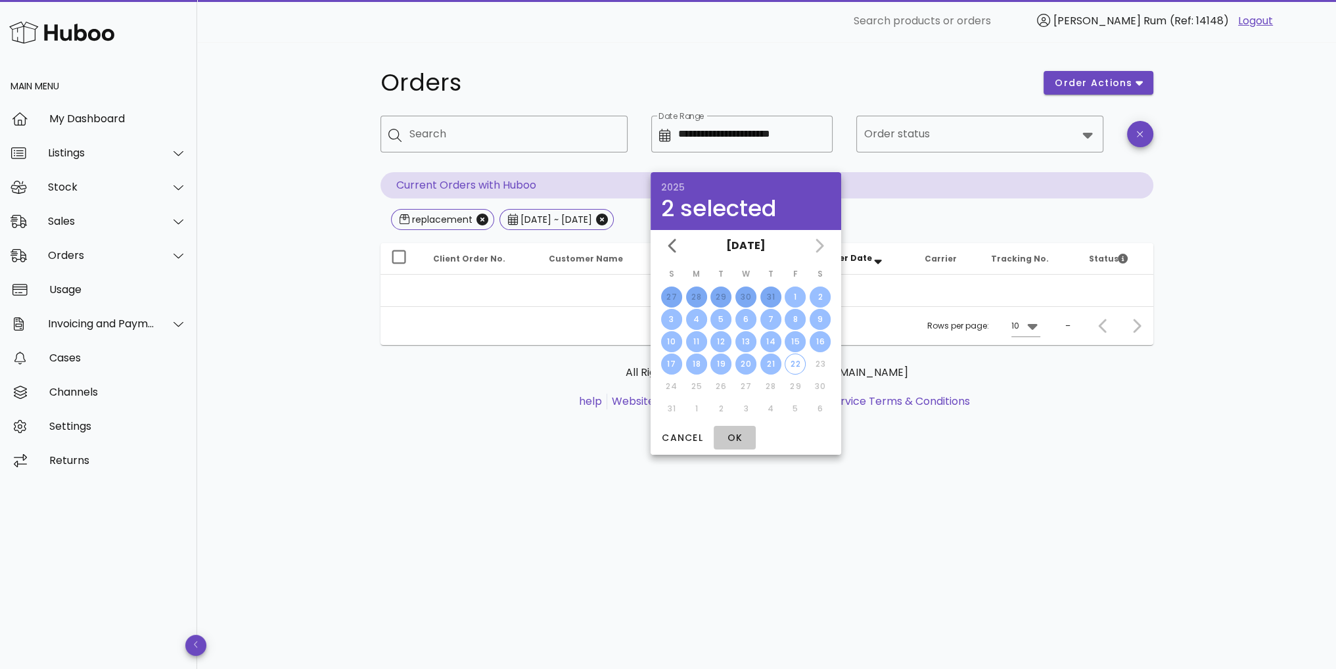
click at [736, 439] on span "OK" at bounding box center [735, 438] width 32 height 14
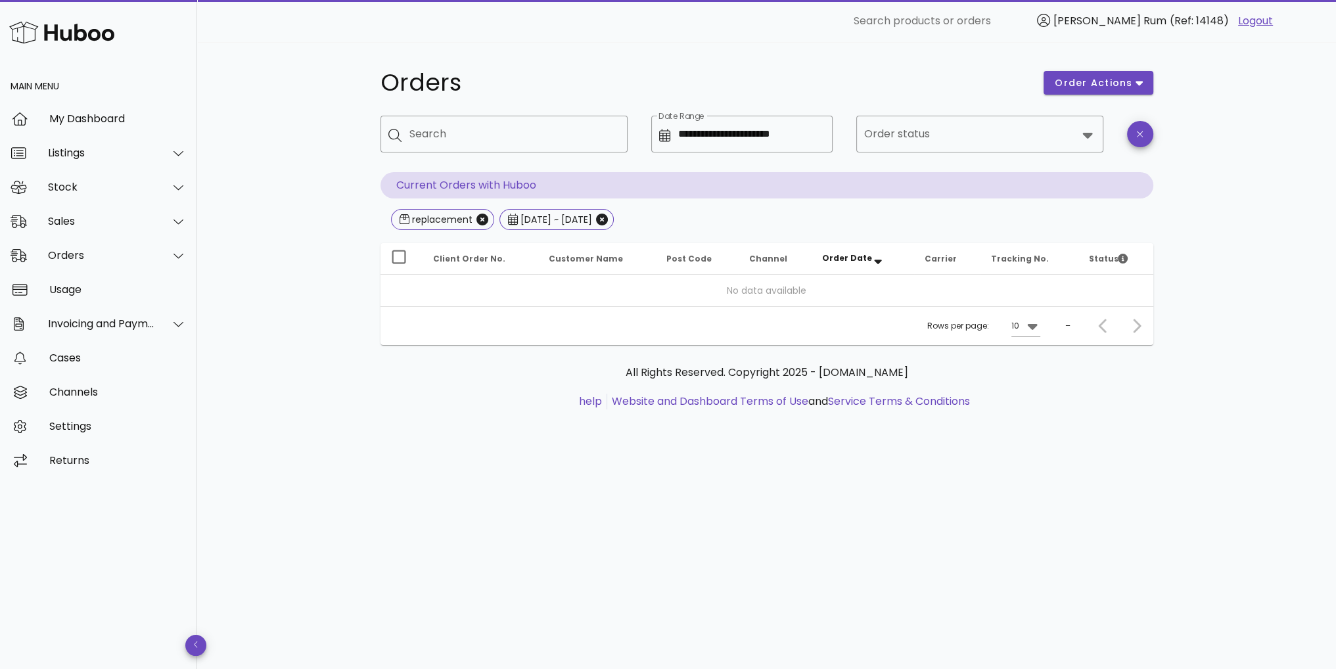
type input "**********"
click at [523, 143] on input "Search" at bounding box center [514, 134] width 208 height 21
click at [481, 222] on icon "Close" at bounding box center [483, 220] width 12 height 12
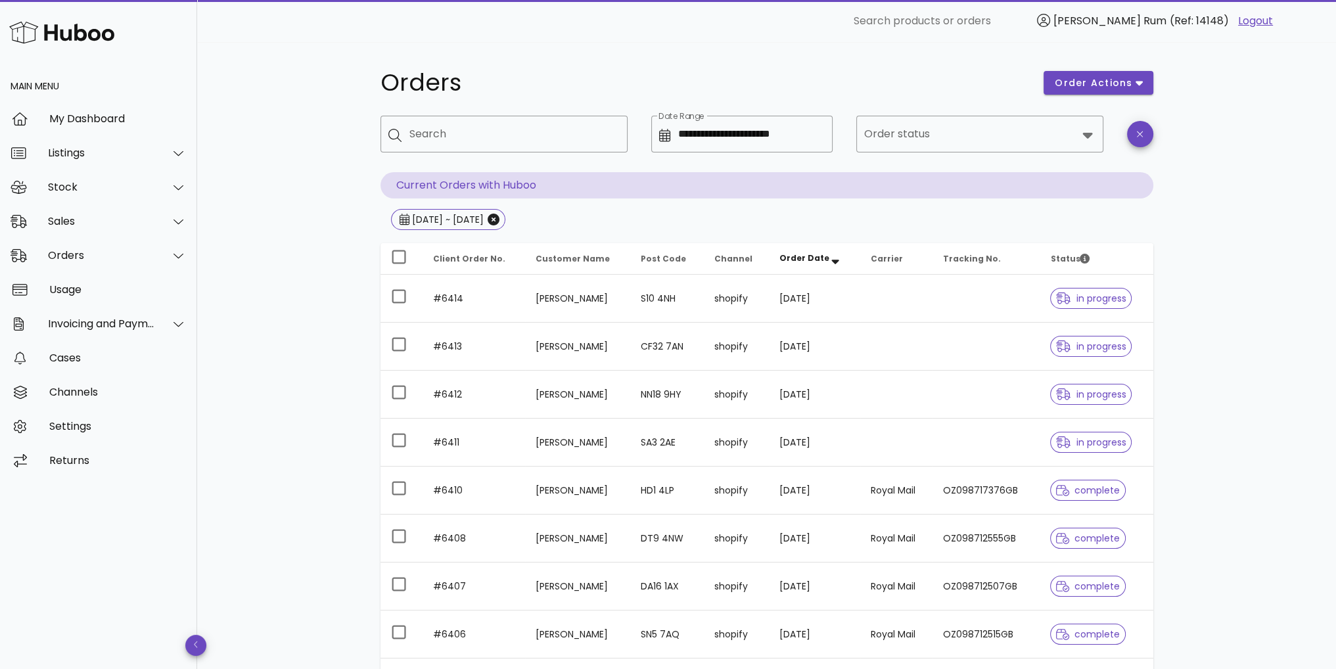
click at [1223, 227] on div "**********" at bounding box center [766, 470] width 1139 height 857
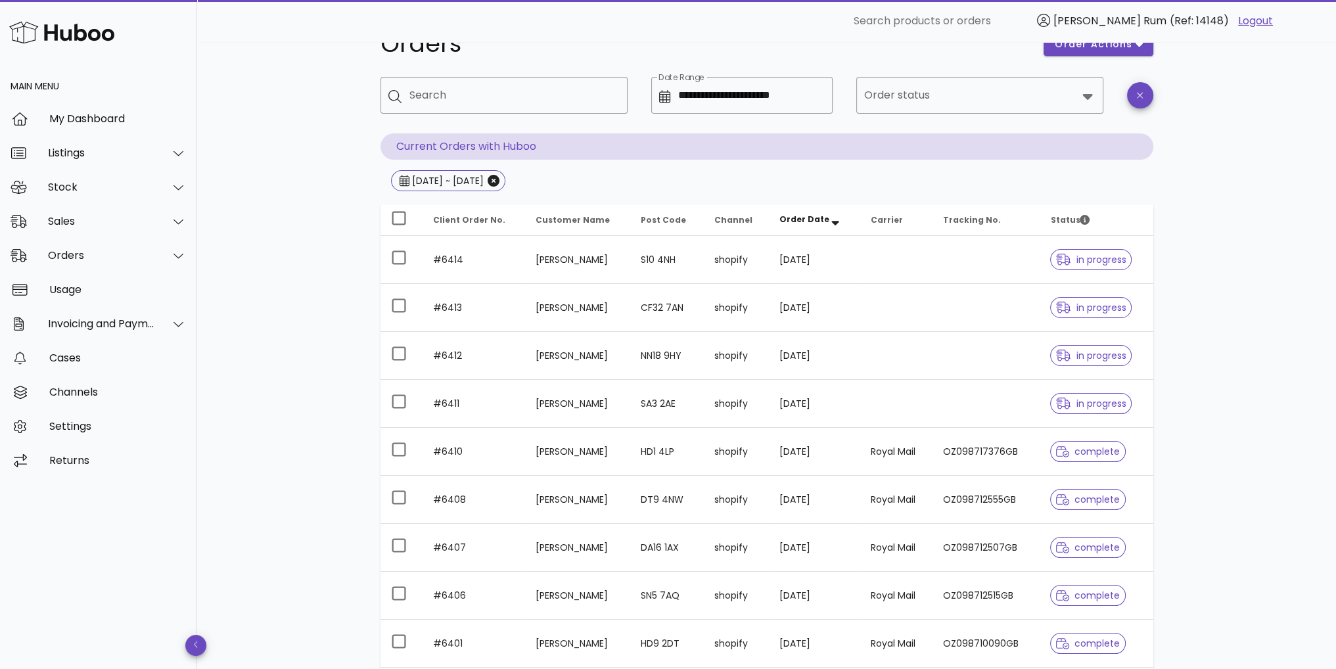
scroll to position [229, 0]
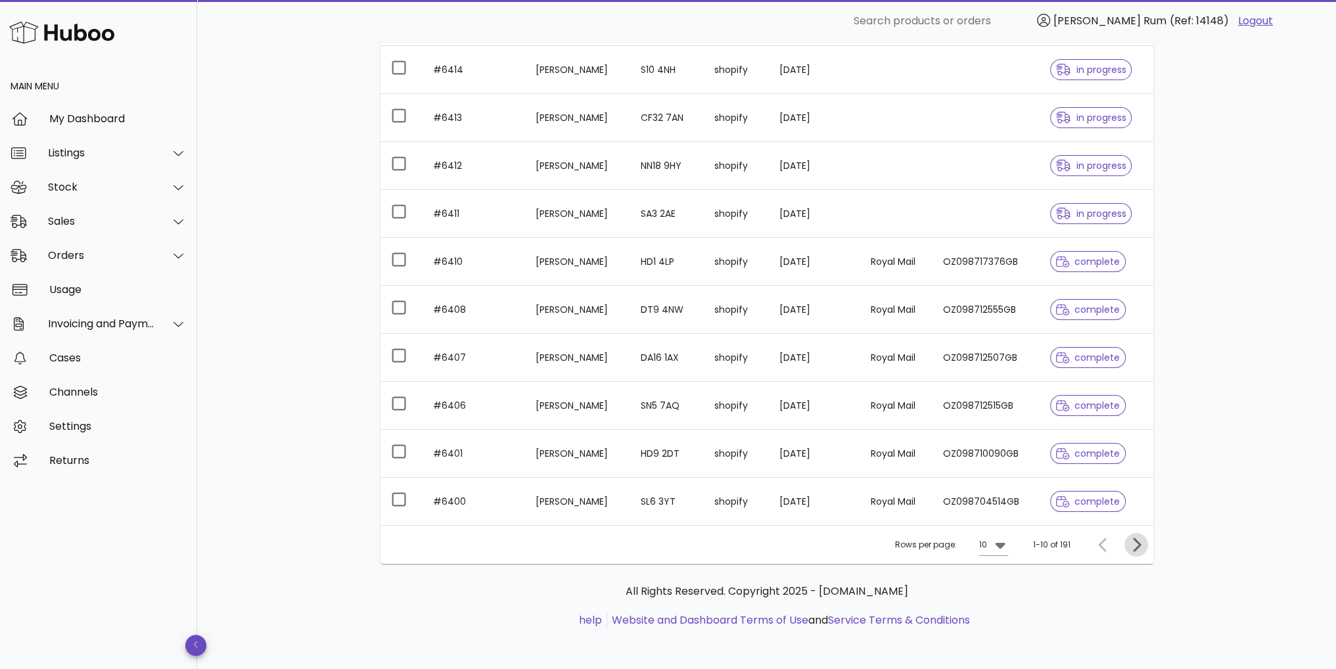
click at [1132, 549] on icon "Next page" at bounding box center [1137, 545] width 16 height 16
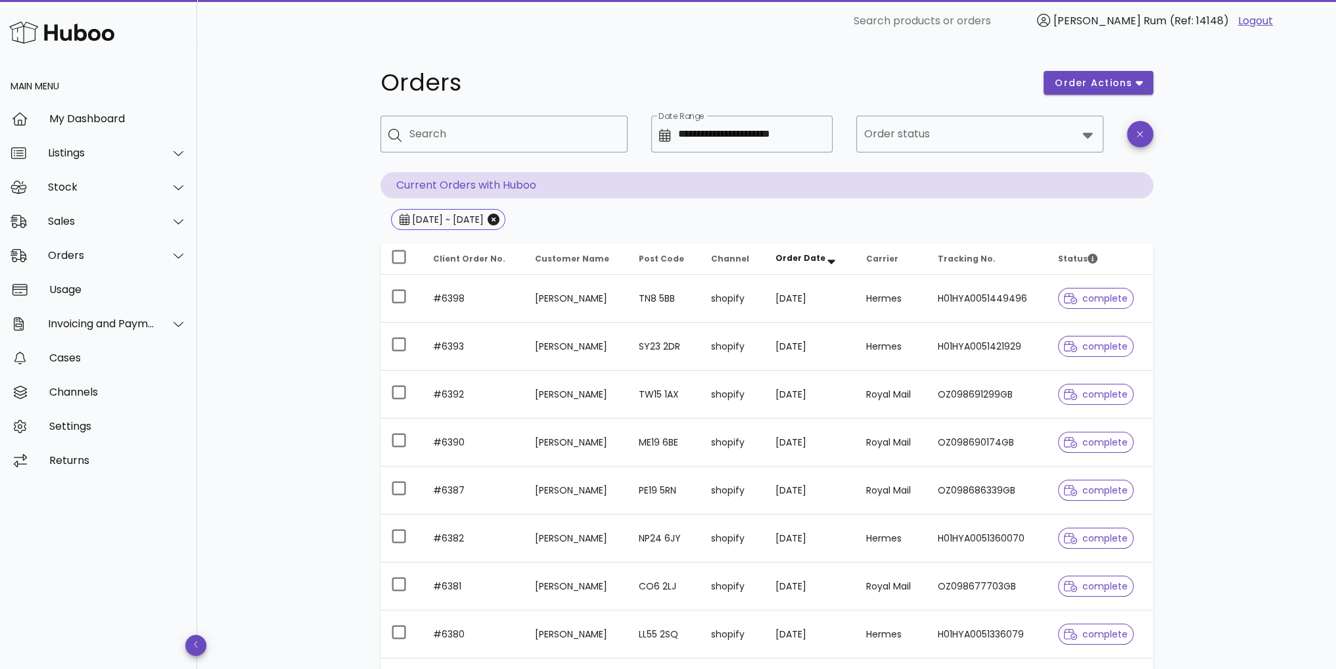
scroll to position [229, 0]
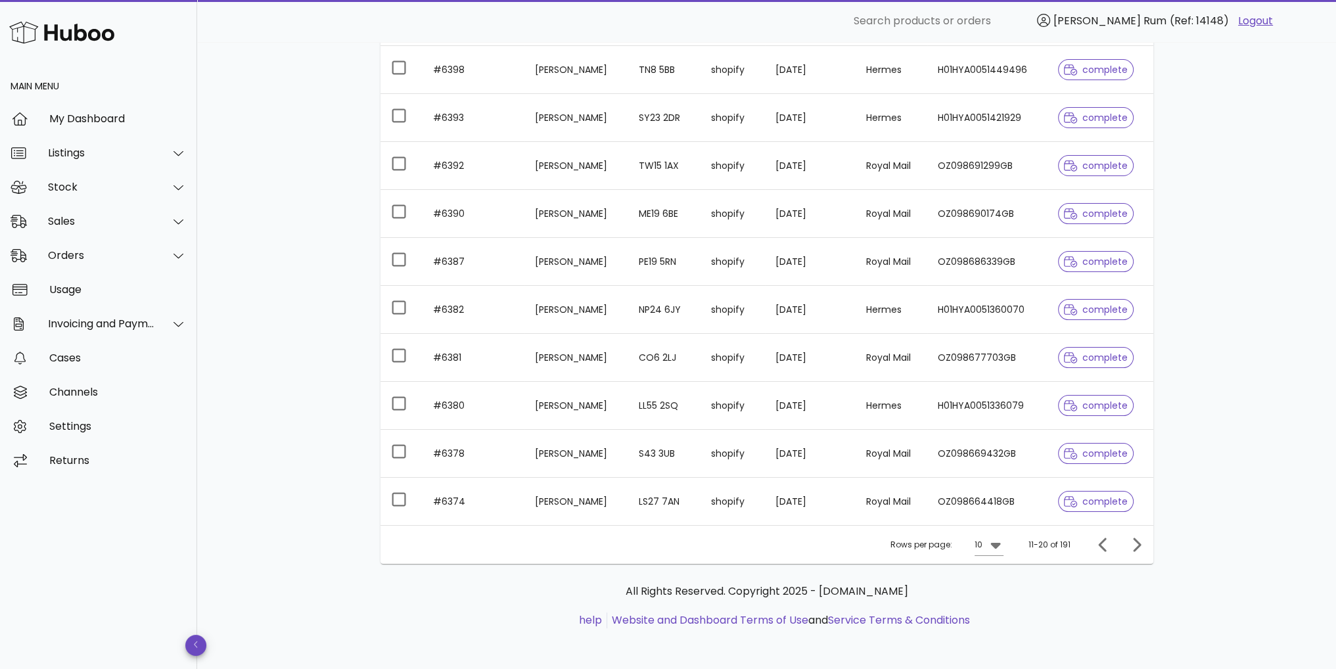
click at [1229, 400] on div "**********" at bounding box center [766, 241] width 1139 height 857
click at [74, 365] on div "Cases" at bounding box center [117, 358] width 137 height 28
